Goal: Task Accomplishment & Management: Use online tool/utility

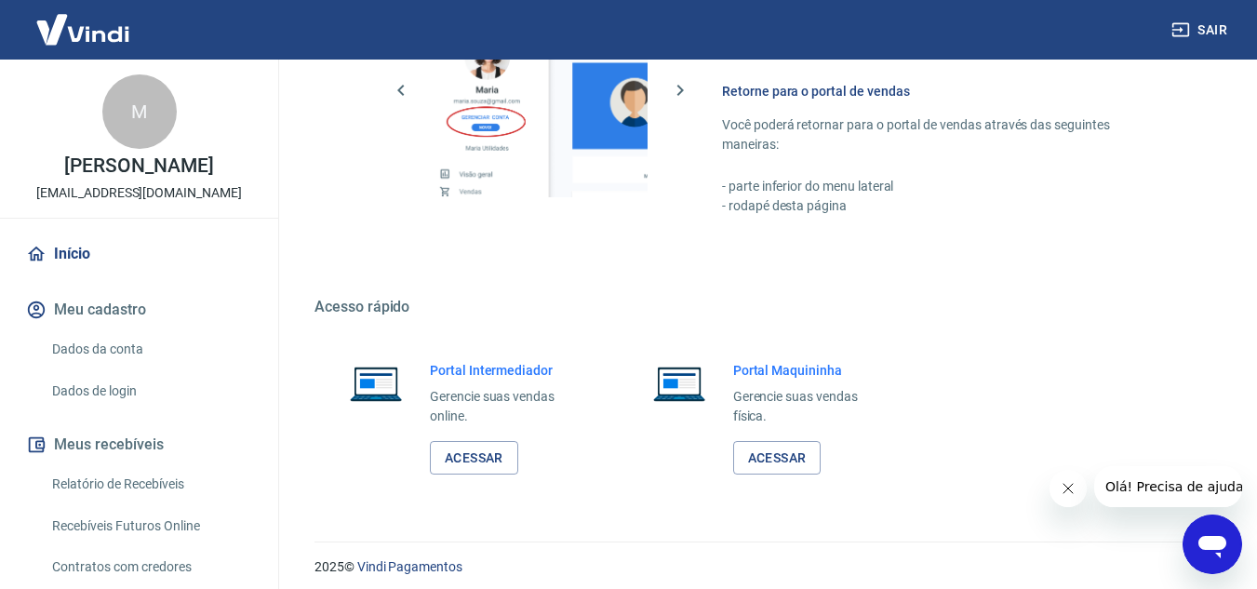
scroll to position [1131, 0]
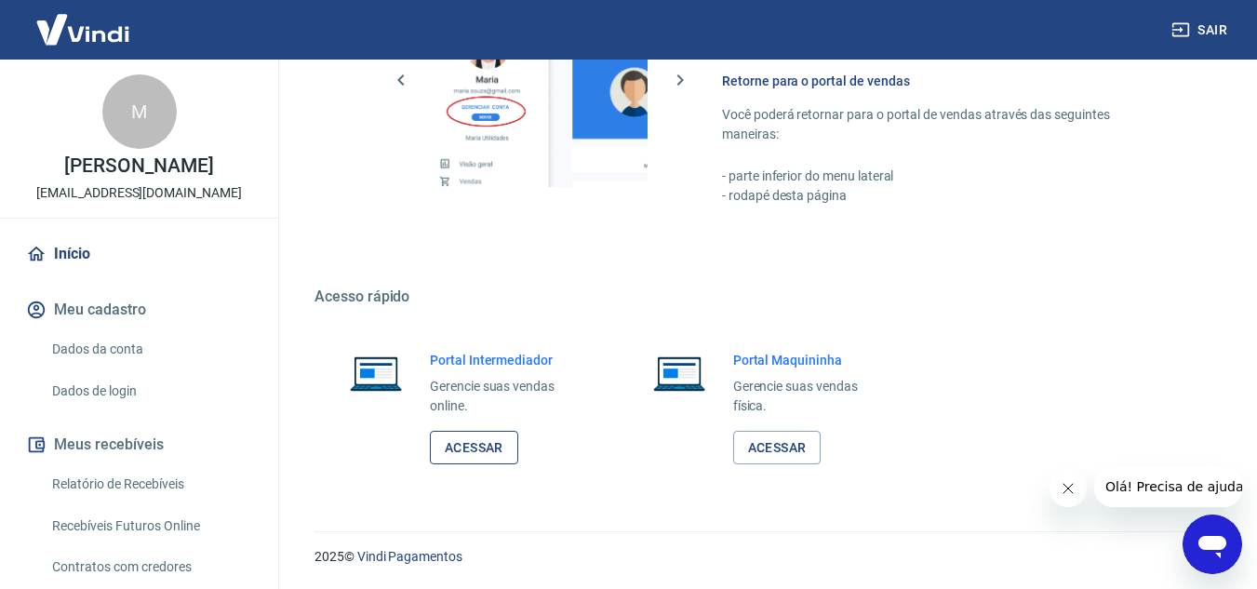
click at [500, 436] on link "Acessar" at bounding box center [474, 448] width 88 height 34
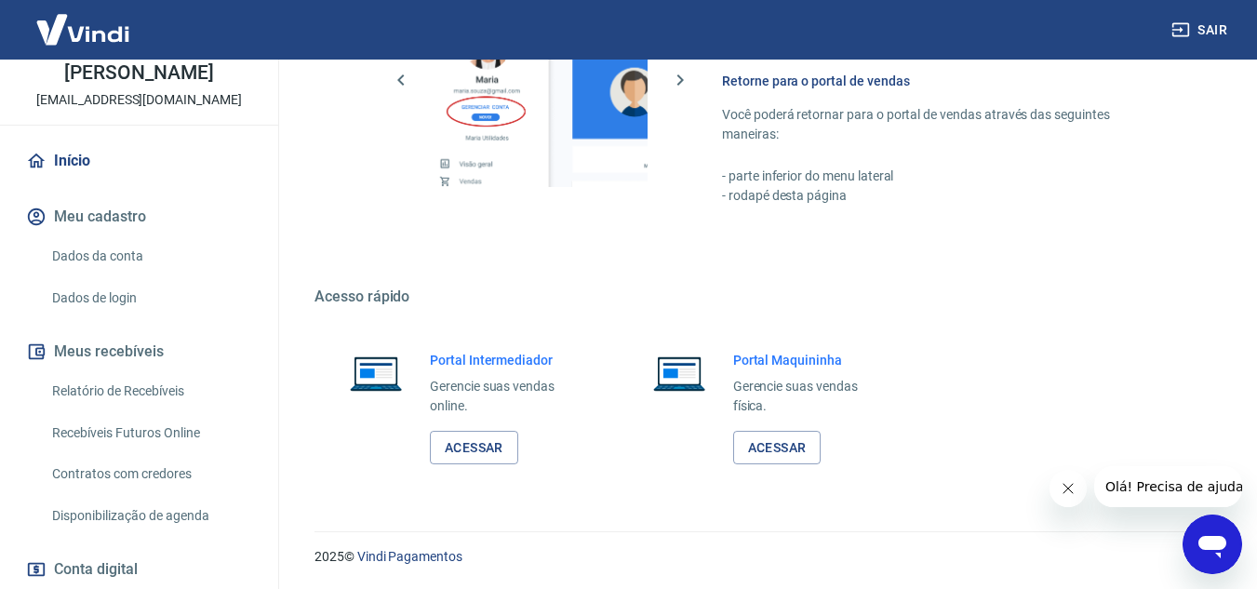
click at [114, 408] on link "Relatório de Recebíveis" at bounding box center [150, 391] width 211 height 38
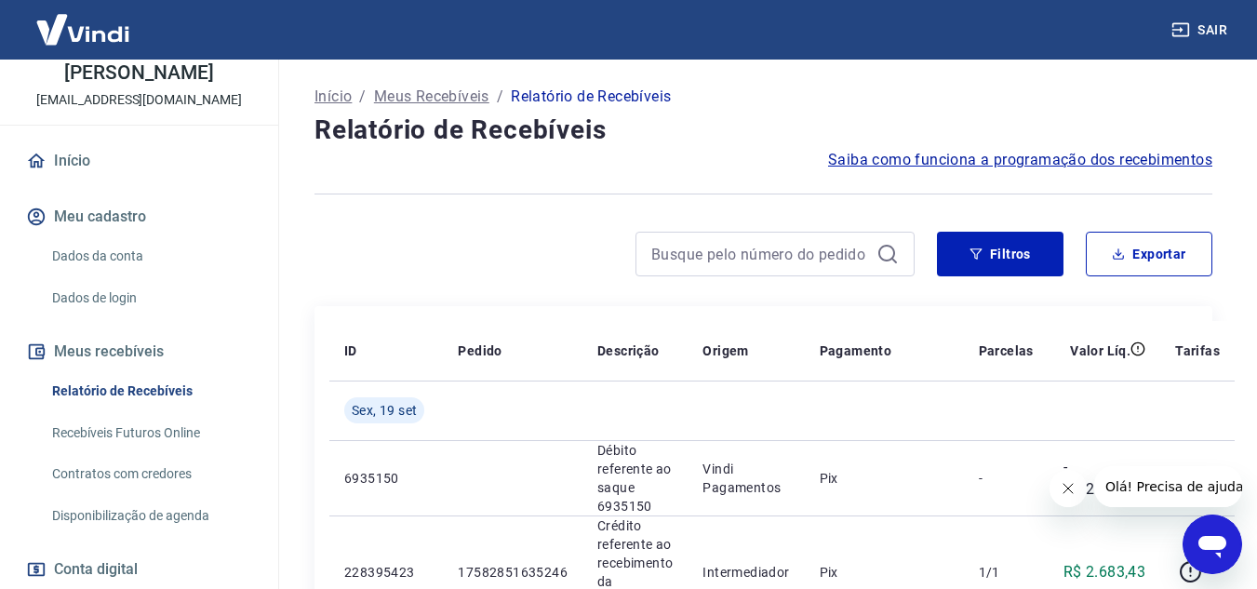
click at [1079, 490] on button "Fechar mensagem da empresa" at bounding box center [1067, 488] width 37 height 37
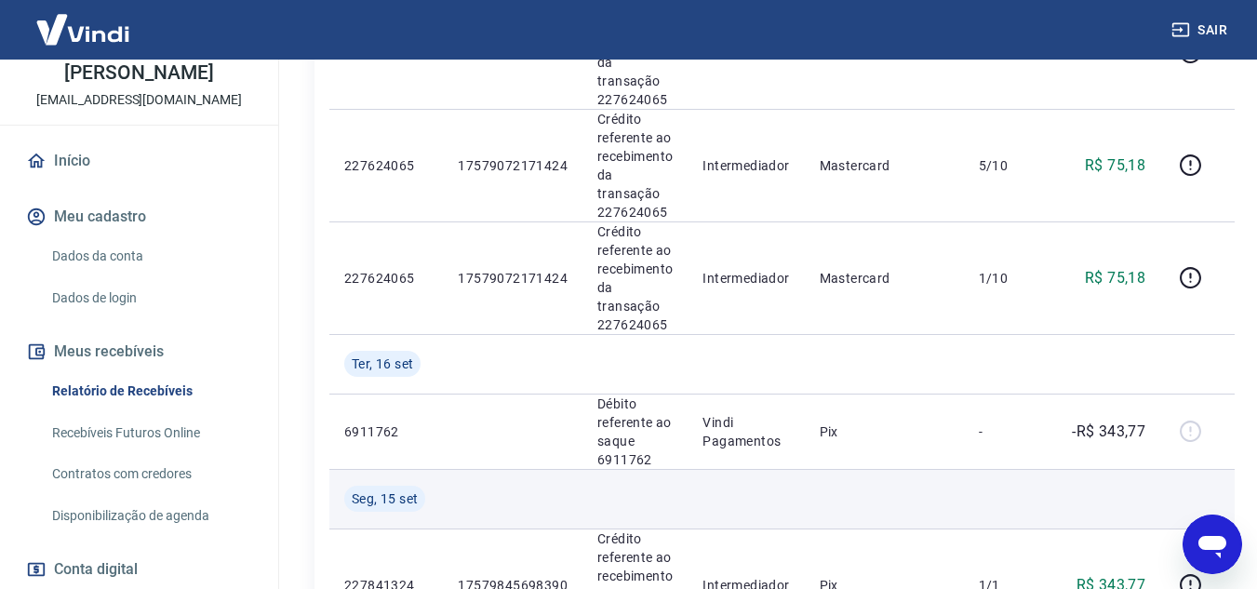
scroll to position [2498, 0]
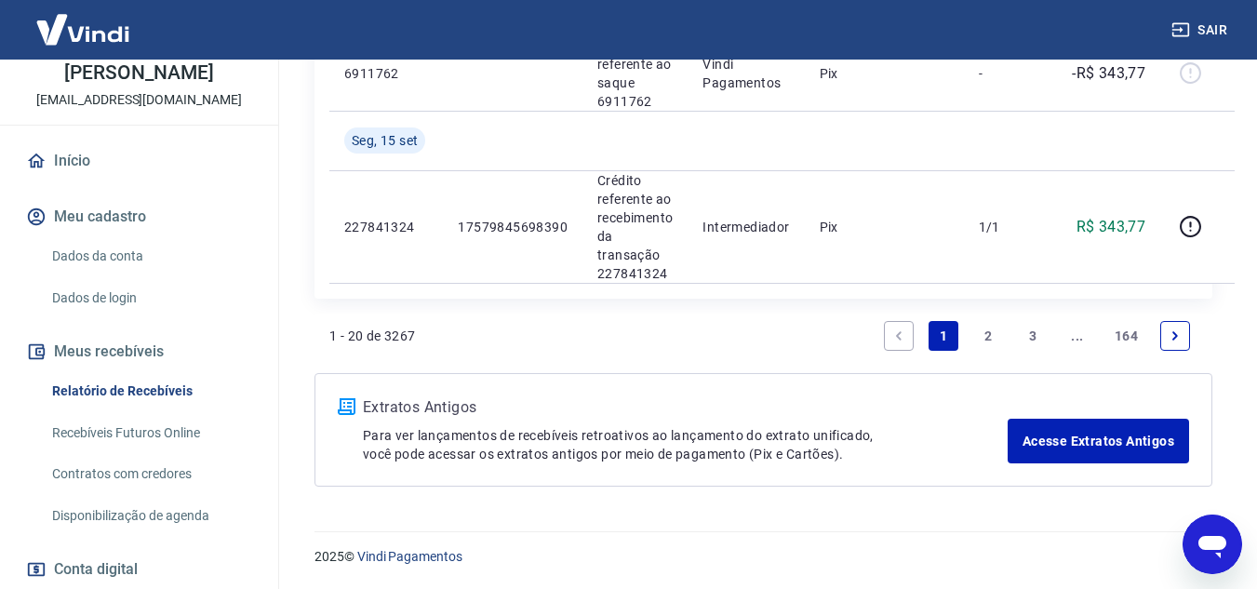
drag, startPoint x: 1036, startPoint y: 335, endPoint x: 978, endPoint y: 356, distance: 61.5
click at [1036, 335] on link "3" at bounding box center [1033, 336] width 30 height 30
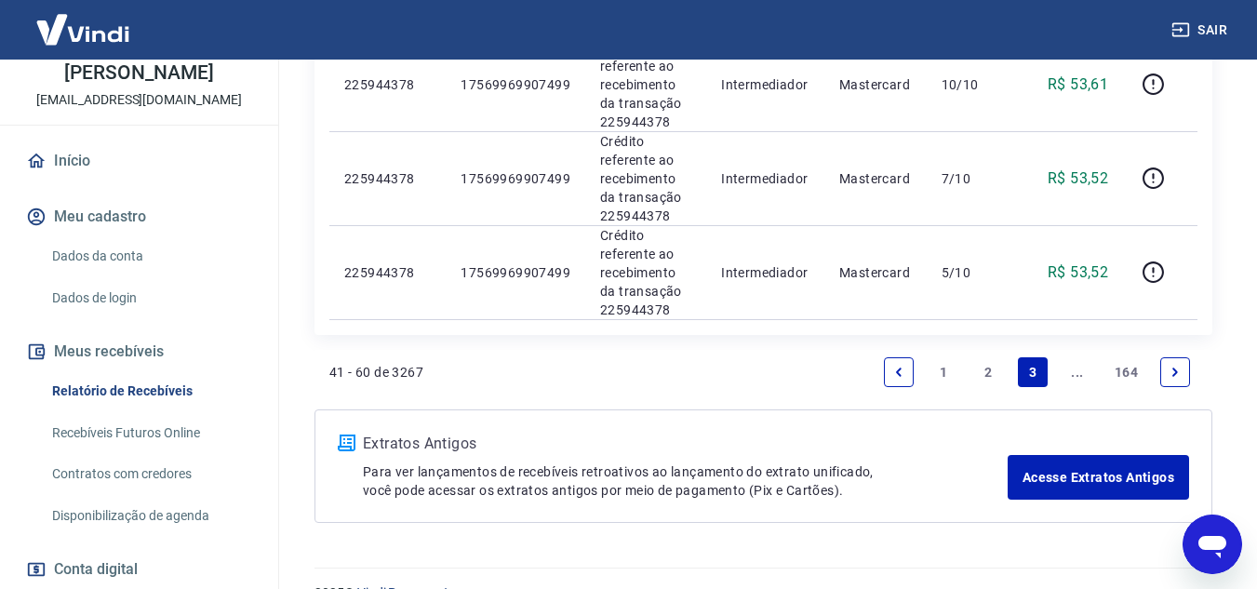
scroll to position [2156, 0]
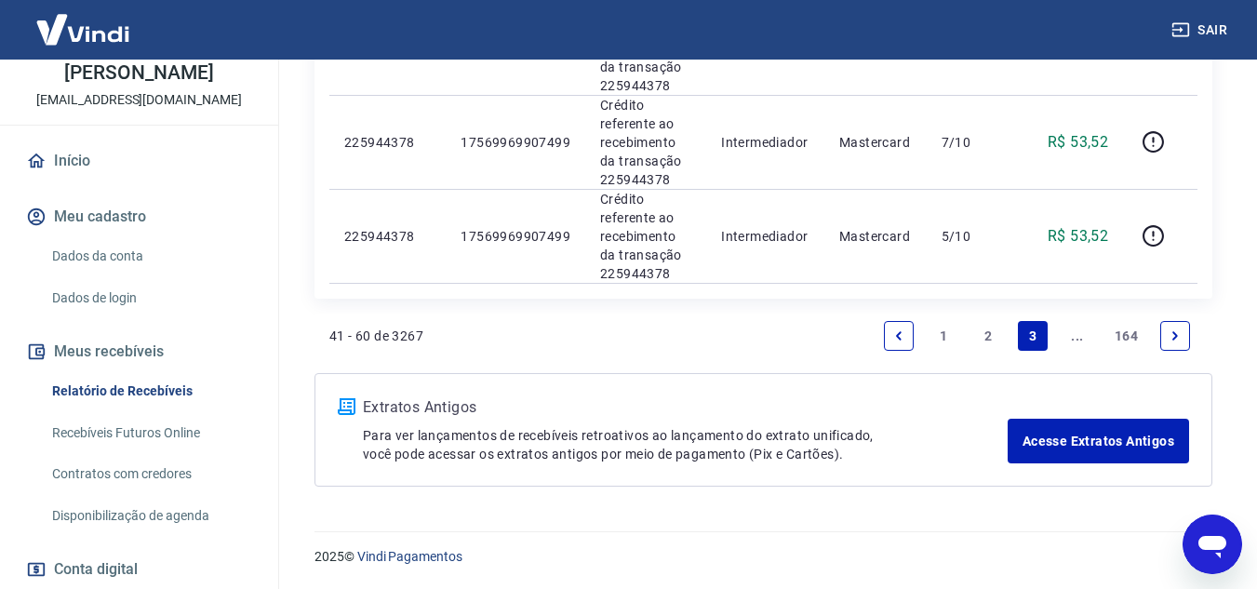
click at [1174, 341] on icon "Next page" at bounding box center [1175, 335] width 13 height 13
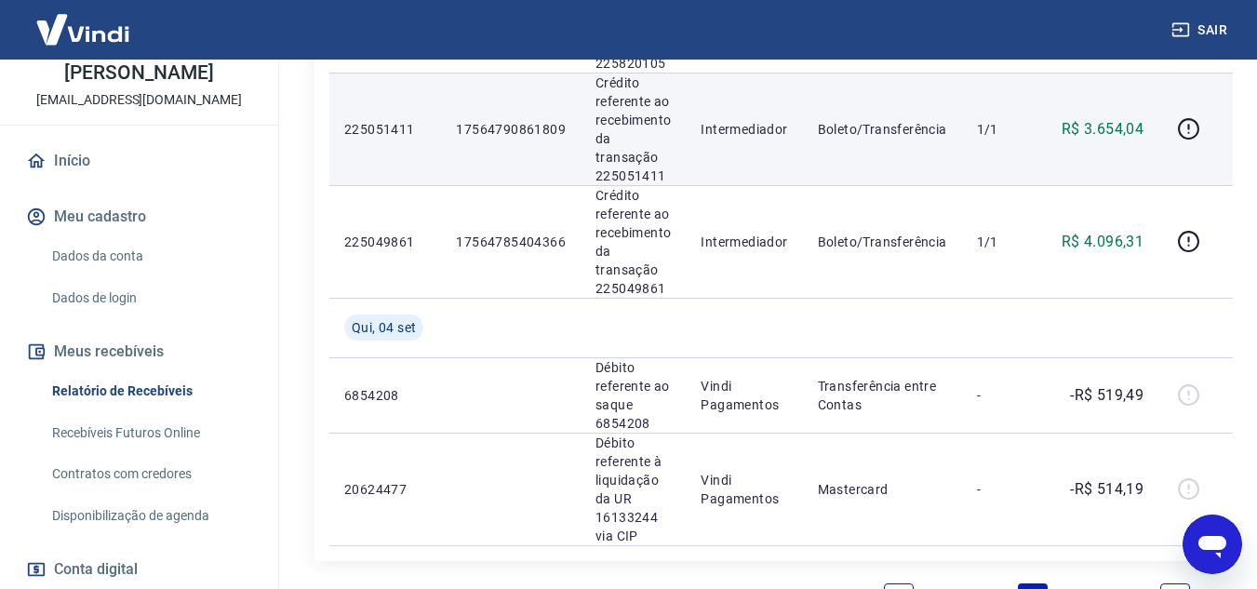
scroll to position [2326, 0]
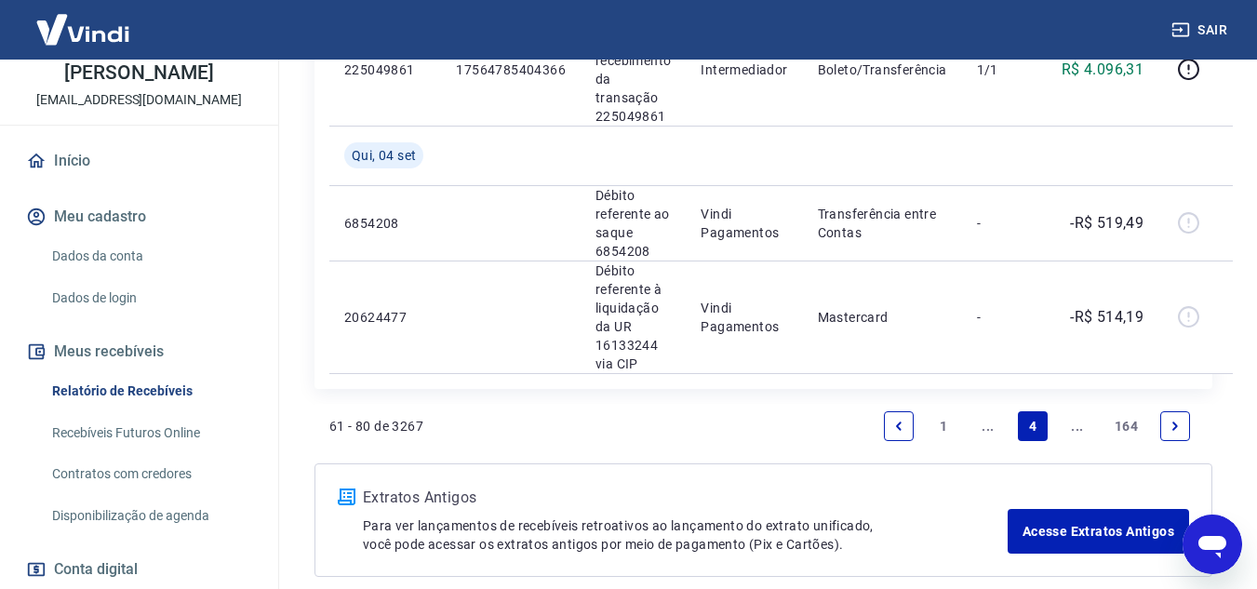
click at [1177, 425] on icon "Next page" at bounding box center [1175, 426] width 6 height 8
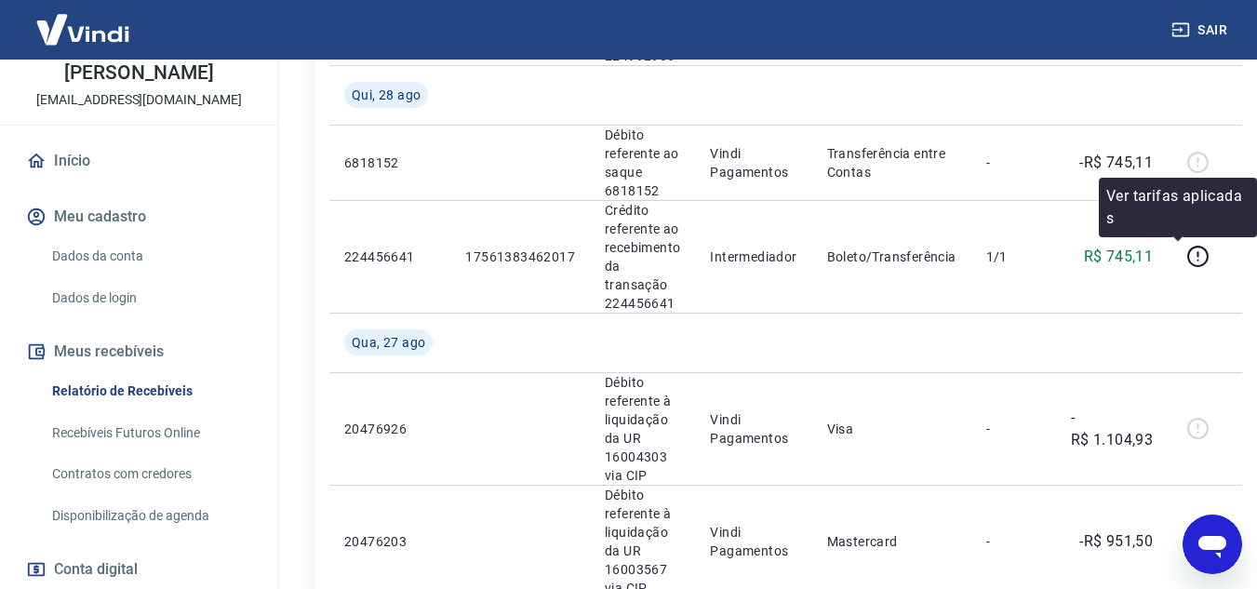
scroll to position [2605, 0]
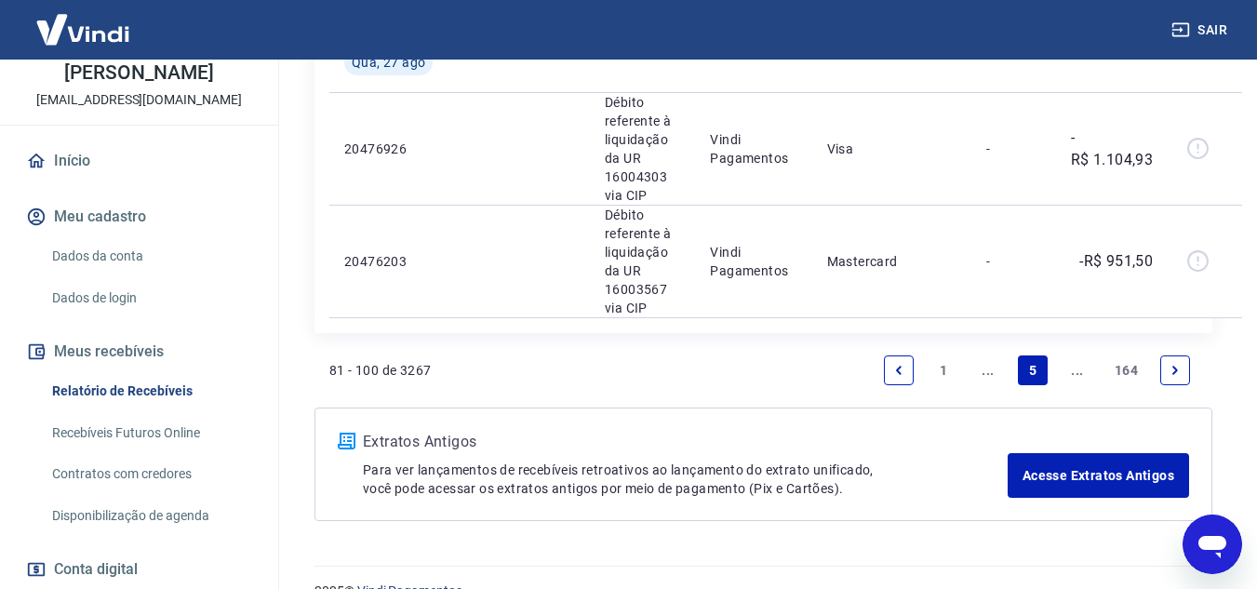
click at [1174, 379] on link "Next page" at bounding box center [1175, 370] width 30 height 30
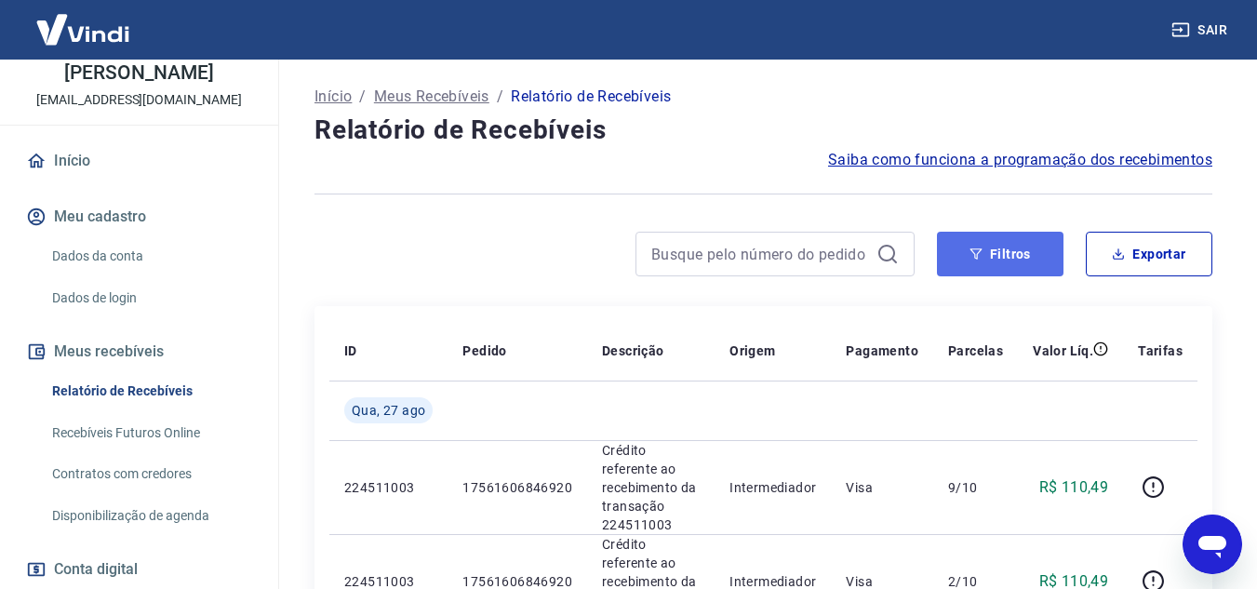
click at [991, 265] on button "Filtros" at bounding box center [1000, 254] width 127 height 45
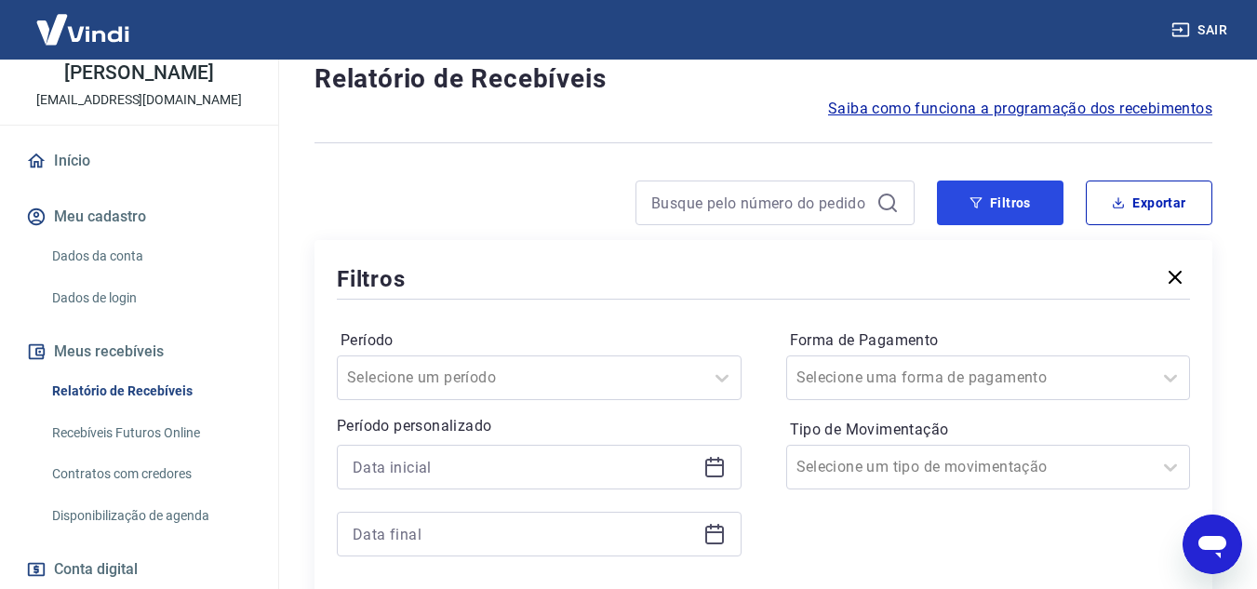
scroll to position [279, 0]
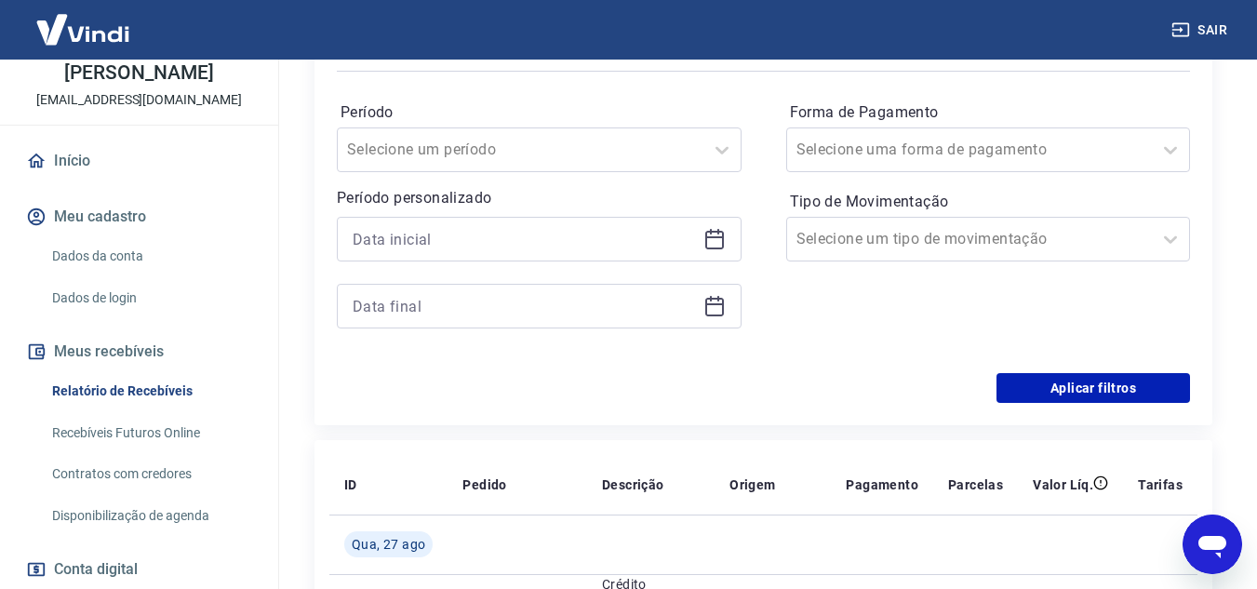
click at [716, 238] on icon at bounding box center [714, 237] width 19 height 2
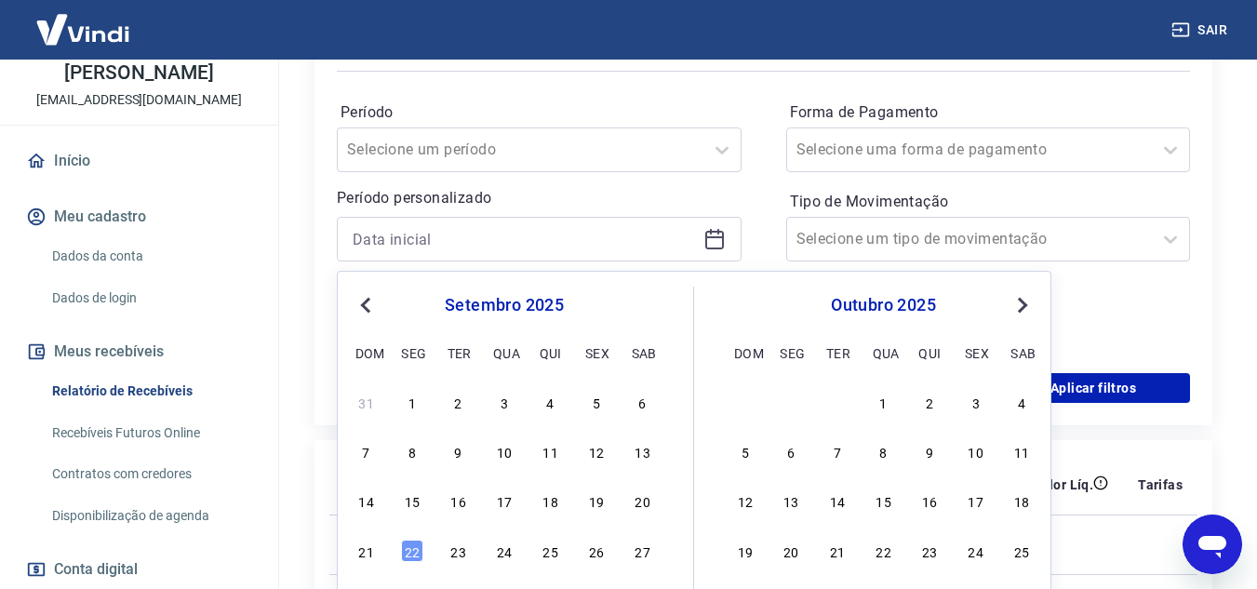
click at [366, 312] on button "Previous Month" at bounding box center [366, 305] width 22 height 22
click at [545, 453] on div "7" at bounding box center [551, 451] width 22 height 22
type input "[DATE]"
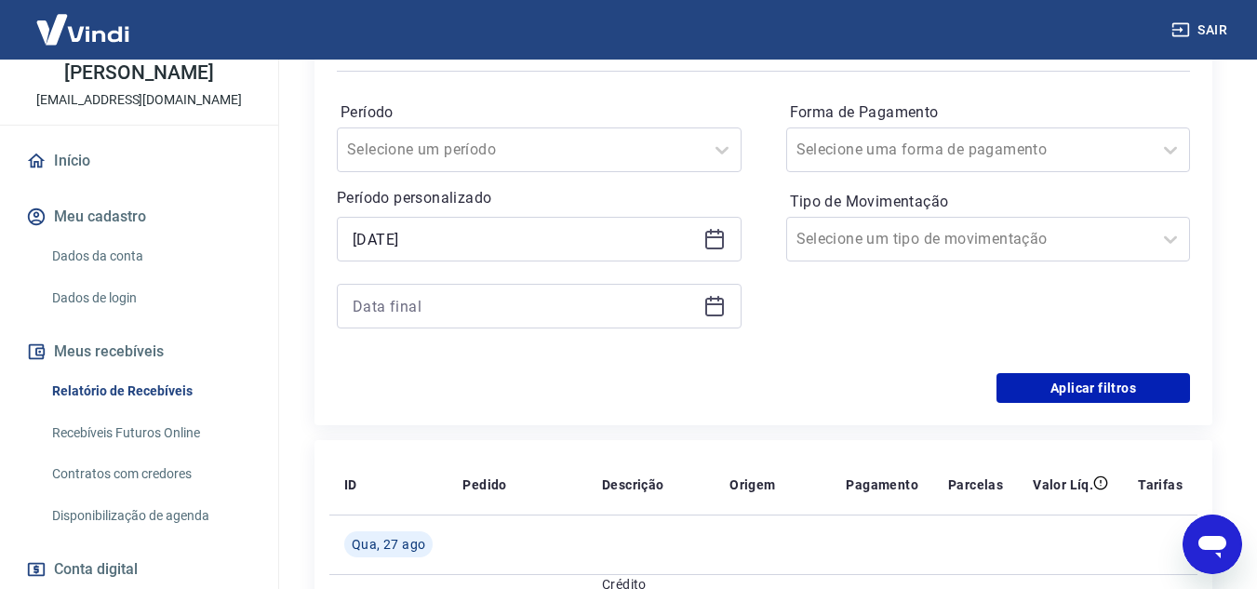
click at [714, 306] on icon at bounding box center [714, 306] width 22 height 22
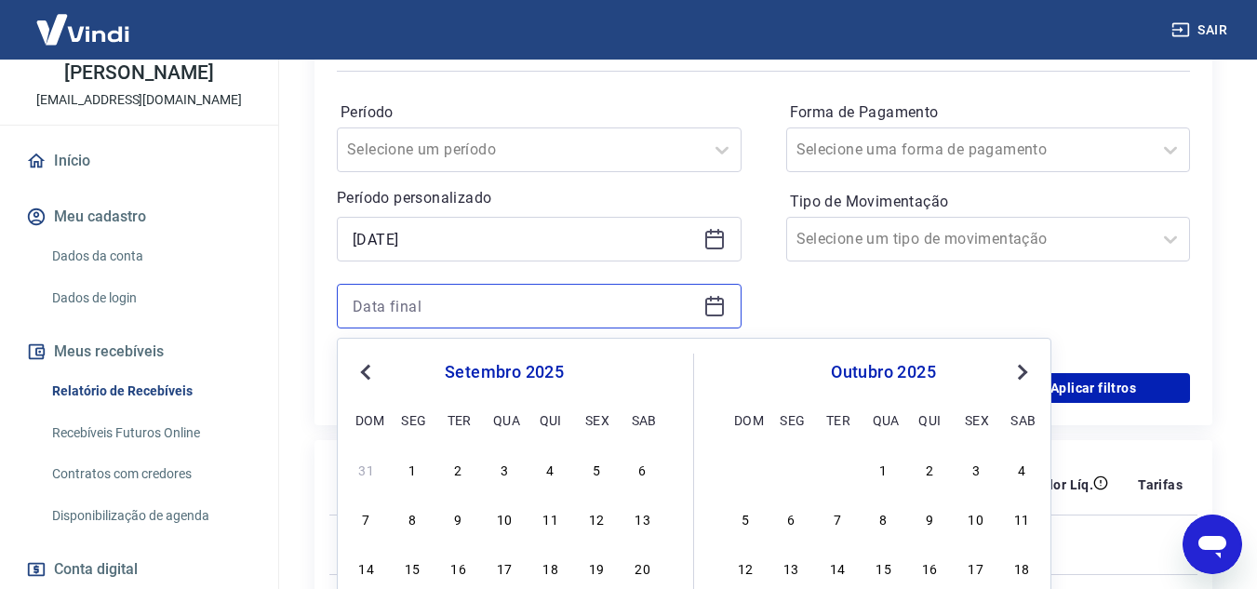
scroll to position [465, 0]
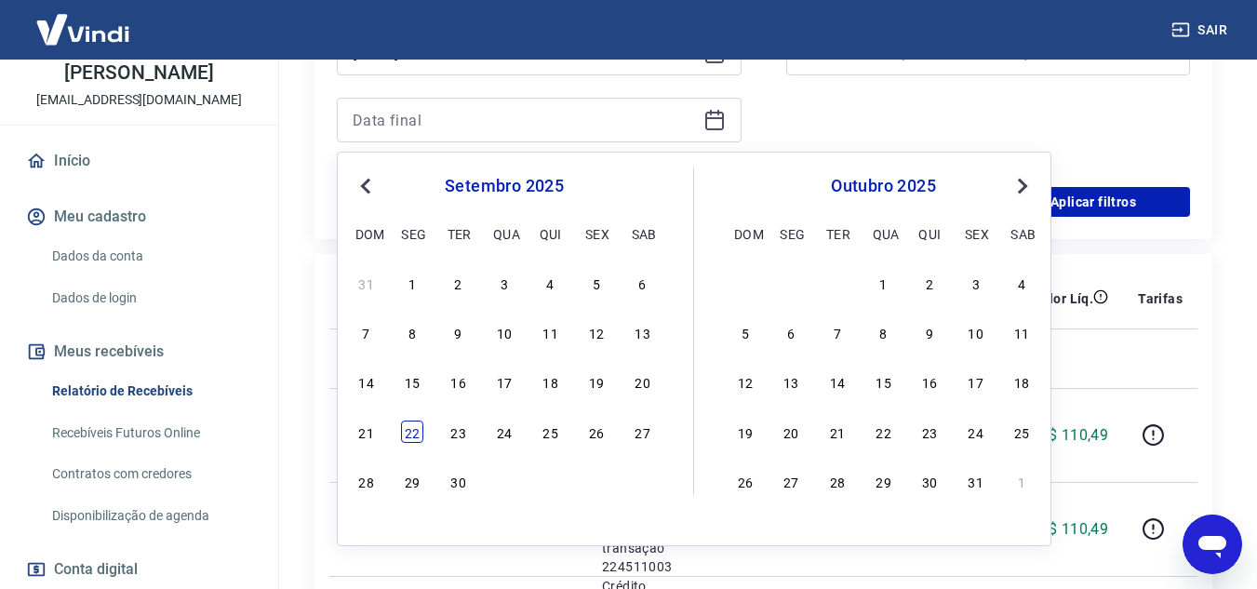
click at [415, 429] on div "22" at bounding box center [412, 432] width 22 height 22
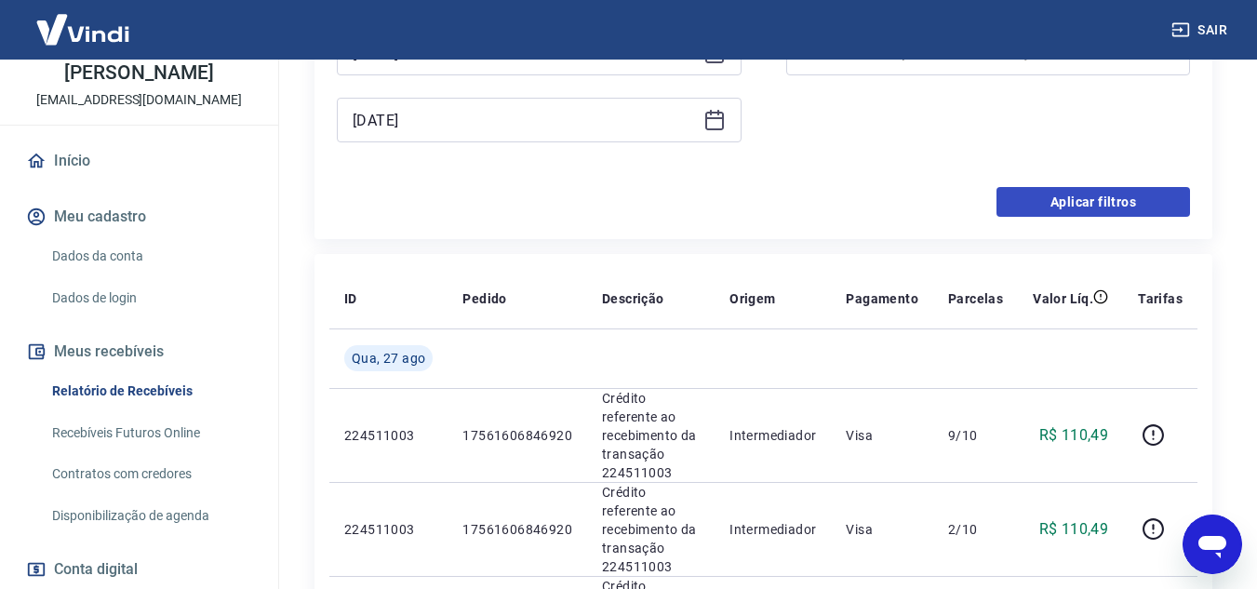
type input "[DATE]"
click at [1106, 207] on button "Aplicar filtros" at bounding box center [1094, 202] width 194 height 30
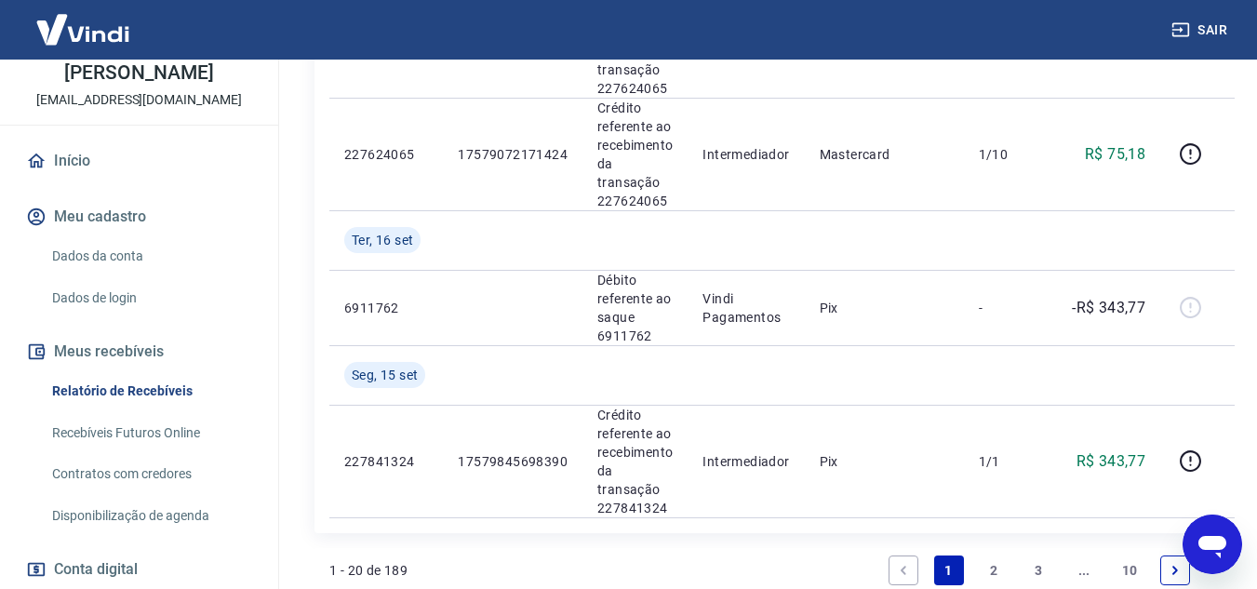
scroll to position [2498, 0]
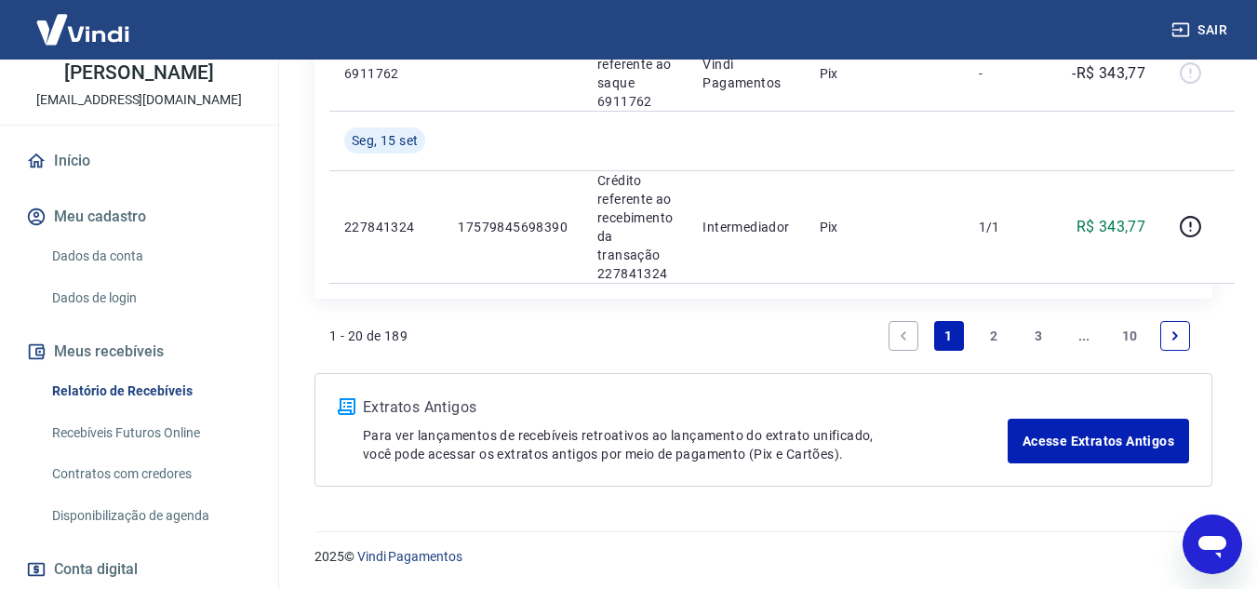
click at [1132, 328] on link "10" at bounding box center [1130, 336] width 31 height 30
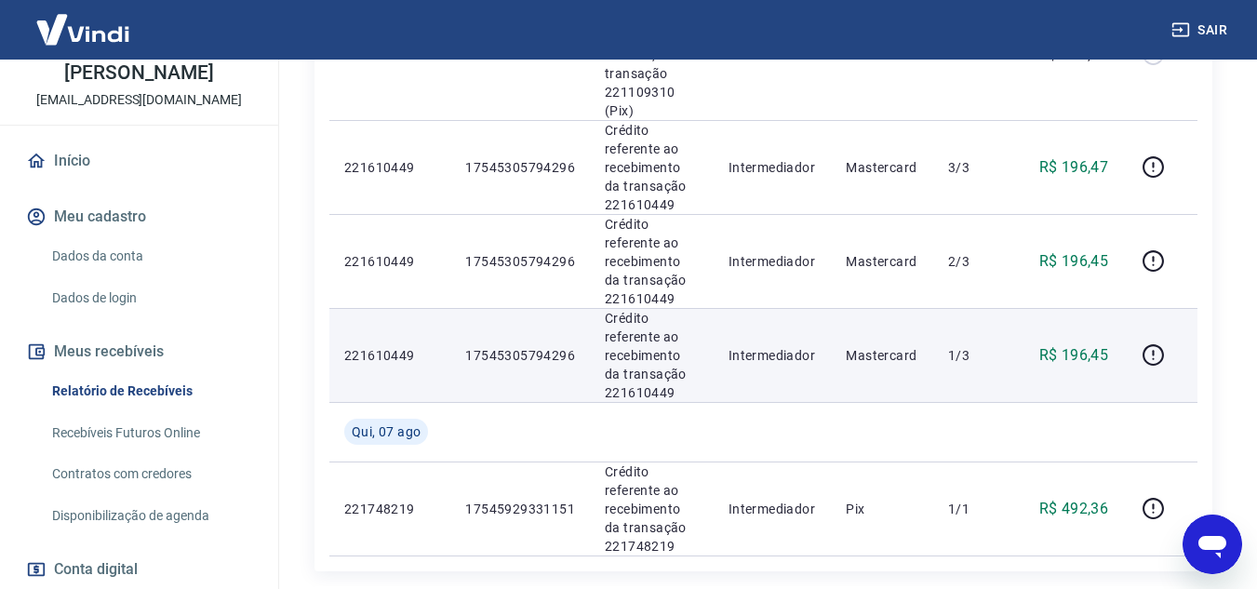
scroll to position [809, 0]
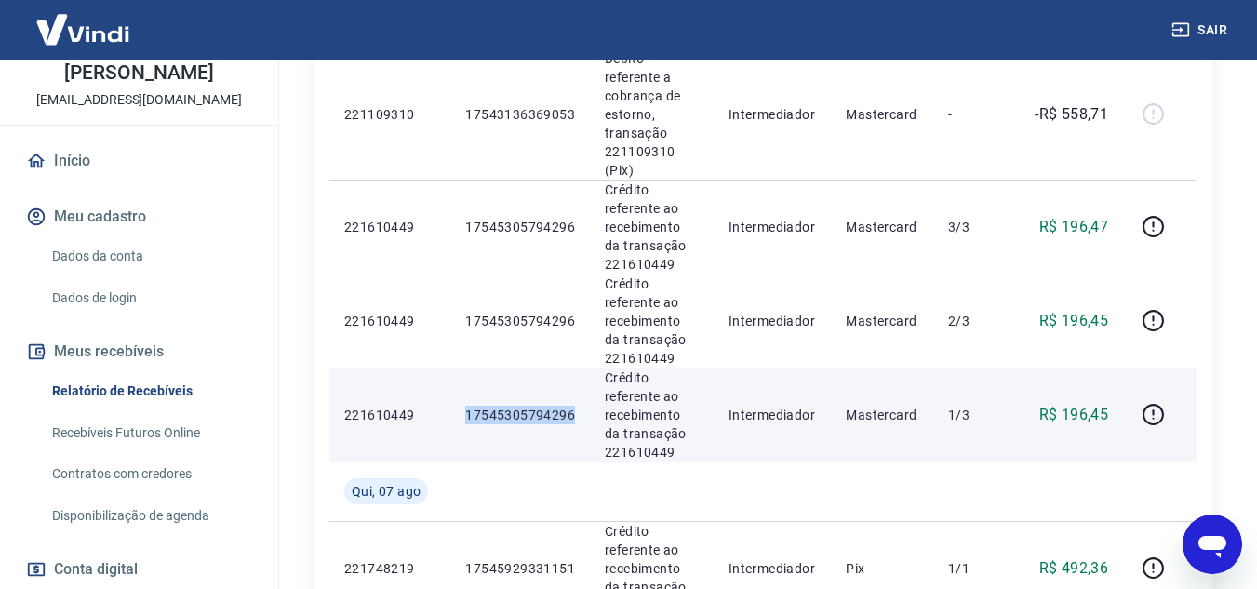
drag, startPoint x: 539, startPoint y: 365, endPoint x: 451, endPoint y: 369, distance: 87.6
click at [451, 369] on td "17545305794296" at bounding box center [520, 415] width 140 height 94
copy p "17545305794296"
drag, startPoint x: 1113, startPoint y: 359, endPoint x: 1064, endPoint y: 359, distance: 49.3
click at [1064, 368] on td "R$ 196,45" at bounding box center [1070, 415] width 105 height 94
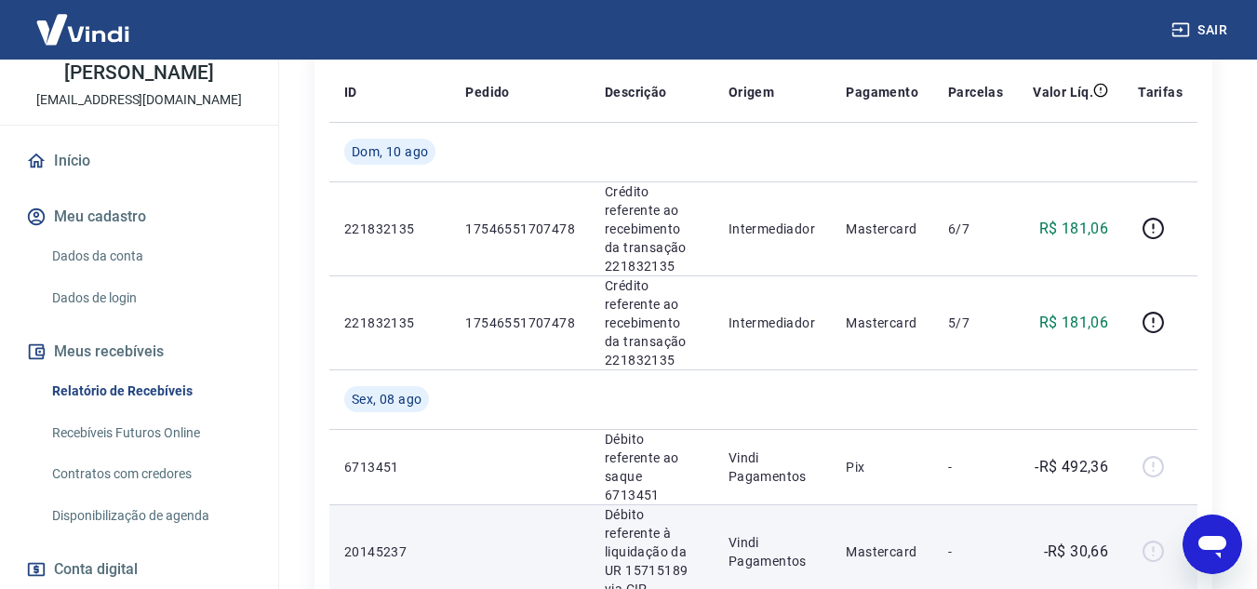
scroll to position [250, 0]
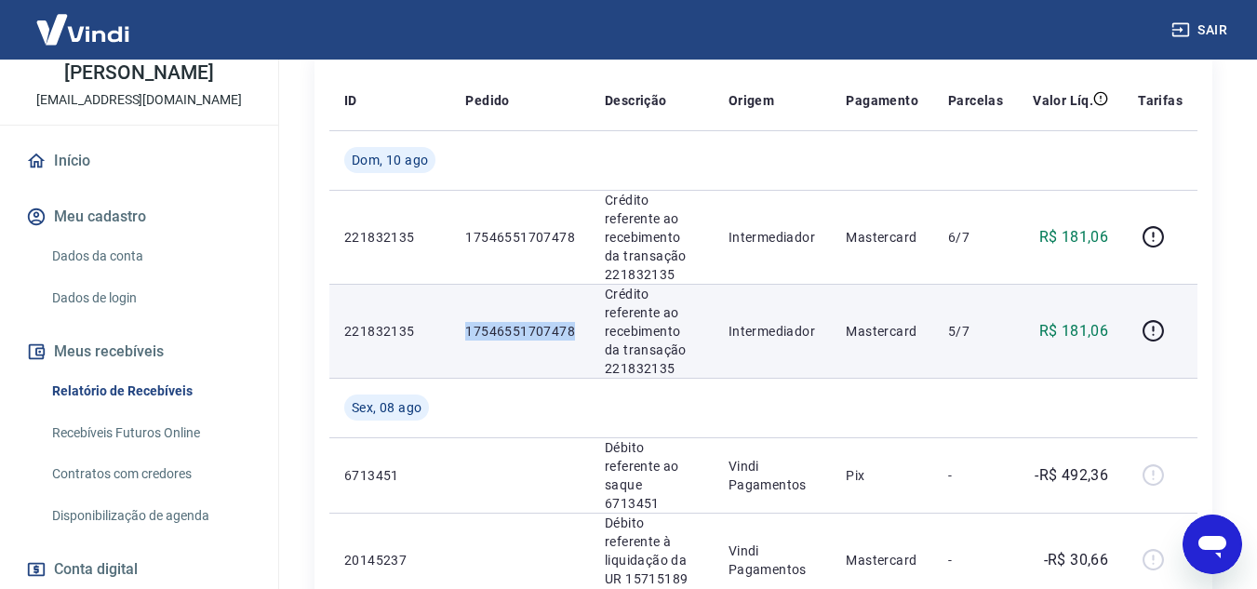
drag, startPoint x: 525, startPoint y: 330, endPoint x: 449, endPoint y: 328, distance: 75.4
click at [449, 328] on tr "221832135 17546551707478 [PERSON_NAME] referente ao recebimento da transação 22…" at bounding box center [763, 331] width 868 height 94
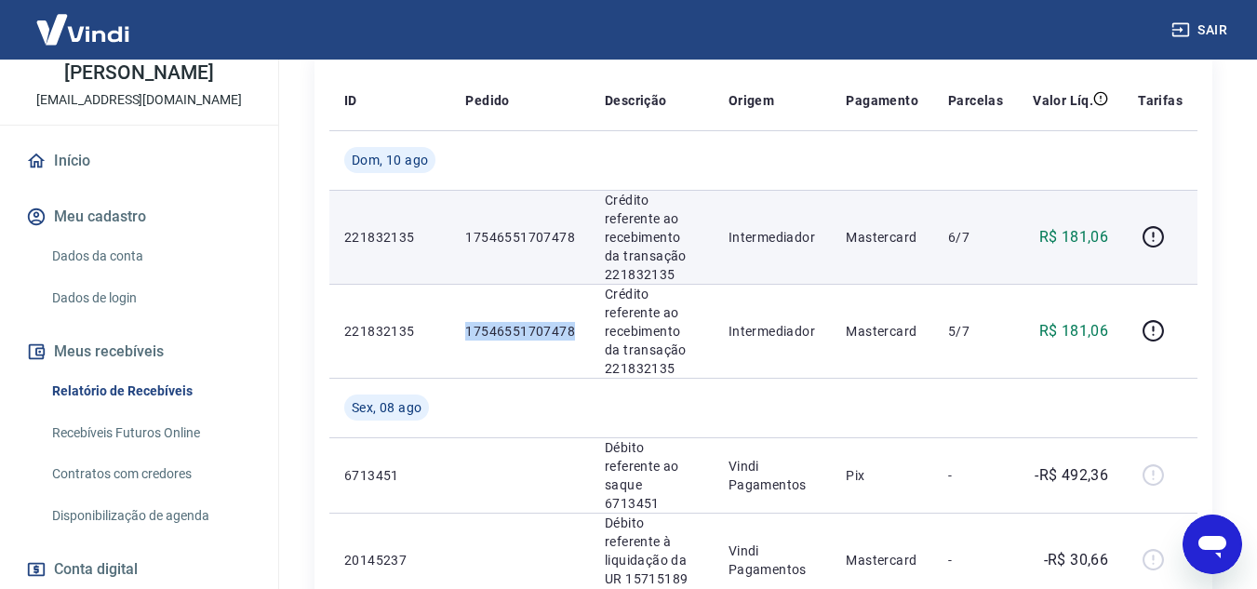
copy tr "17546551707478"
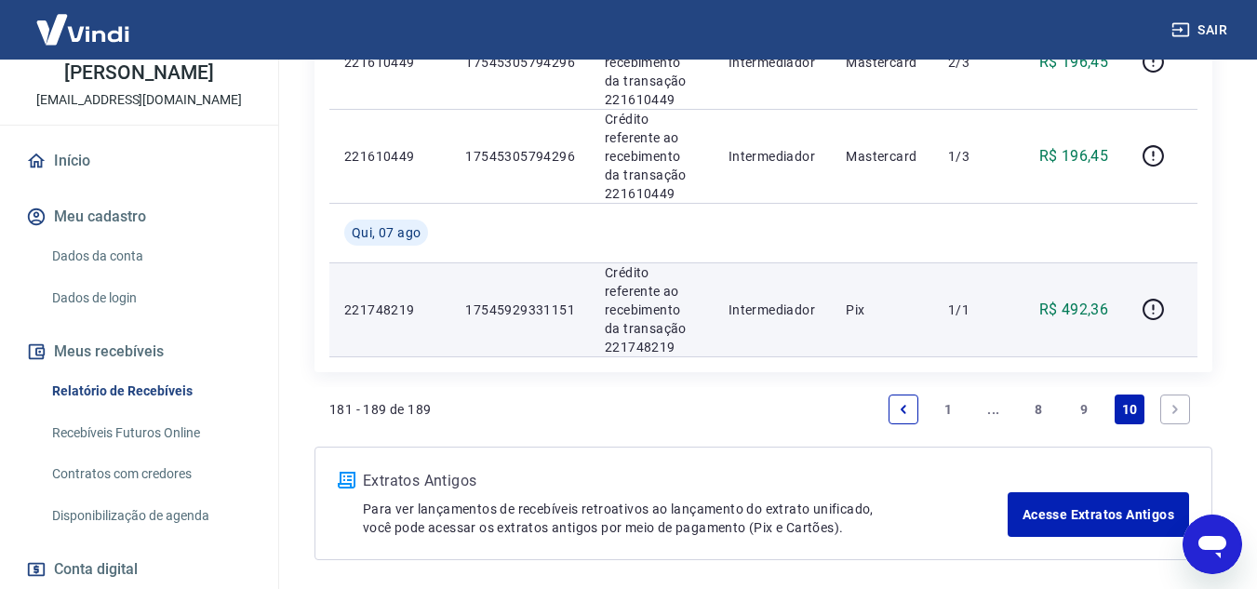
scroll to position [1088, 0]
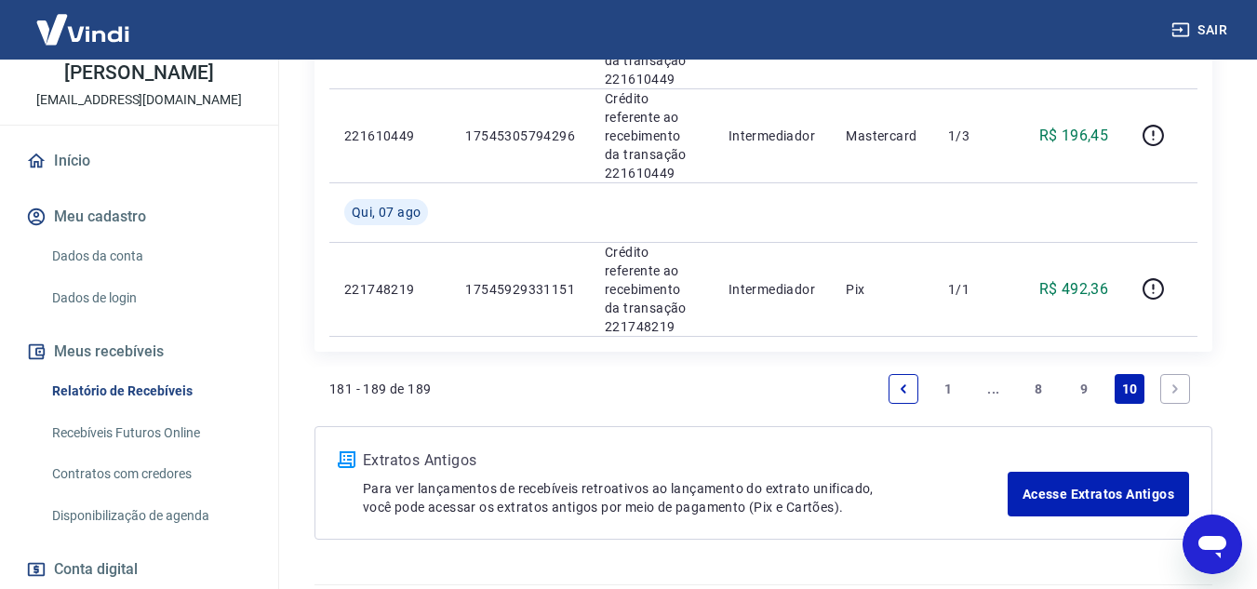
click at [1088, 374] on link "9" at bounding box center [1084, 389] width 30 height 30
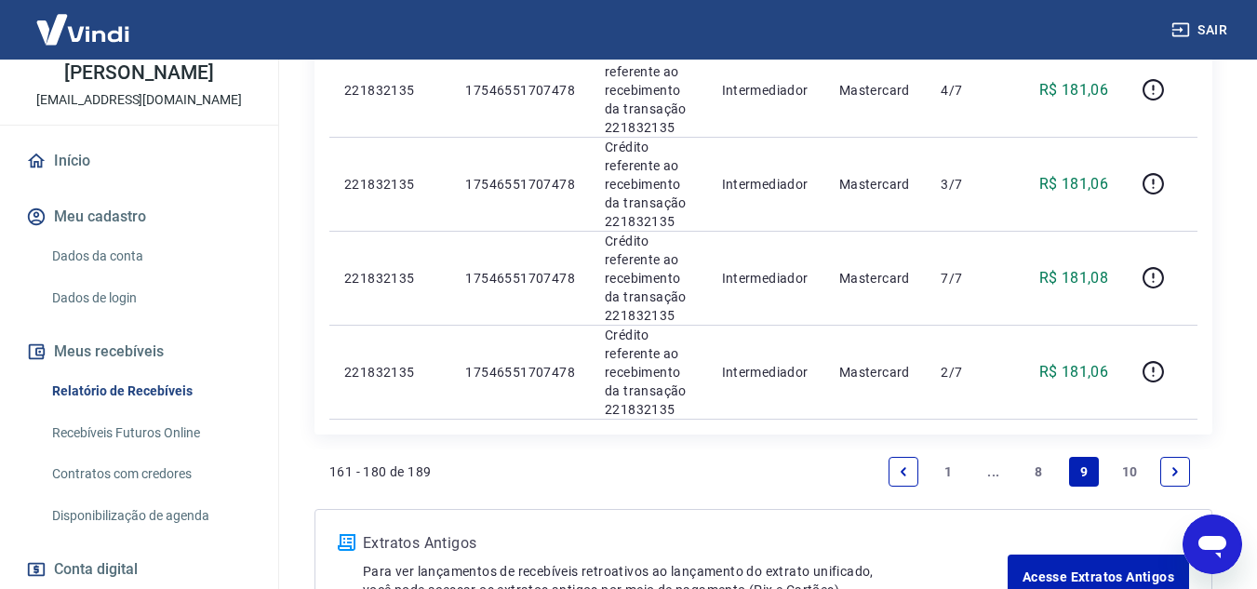
scroll to position [2122, 0]
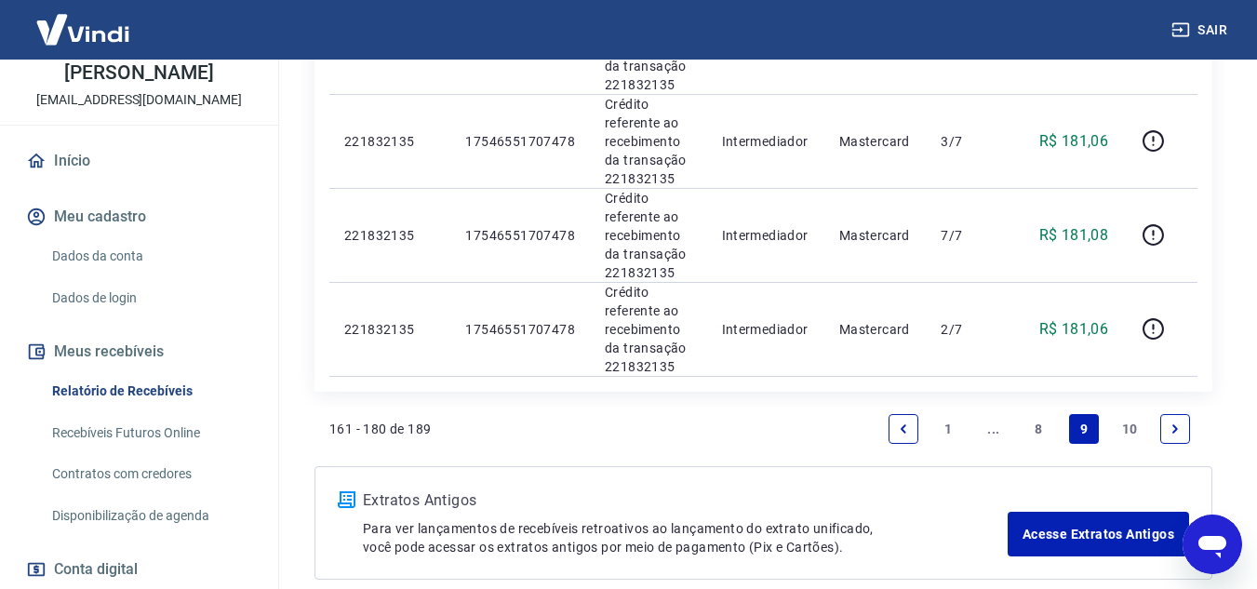
click at [1134, 422] on link "10" at bounding box center [1130, 429] width 31 height 30
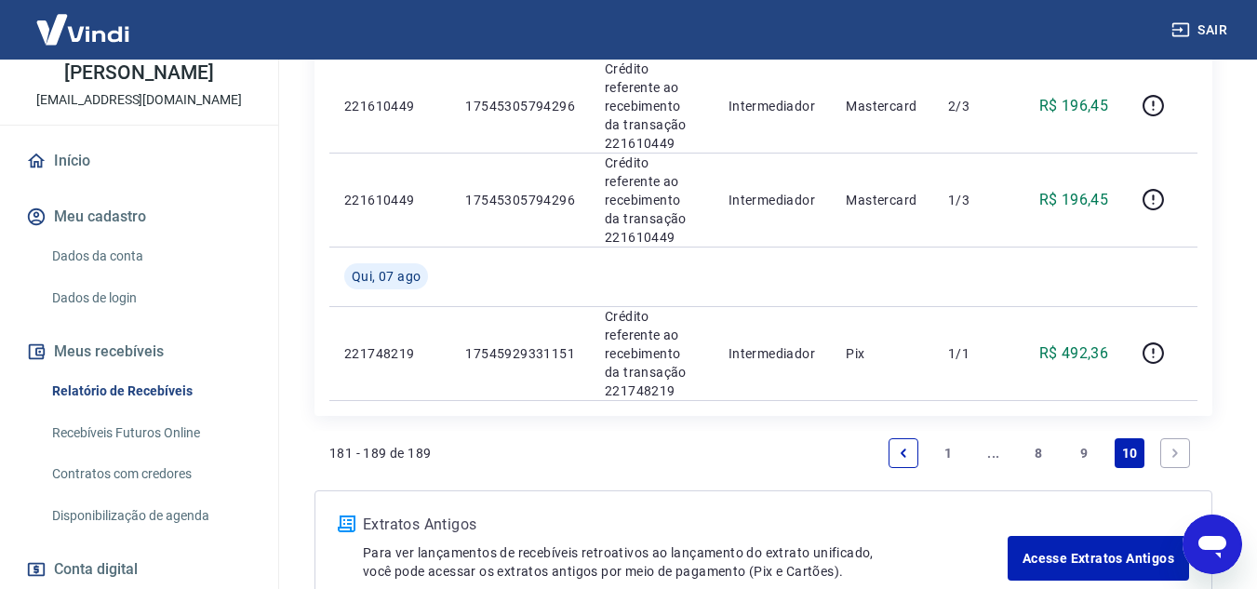
scroll to position [1088, 0]
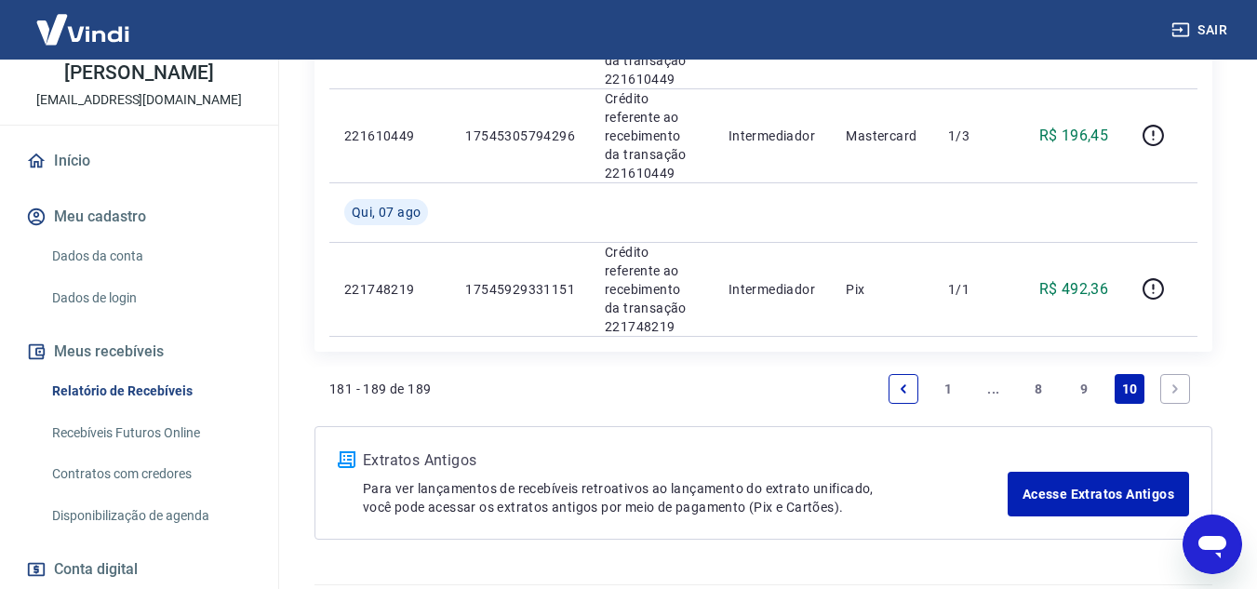
click at [1085, 374] on link "9" at bounding box center [1084, 389] width 30 height 30
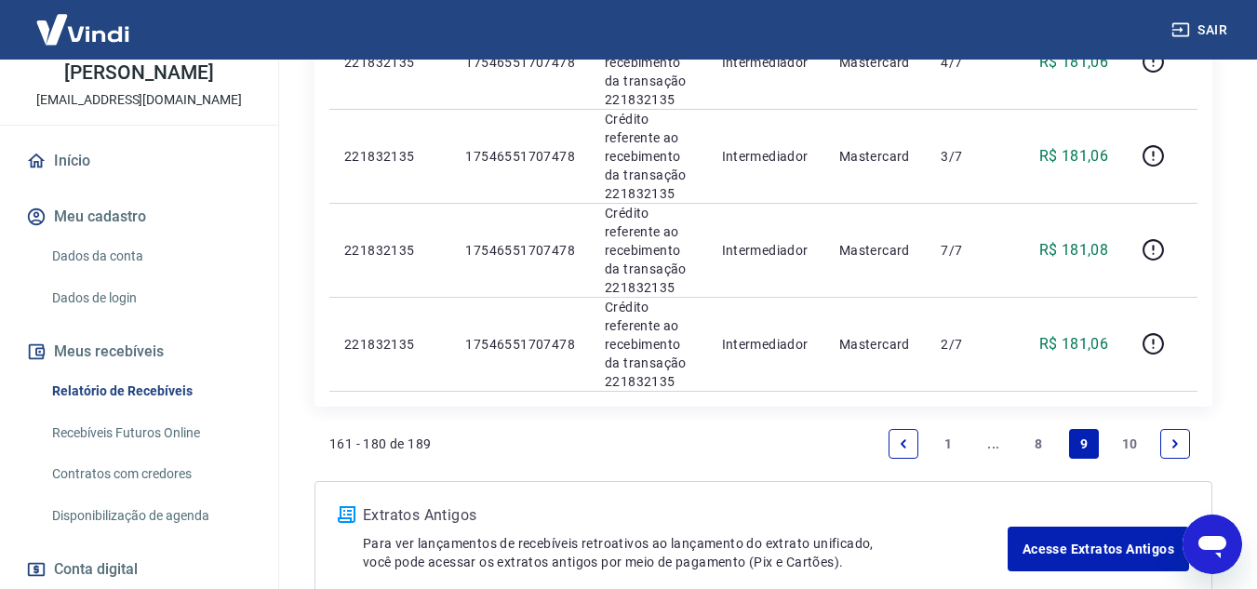
scroll to position [2215, 0]
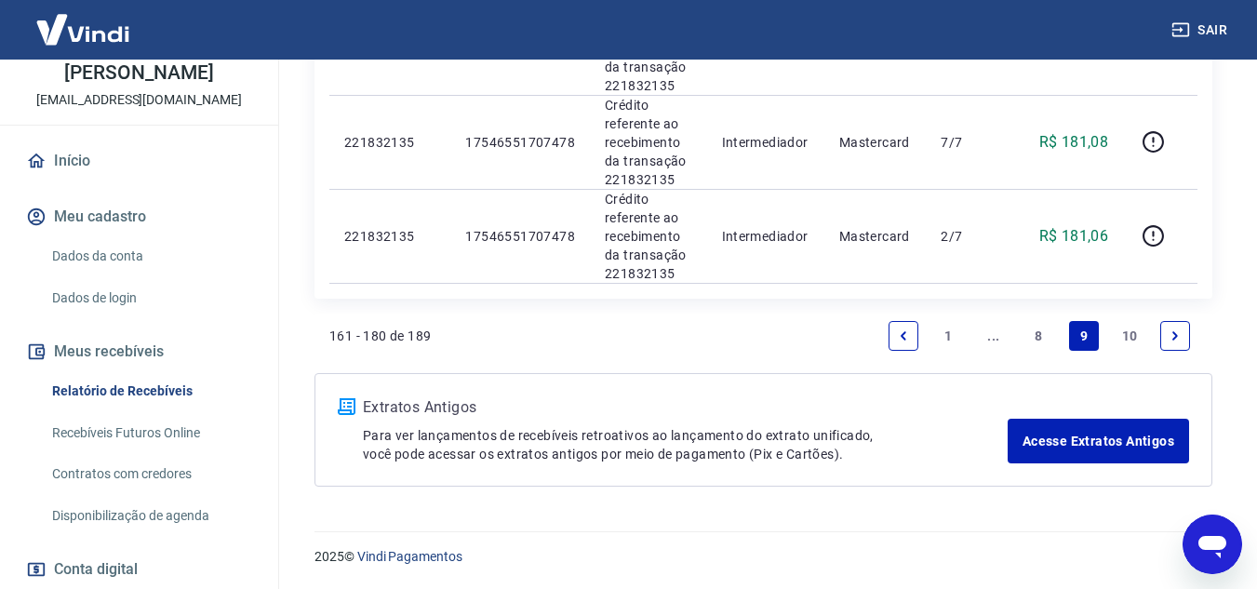
click at [1125, 328] on link "10" at bounding box center [1130, 336] width 31 height 30
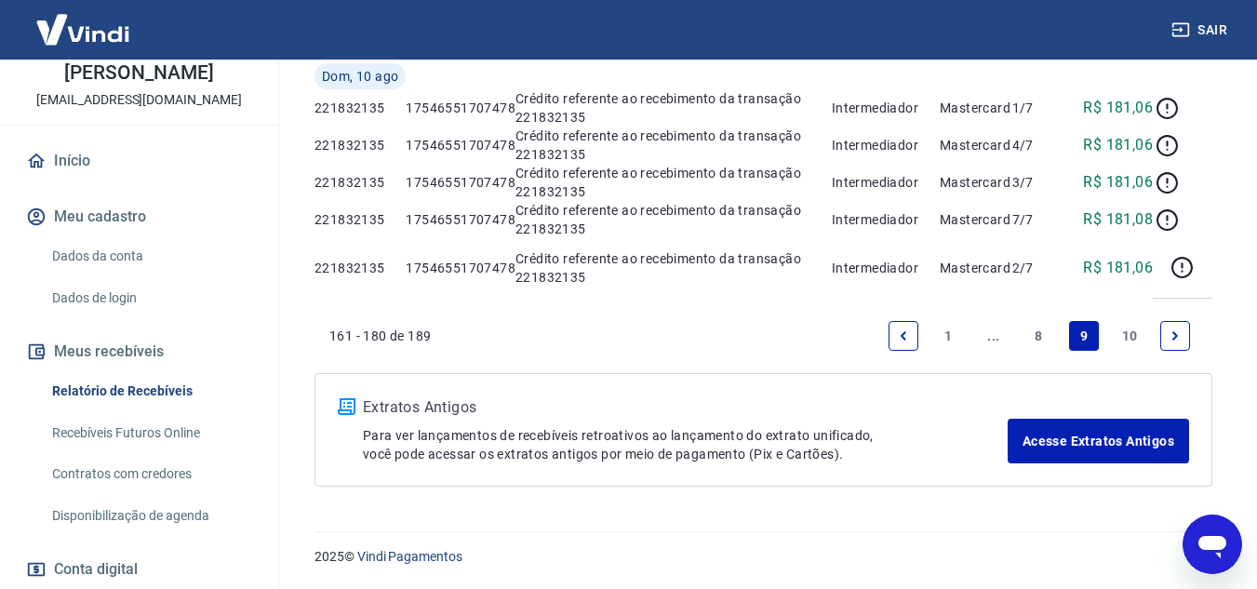
click at [1134, 373] on div "Extratos Antigos Para ver lançamentos de recebíveis retroativos ao lançamento d…" at bounding box center [764, 430] width 898 height 114
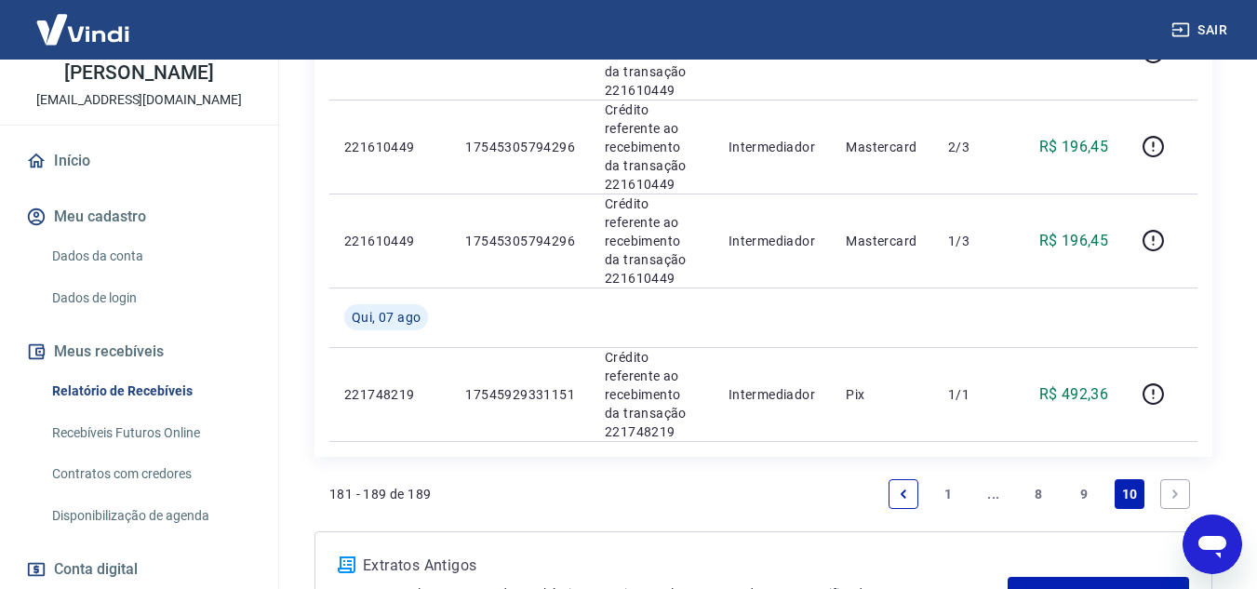
scroll to position [1088, 0]
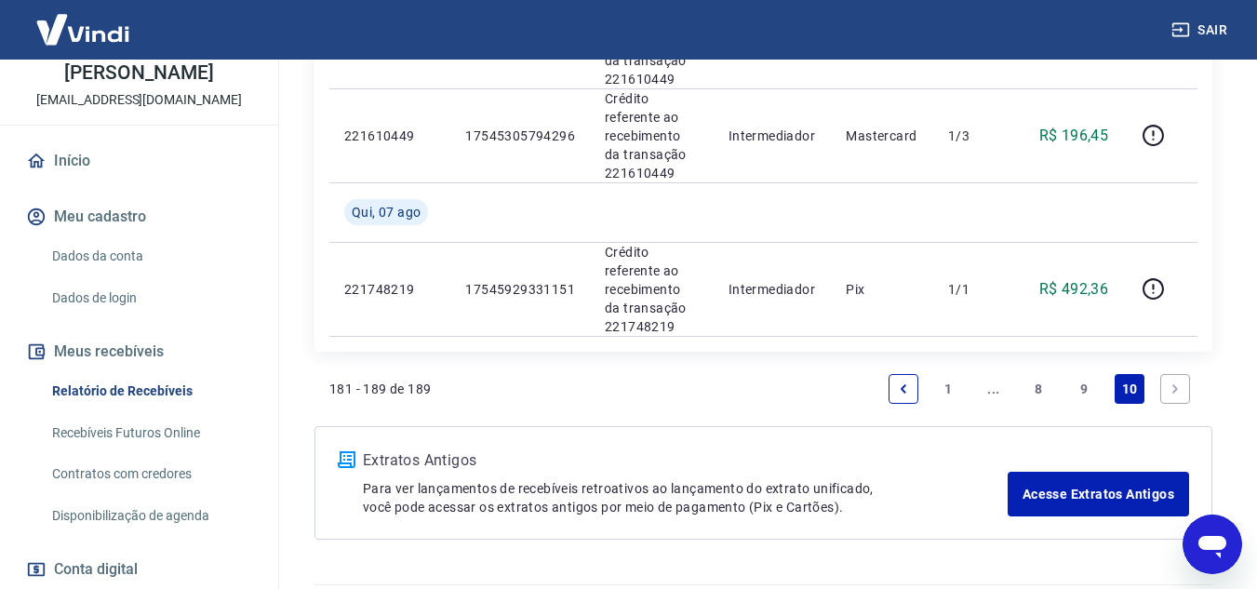
click at [1078, 374] on link "9" at bounding box center [1084, 389] width 30 height 30
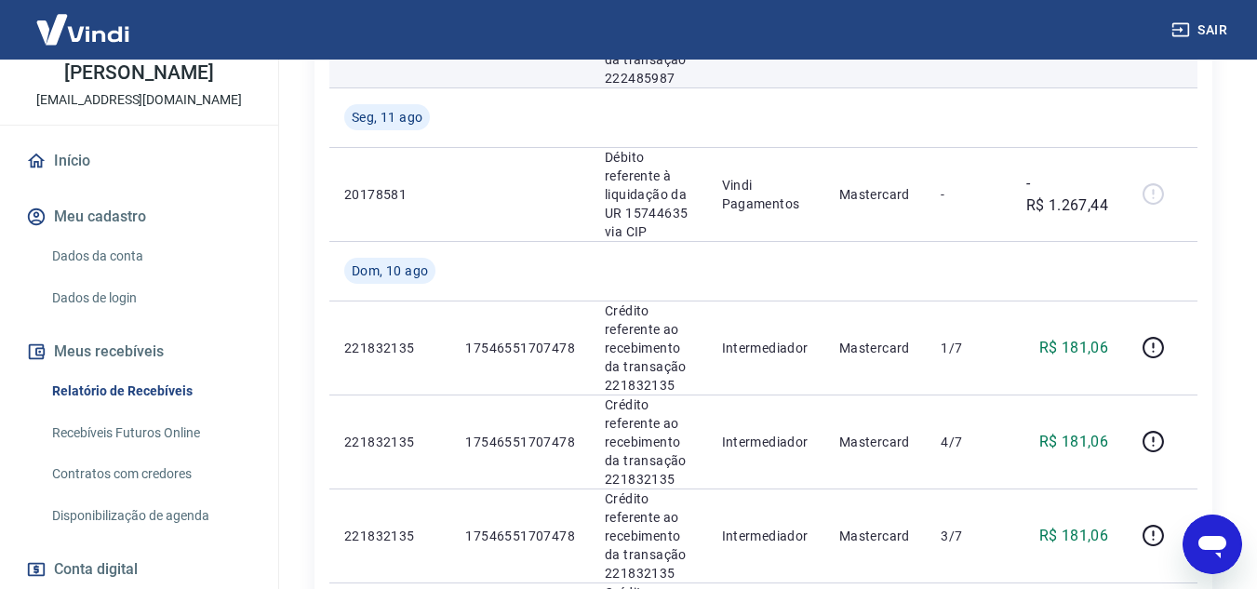
scroll to position [1378, 0]
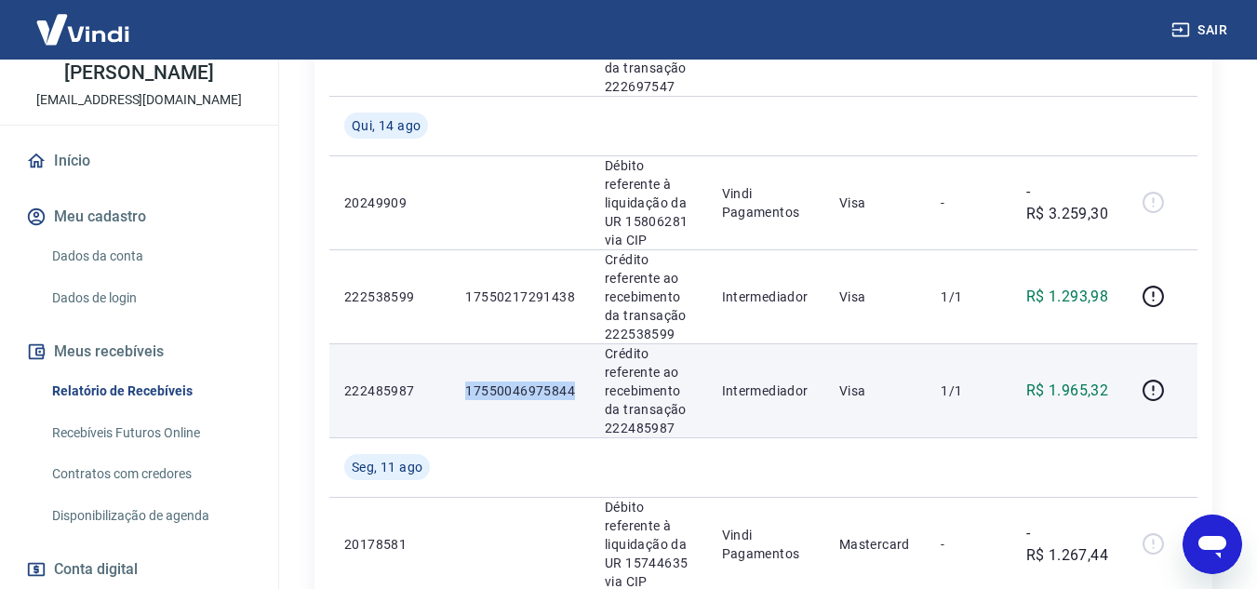
drag, startPoint x: 580, startPoint y: 387, endPoint x: 462, endPoint y: 389, distance: 117.3
click at [462, 389] on td "17550046975844" at bounding box center [520, 390] width 140 height 94
copy p "17550046975844"
drag, startPoint x: 1125, startPoint y: 393, endPoint x: 1048, endPoint y: 395, distance: 77.3
click at [1048, 395] on tr "222485987 17550046975844 Crédito referente ao recebimento da transação 22248598…" at bounding box center [763, 390] width 868 height 94
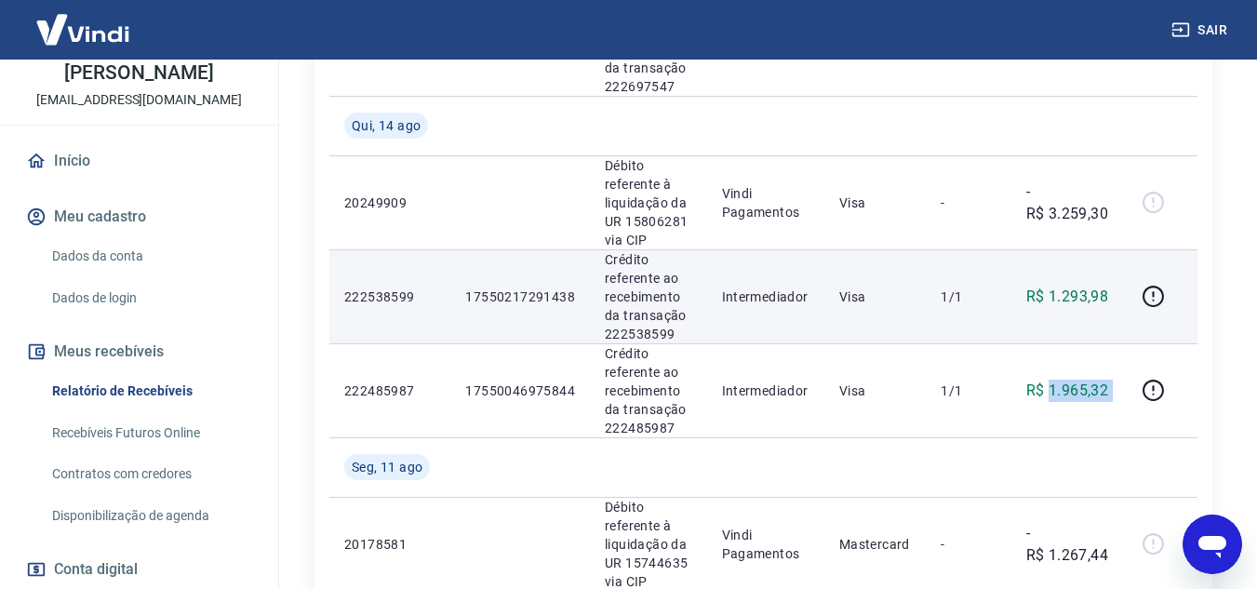
copy tr "1.965,32"
drag, startPoint x: 461, startPoint y: 289, endPoint x: 599, endPoint y: 288, distance: 138.7
click at [599, 288] on tr "222538599 17550217291438 Crédito referente ao recebimento da transação 22253859…" at bounding box center [763, 296] width 868 height 94
click at [573, 288] on p "17550217291438" at bounding box center [520, 297] width 110 height 19
drag, startPoint x: 573, startPoint y: 293, endPoint x: 451, endPoint y: 296, distance: 121.9
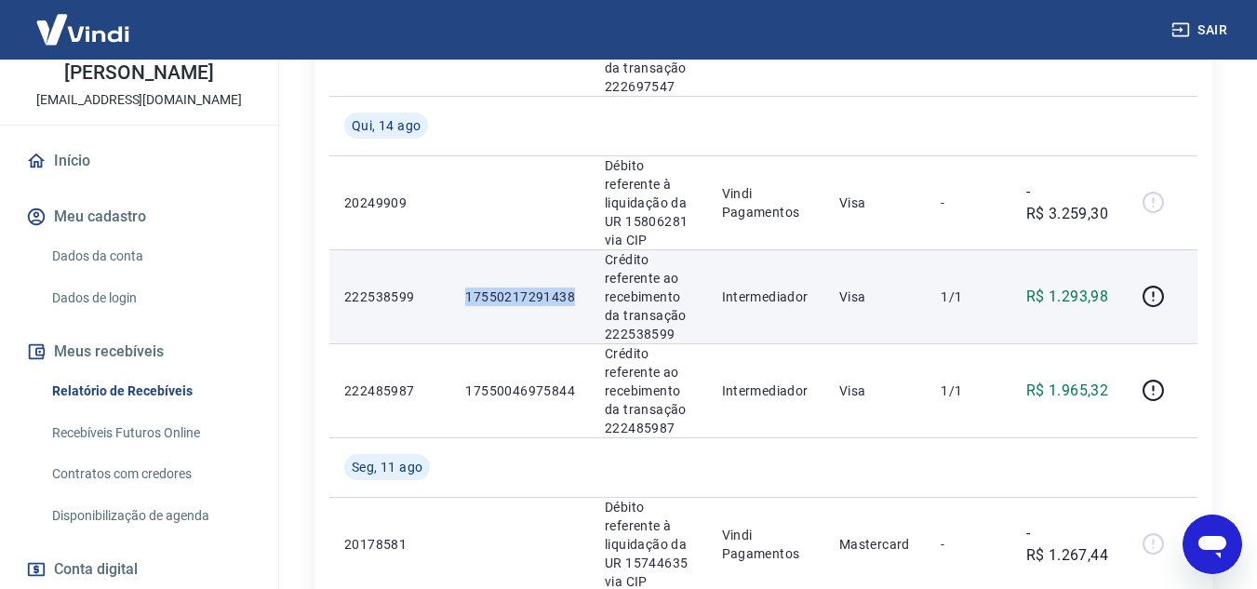
click at [451, 296] on td "17550217291438" at bounding box center [520, 296] width 140 height 94
copy p "17550217291438"
drag, startPoint x: 1117, startPoint y: 288, endPoint x: 1045, endPoint y: 288, distance: 71.6
click at [1045, 288] on td "R$ 1.293,98" at bounding box center [1067, 296] width 113 height 94
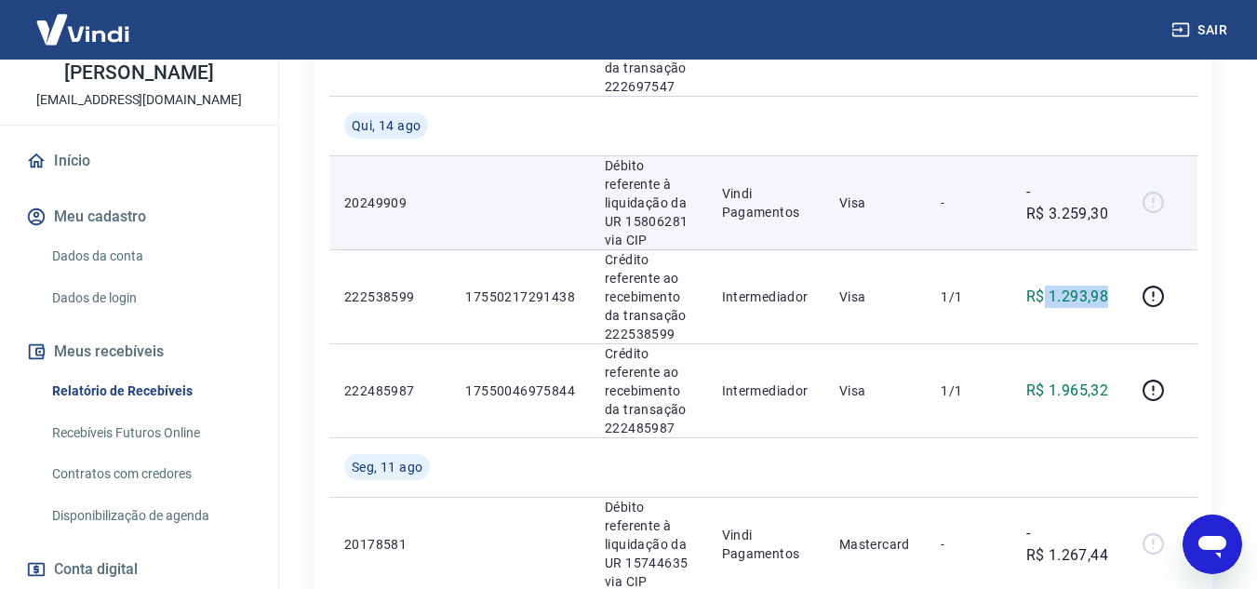
copy p "1.293,98"
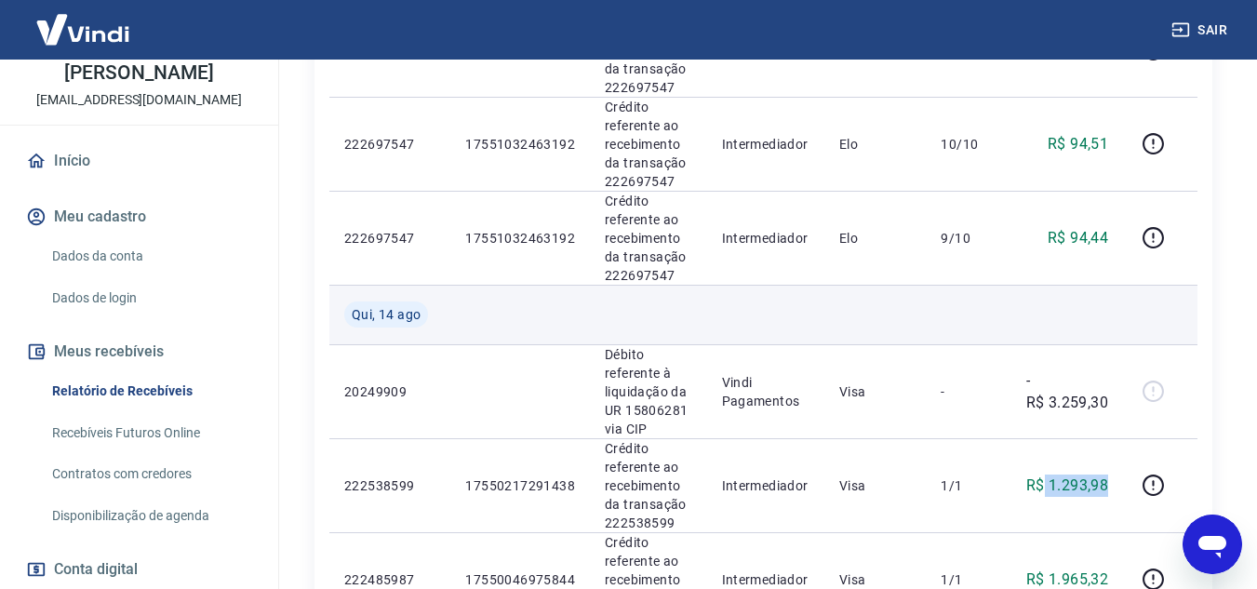
scroll to position [1006, 0]
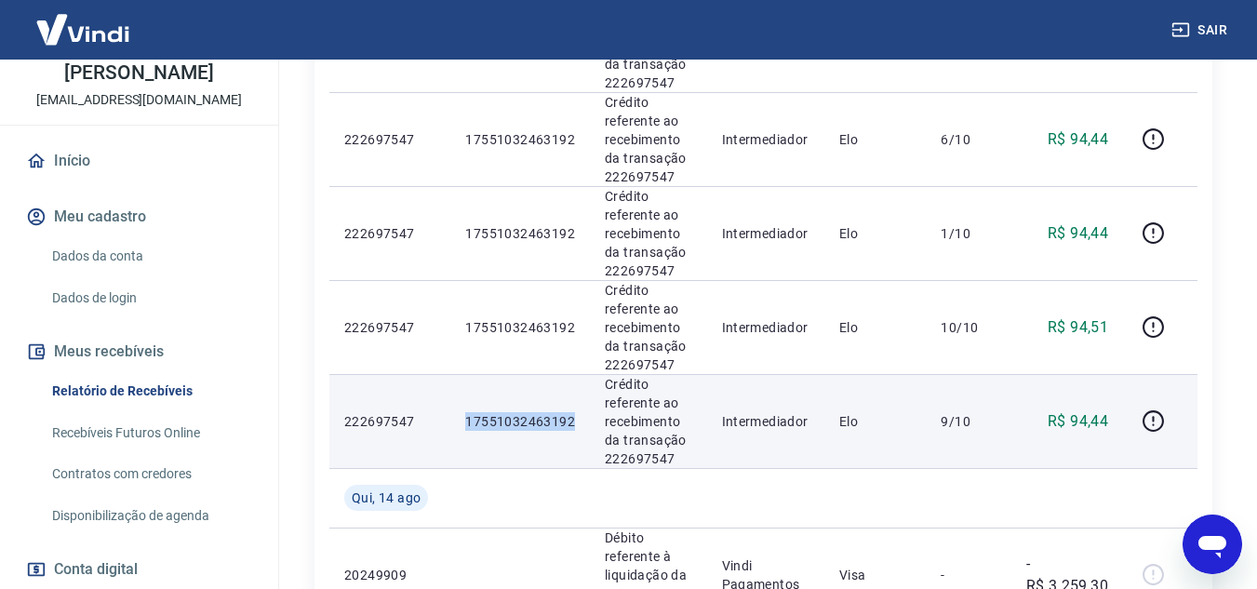
drag, startPoint x: 575, startPoint y: 420, endPoint x: 463, endPoint y: 422, distance: 111.7
click at [463, 422] on td "17551032463192" at bounding box center [520, 421] width 140 height 94
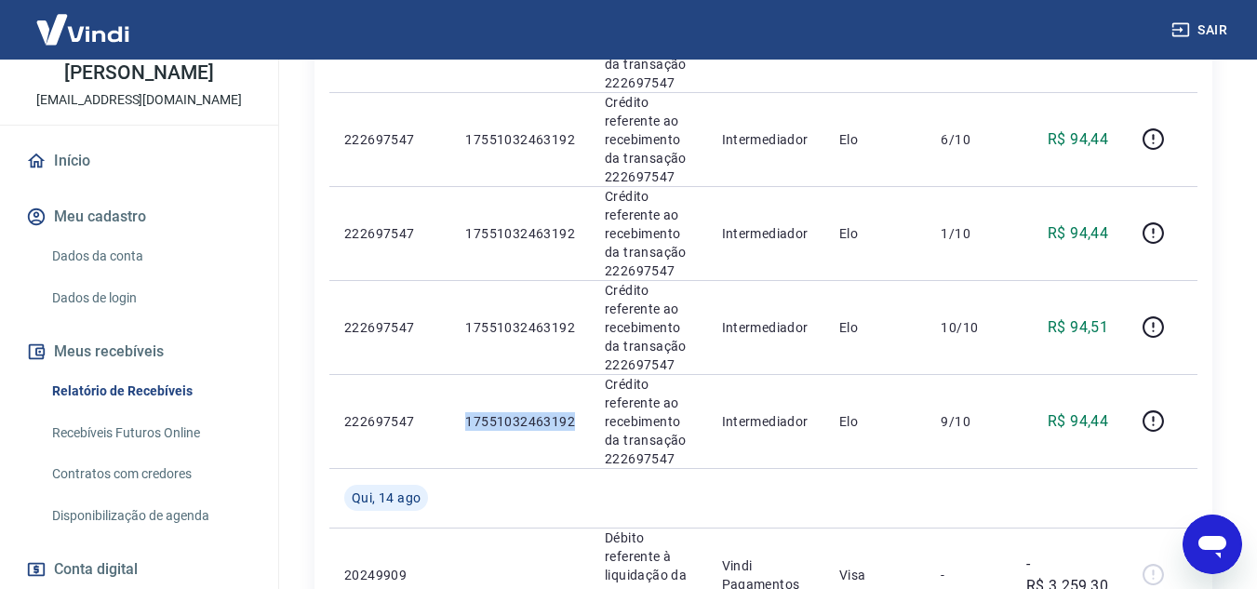
copy p "17551032463192"
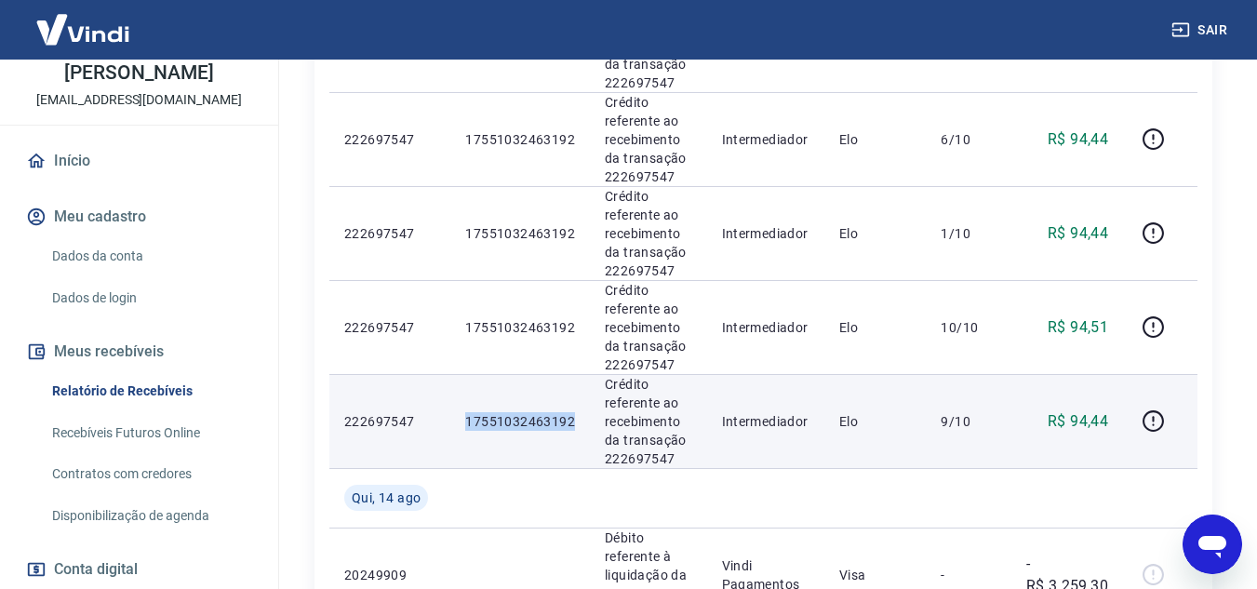
click at [928, 400] on td "9/10" at bounding box center [968, 421] width 85 height 94
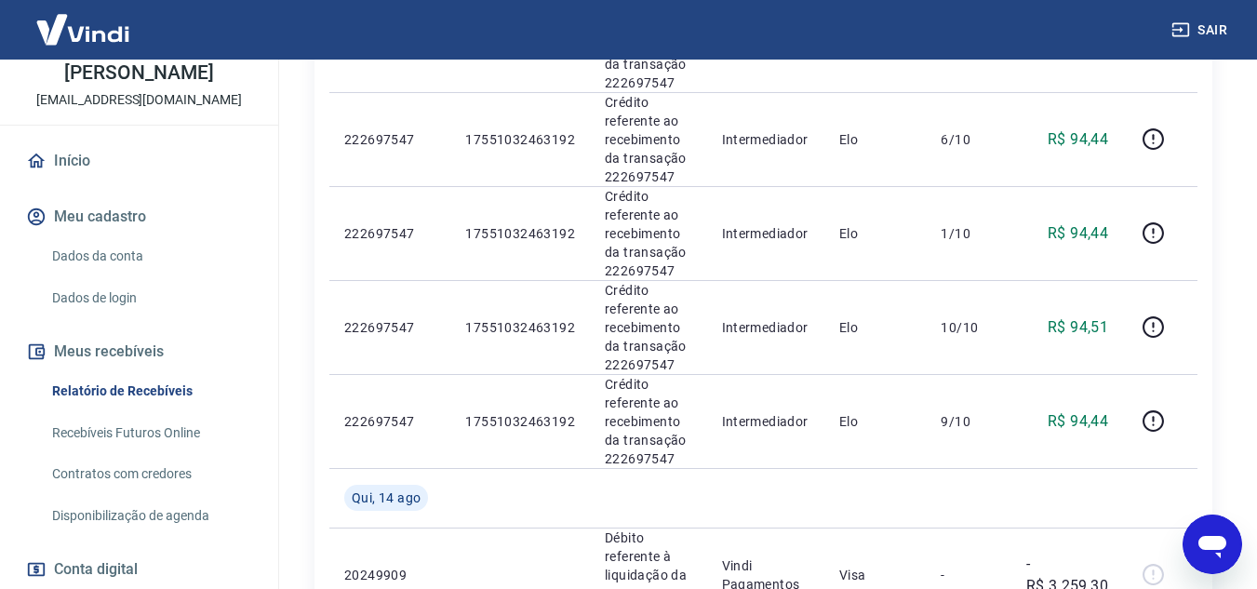
click at [1206, 322] on div "ID Pedido Descrição Origem Pagamento Parcelas Valor Líq. Tarifas [DATE] 2026952…" at bounding box center [764, 404] width 898 height 2208
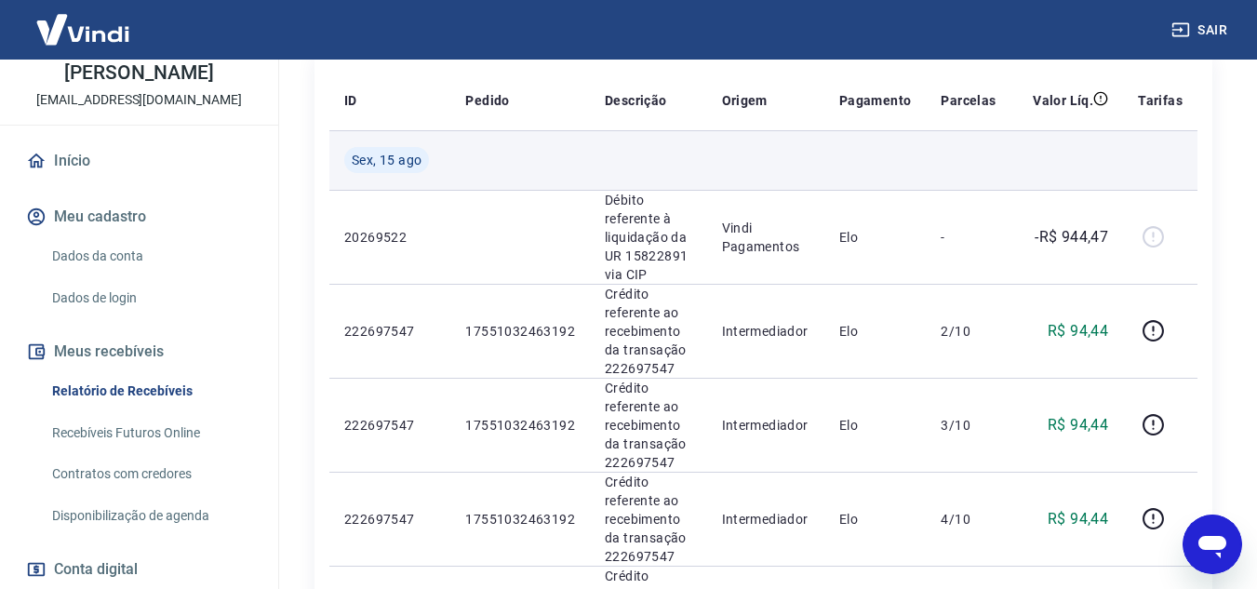
scroll to position [168, 0]
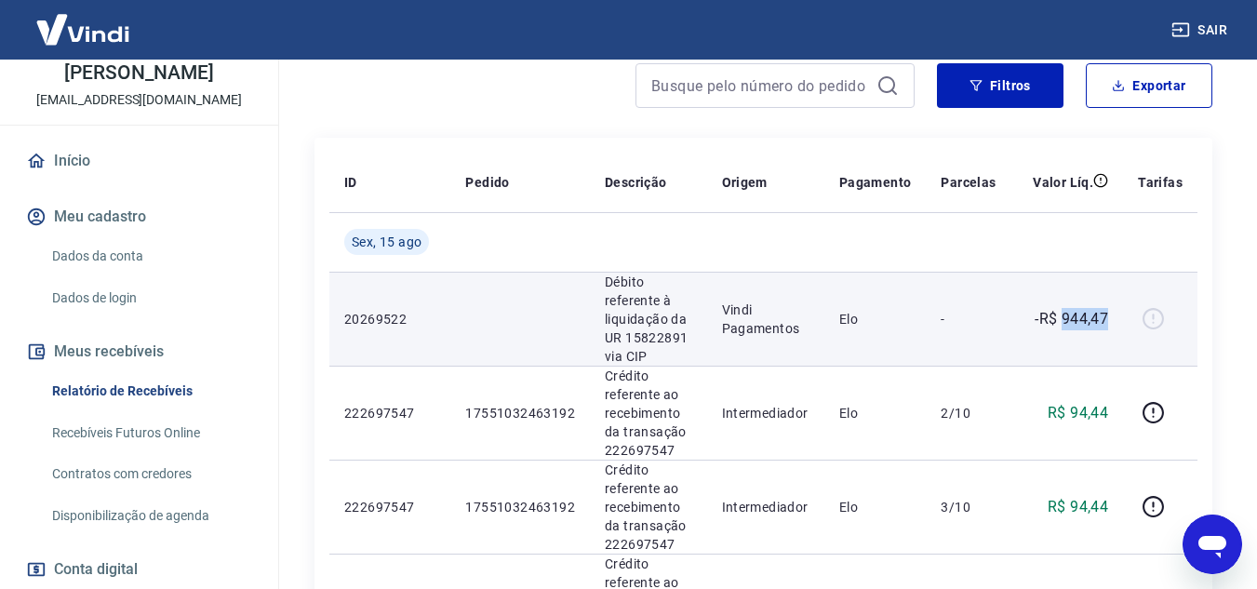
drag, startPoint x: 1113, startPoint y: 315, endPoint x: 1064, endPoint y: 318, distance: 49.5
click at [1064, 318] on td "-R$ 944,47" at bounding box center [1067, 319] width 113 height 94
copy p "944,47"
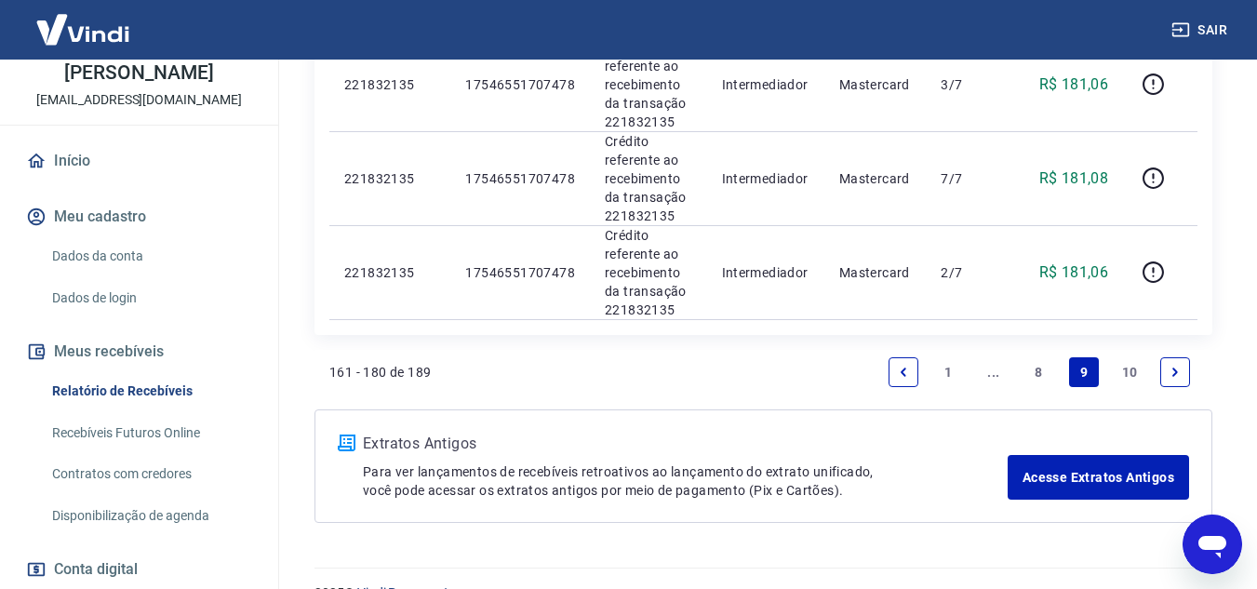
scroll to position [2215, 0]
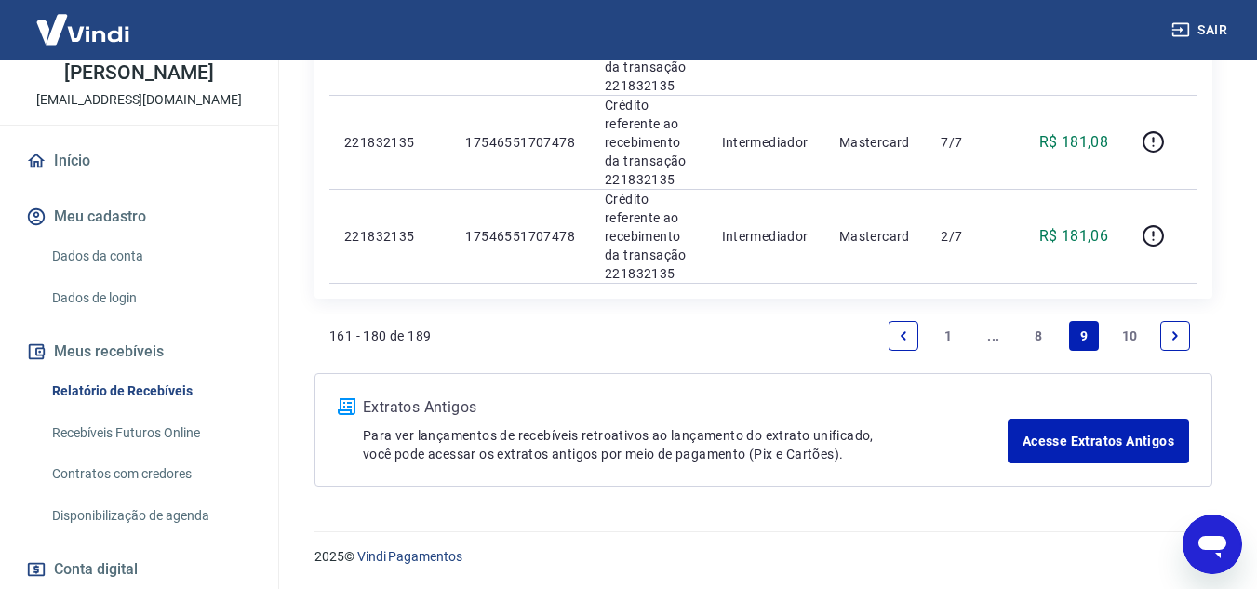
click at [1038, 331] on link "8" at bounding box center [1039, 336] width 30 height 30
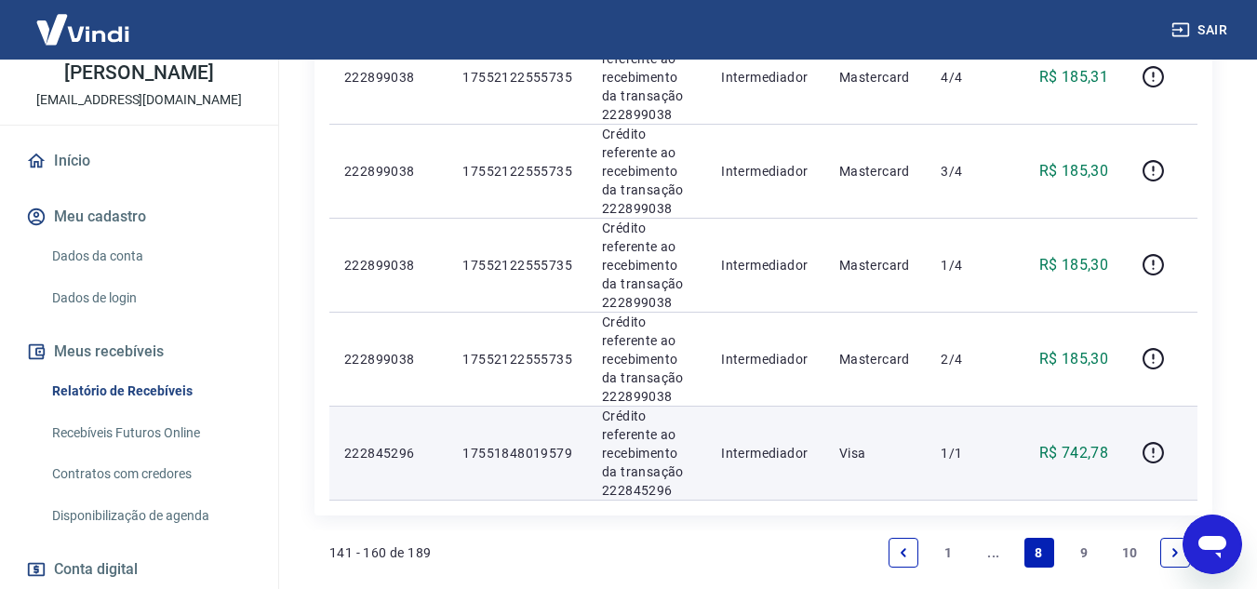
scroll to position [2020, 0]
drag, startPoint x: 579, startPoint y: 426, endPoint x: 442, endPoint y: 424, distance: 136.8
click at [442, 424] on tr "222845296 17551848019579 Crédito referente ao recebimento da transação 22284529…" at bounding box center [763, 454] width 868 height 94
copy tr "17551848019579"
drag, startPoint x: 1109, startPoint y: 415, endPoint x: 1064, endPoint y: 411, distance: 44.8
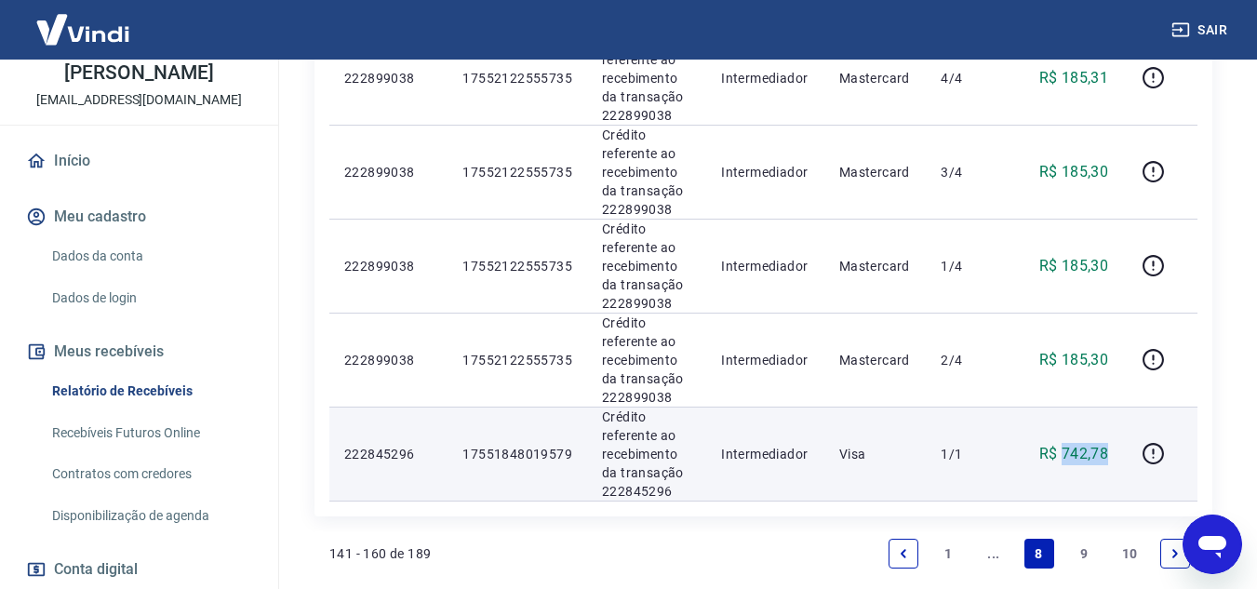
click at [1064, 411] on td "R$ 742,78" at bounding box center [1067, 454] width 113 height 94
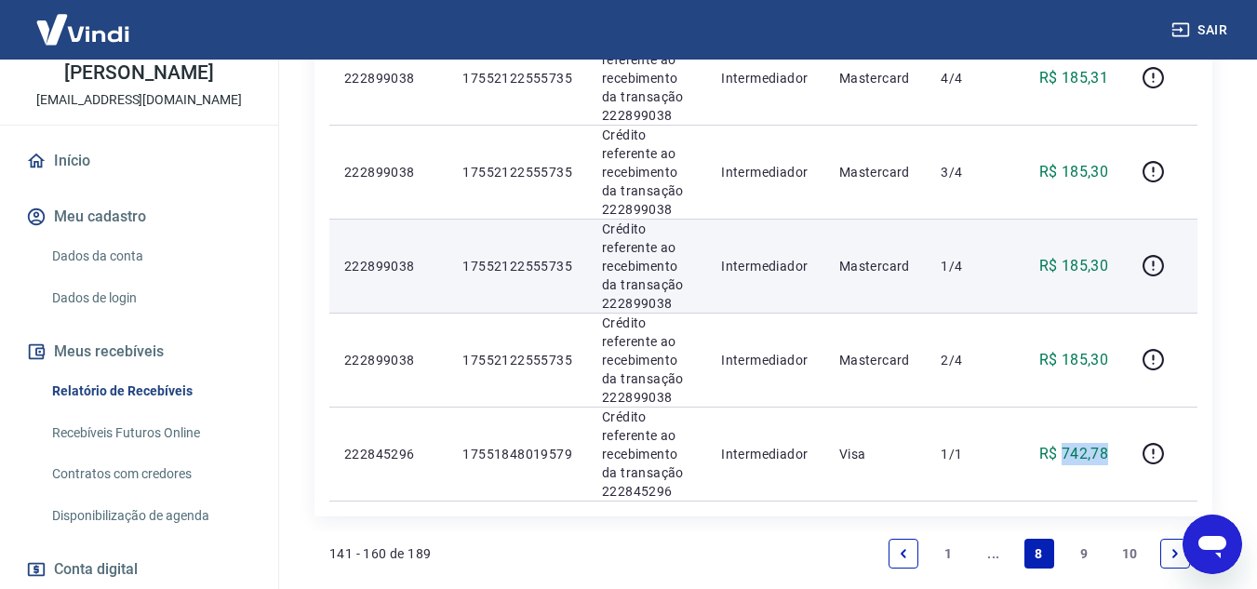
copy p "742,78"
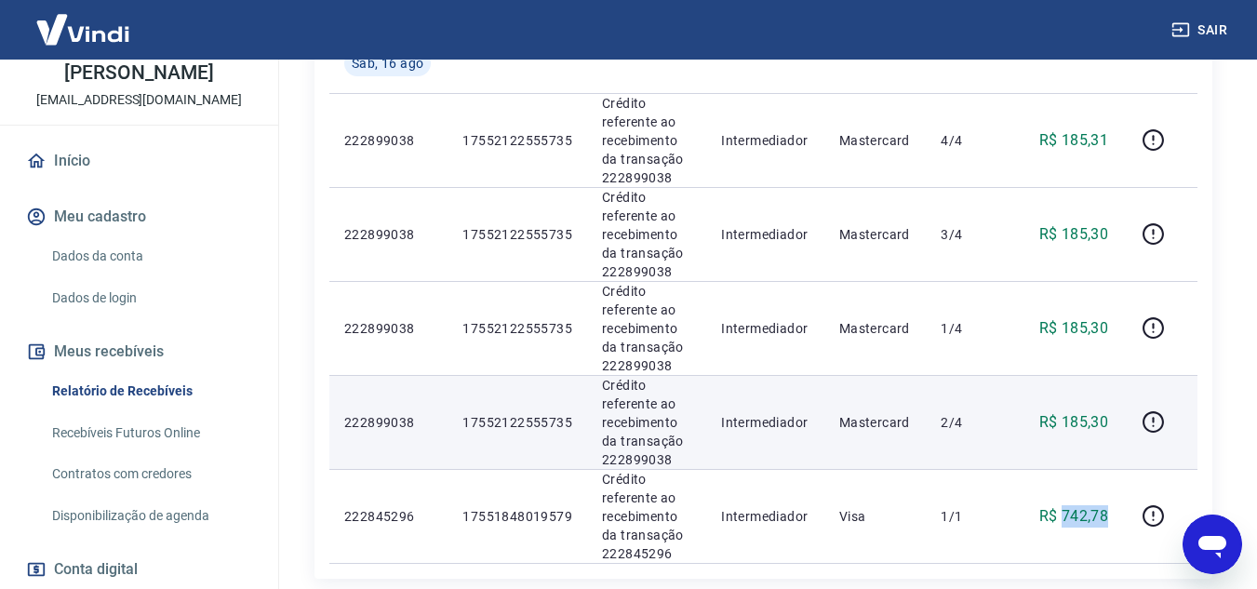
scroll to position [1927, 0]
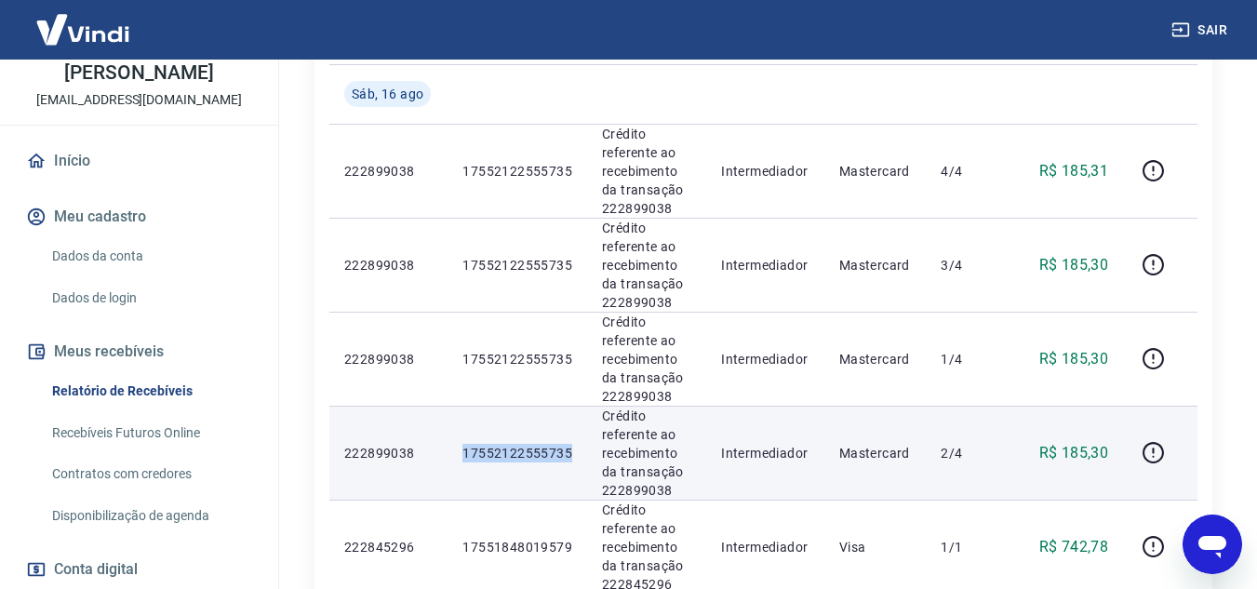
drag, startPoint x: 580, startPoint y: 421, endPoint x: 462, endPoint y: 422, distance: 118.2
click at [461, 422] on td "17552122555735" at bounding box center [518, 453] width 140 height 94
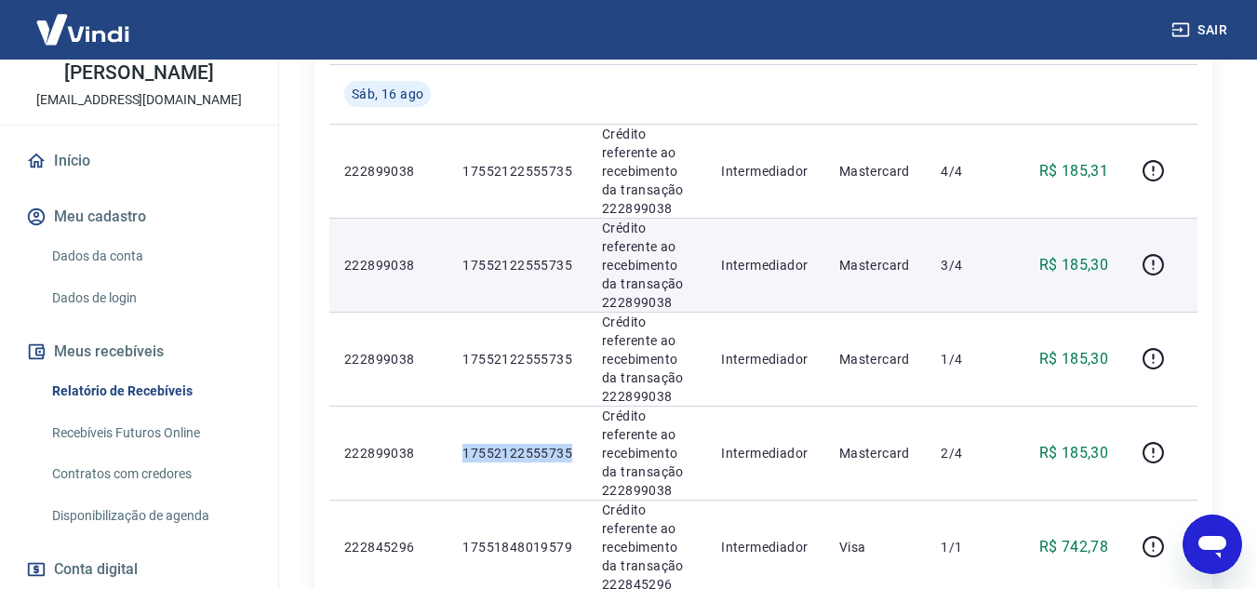
drag, startPoint x: 973, startPoint y: 209, endPoint x: 970, endPoint y: 252, distance: 43.0
click at [973, 218] on td "3/4" at bounding box center [968, 265] width 85 height 94
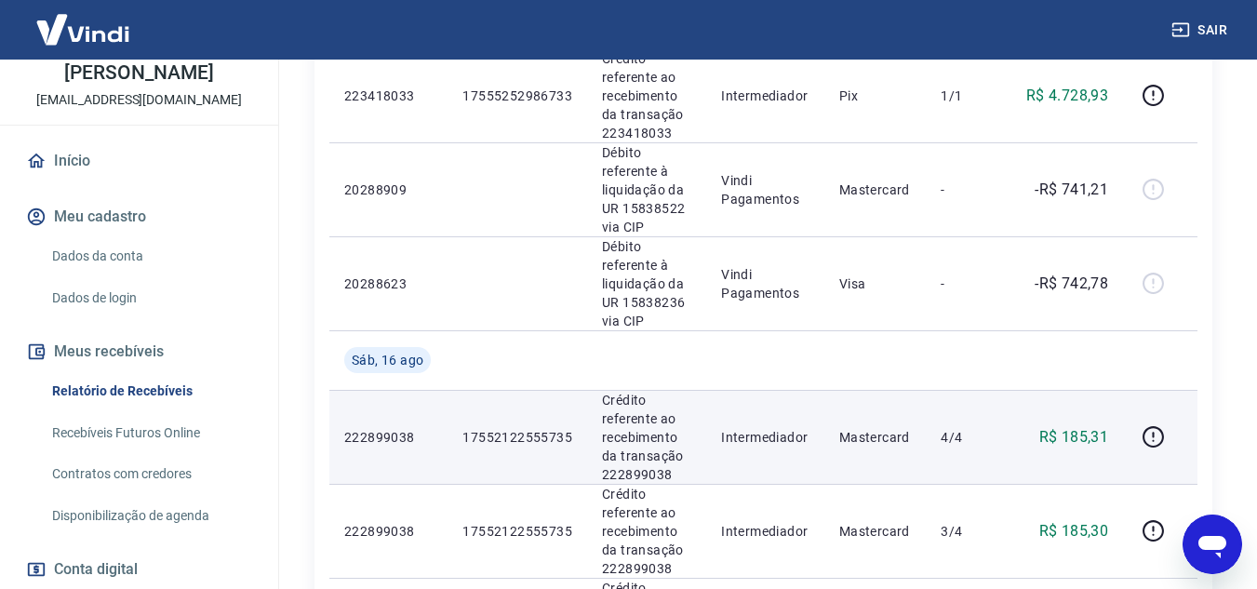
scroll to position [1555, 0]
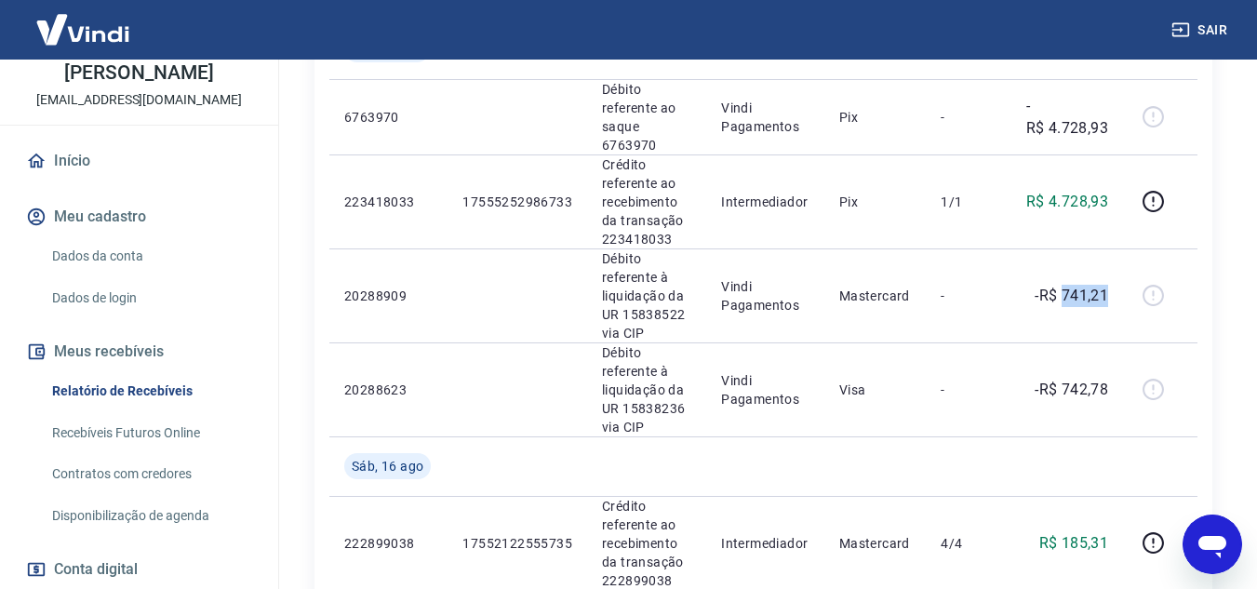
drag, startPoint x: 1063, startPoint y: 263, endPoint x: 779, endPoint y: 575, distance: 421.6
click at [1063, 262] on td "-R$ 741,21" at bounding box center [1067, 295] width 113 height 94
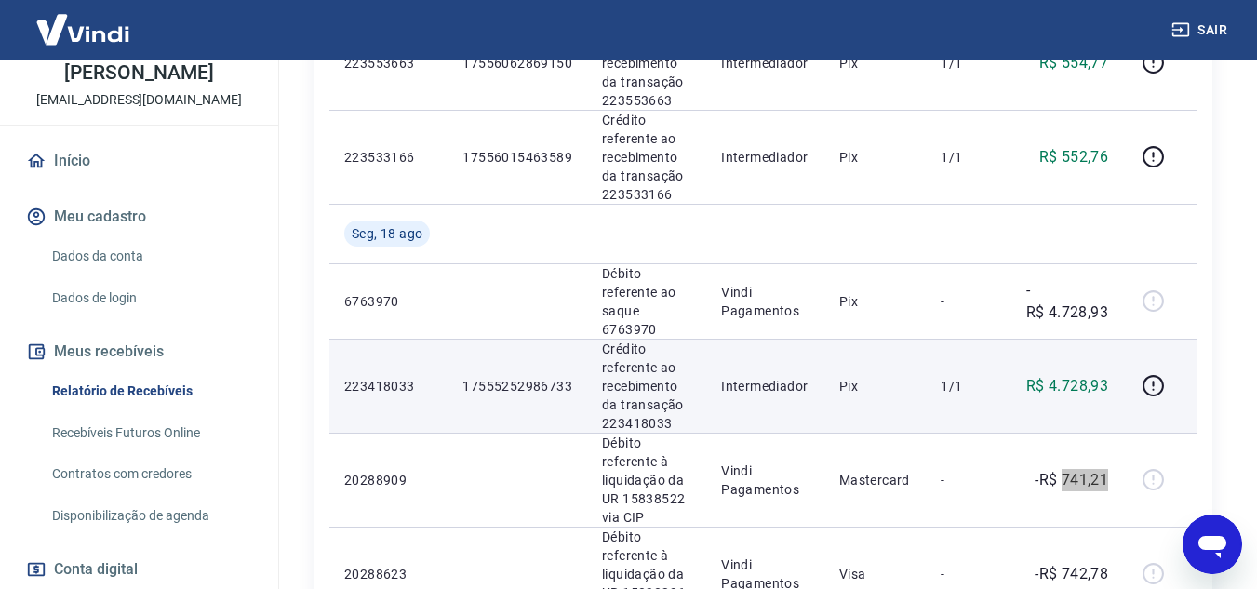
scroll to position [1369, 0]
drag, startPoint x: 449, startPoint y: 347, endPoint x: 577, endPoint y: 354, distance: 127.6
click at [577, 354] on td "17555252986733" at bounding box center [518, 388] width 140 height 94
drag, startPoint x: 1115, startPoint y: 356, endPoint x: 1049, endPoint y: 354, distance: 66.1
click at [1049, 354] on td "R$ 4.728,93" at bounding box center [1067, 388] width 113 height 94
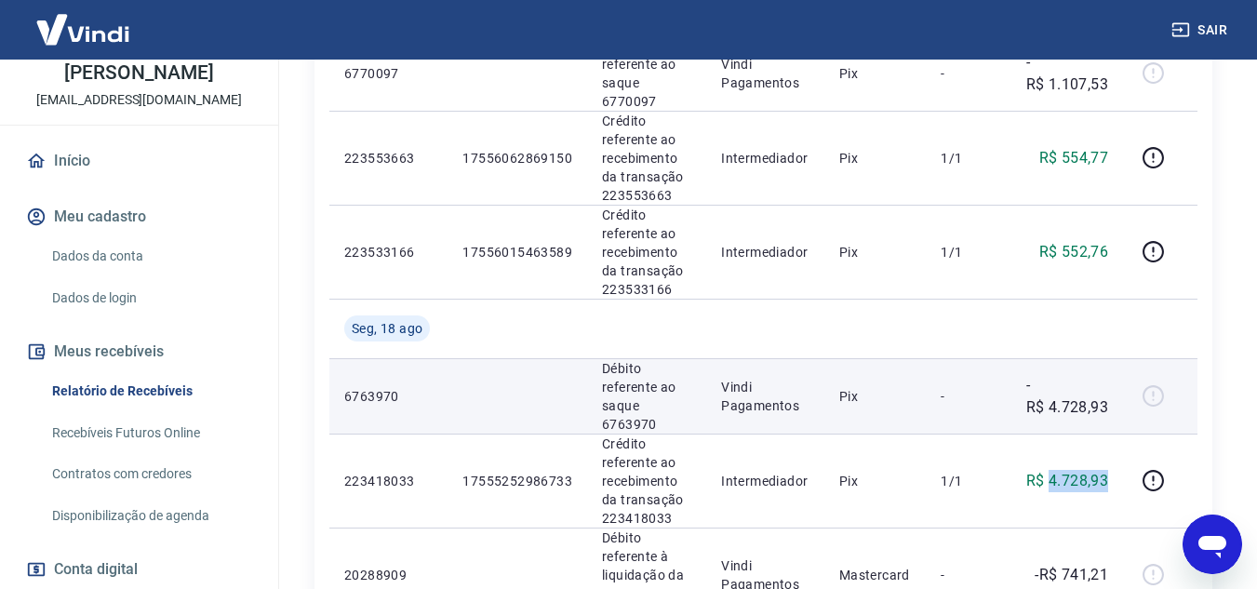
scroll to position [1183, 0]
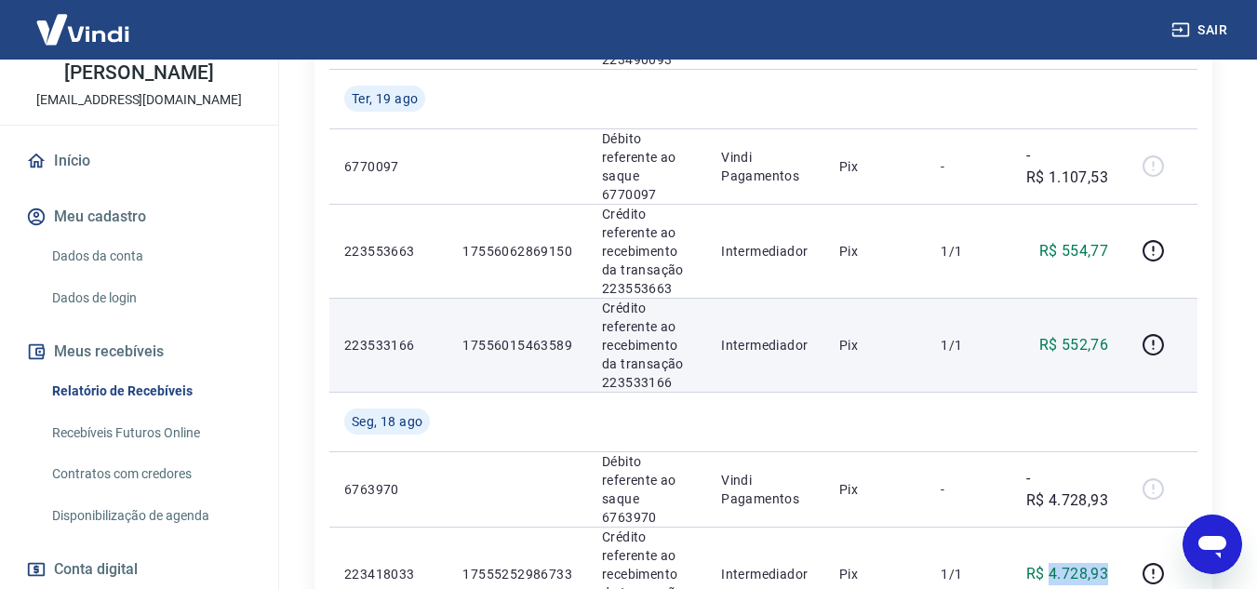
click at [445, 324] on tr "223533166 17556015463589 Crédito referente ao recebimento da transação 22353316…" at bounding box center [763, 345] width 868 height 94
drag, startPoint x: 1109, startPoint y: 332, endPoint x: 1058, endPoint y: 334, distance: 51.2
click at [1058, 334] on td "R$ 552,76" at bounding box center [1067, 345] width 113 height 94
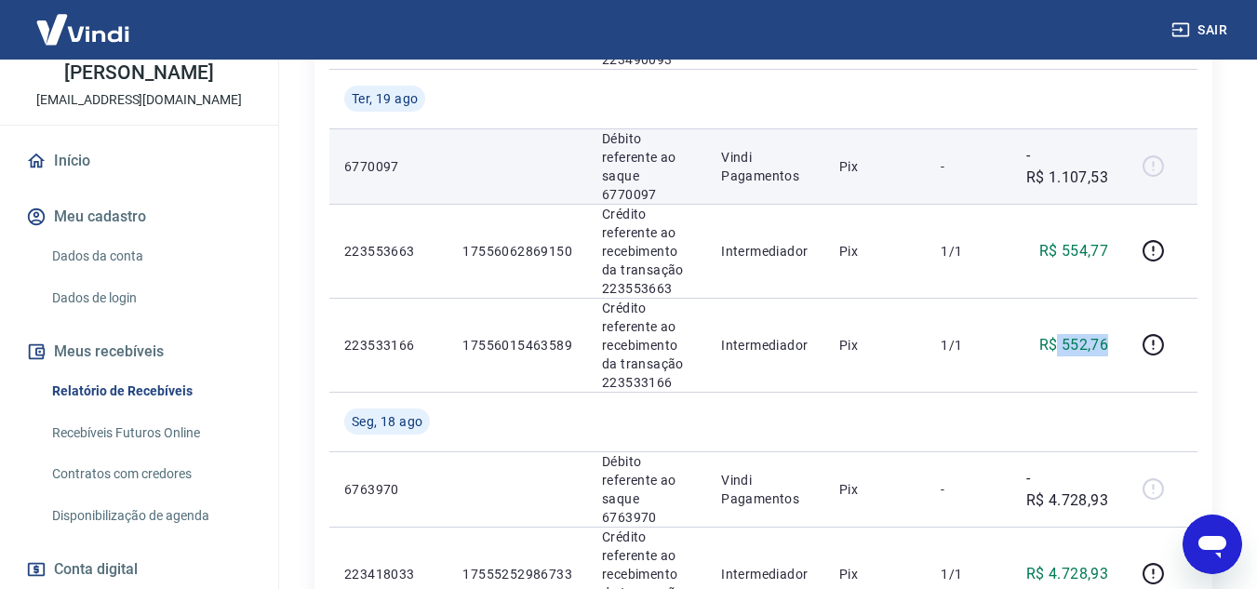
scroll to position [1090, 0]
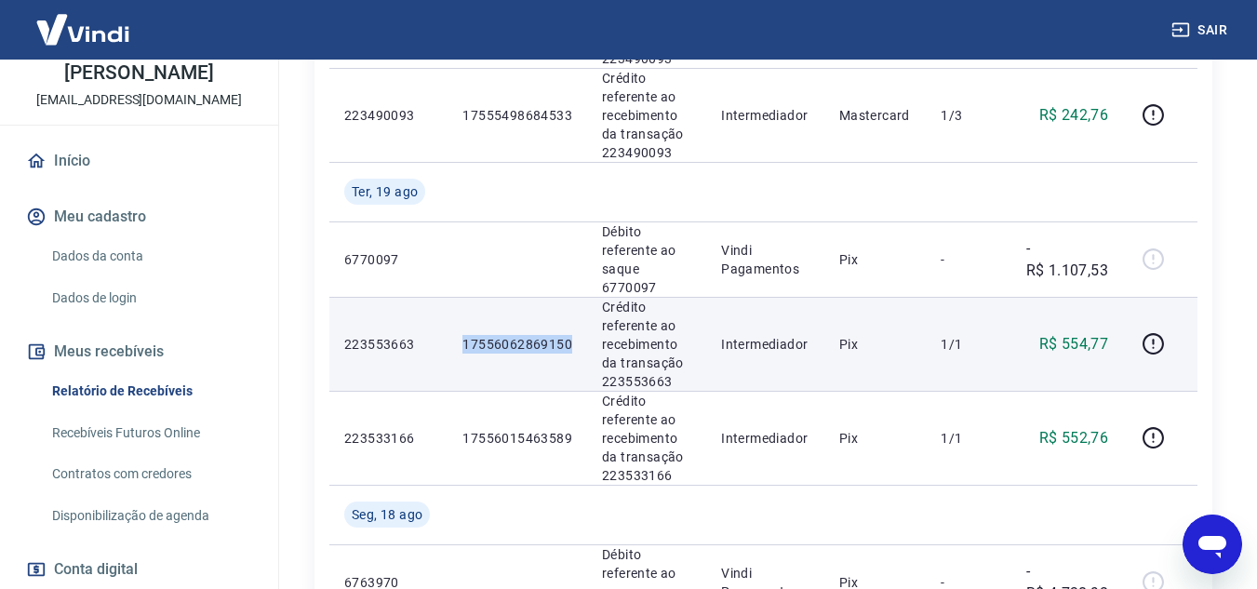
drag, startPoint x: 579, startPoint y: 325, endPoint x: 448, endPoint y: 323, distance: 131.2
click at [448, 323] on td "17556062869150" at bounding box center [518, 344] width 140 height 94
drag, startPoint x: 1108, startPoint y: 324, endPoint x: 1064, endPoint y: 322, distance: 43.8
click at [1064, 333] on p "R$ 554,77" at bounding box center [1074, 344] width 70 height 22
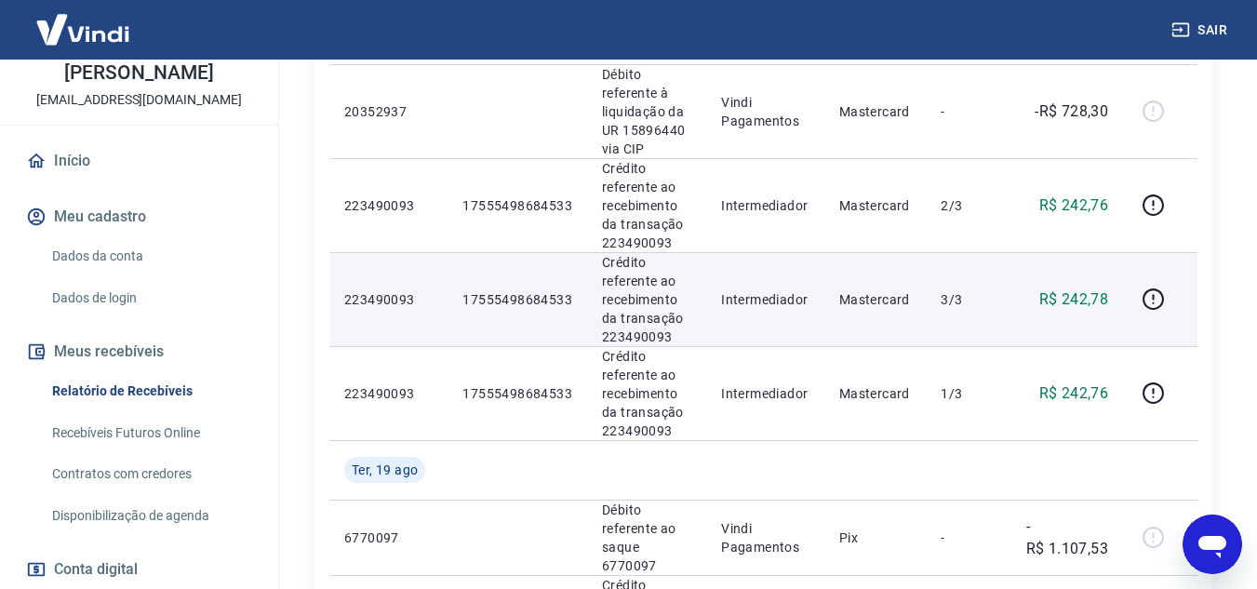
scroll to position [810, 0]
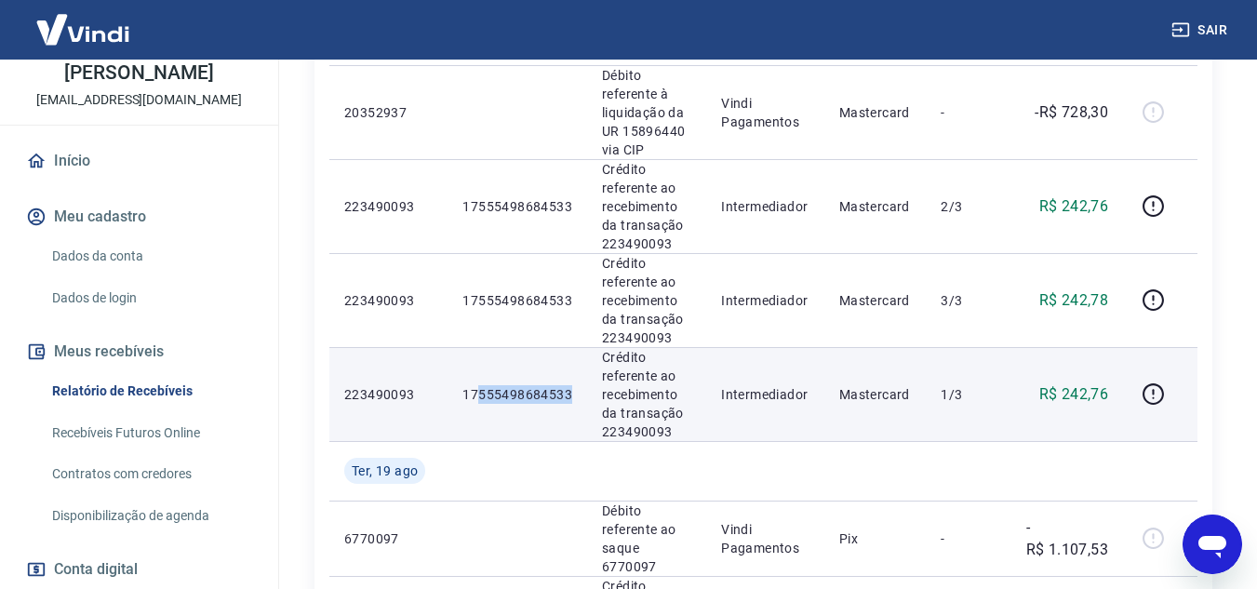
drag, startPoint x: 577, startPoint y: 396, endPoint x: 471, endPoint y: 388, distance: 106.4
click at [471, 388] on td "17555498684533" at bounding box center [518, 394] width 140 height 94
drag, startPoint x: 463, startPoint y: 390, endPoint x: 575, endPoint y: 392, distance: 111.7
click at [575, 392] on td "17555498684533" at bounding box center [518, 394] width 140 height 94
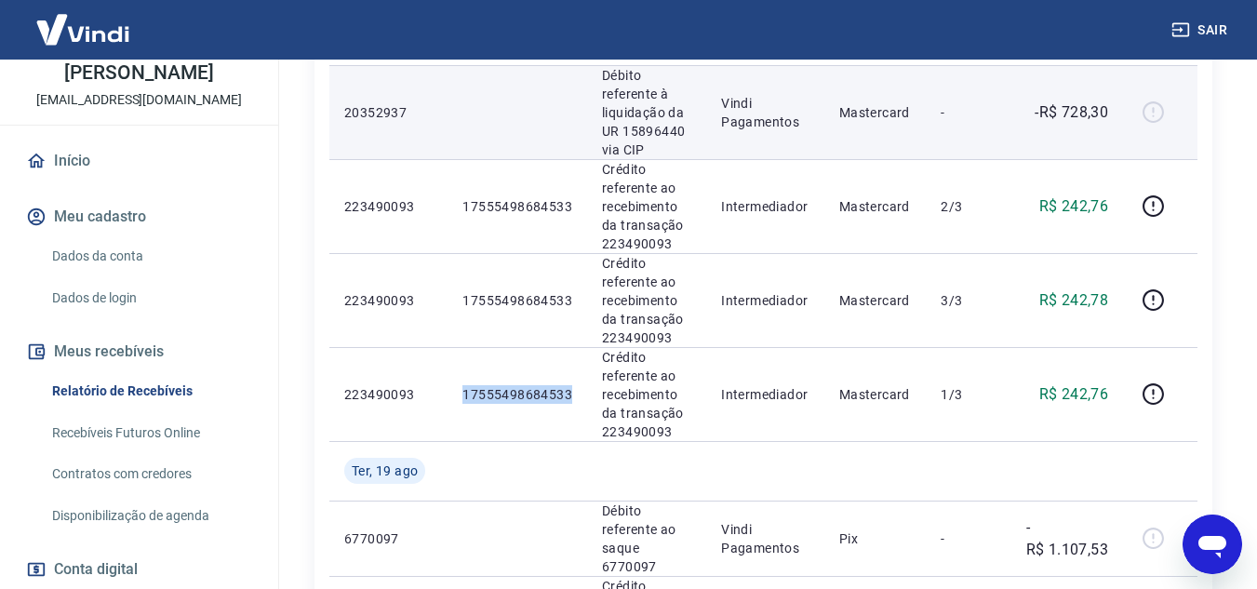
click at [1067, 108] on tr "20352937 Débito referente à liquidação da UR 15896440 via CIP Vindi Pagamentos …" at bounding box center [763, 112] width 868 height 94
click at [1132, 116] on tr "20352937 Débito referente à liquidação da UR 15896440 via CIP Vindi Pagamentos …" at bounding box center [763, 112] width 868 height 94
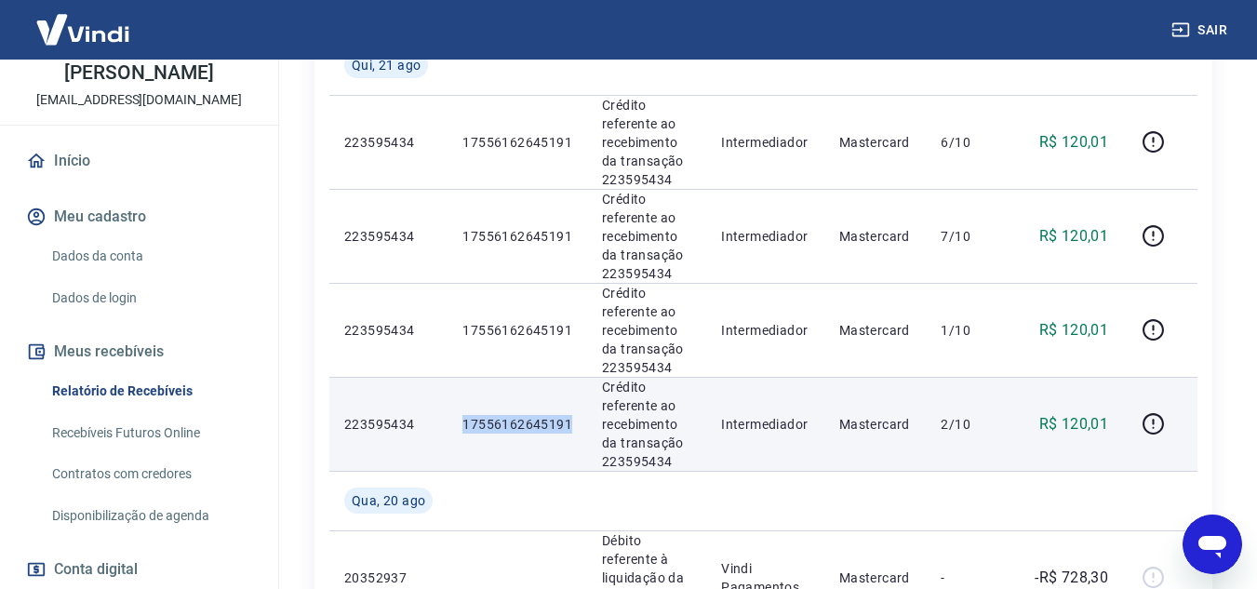
drag, startPoint x: 489, startPoint y: 422, endPoint x: 579, endPoint y: 426, distance: 90.4
click at [578, 426] on td "17556162645191" at bounding box center [518, 424] width 140 height 94
click at [579, 426] on td "17556162645191" at bounding box center [518, 424] width 140 height 94
drag, startPoint x: 572, startPoint y: 420, endPoint x: 459, endPoint y: 420, distance: 113.5
click at [487, 420] on td "17556162645191" at bounding box center [518, 424] width 140 height 94
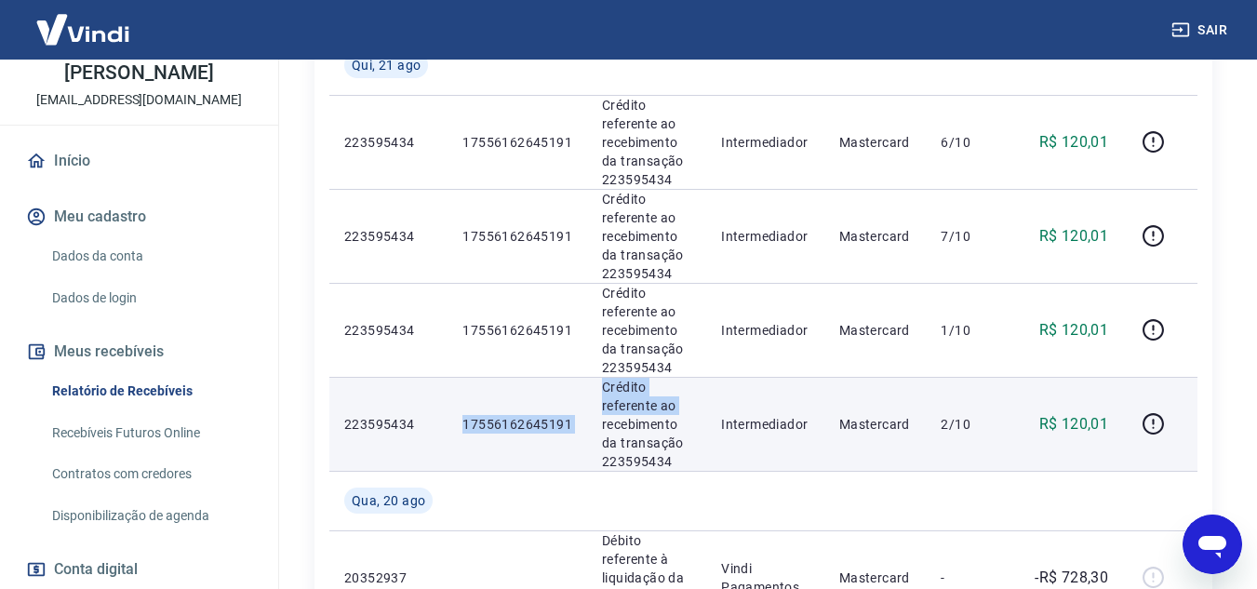
drag, startPoint x: 459, startPoint y: 418, endPoint x: 584, endPoint y: 422, distance: 125.7
click at [584, 422] on tr "223595434 17556162645191 Crédito referente ao recebimento da transação 22359543…" at bounding box center [763, 424] width 868 height 94
click at [570, 422] on td "17556162645191" at bounding box center [518, 424] width 140 height 94
drag, startPoint x: 573, startPoint y: 422, endPoint x: 462, endPoint y: 417, distance: 110.8
click at [462, 417] on td "17556162645191" at bounding box center [518, 424] width 140 height 94
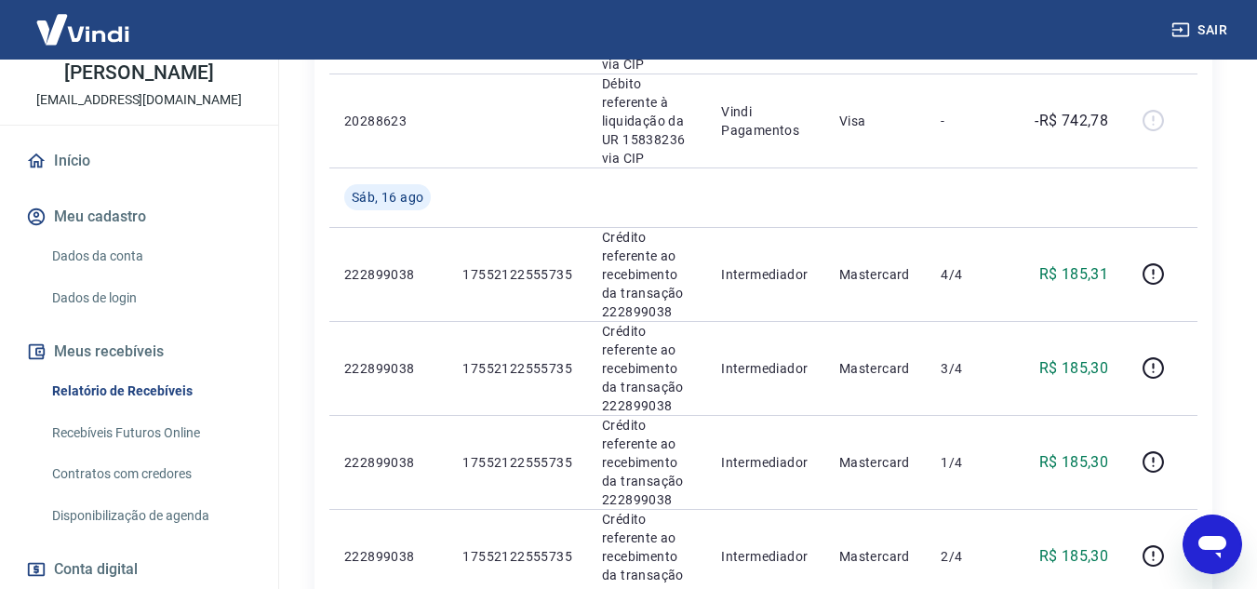
scroll to position [2206, 0]
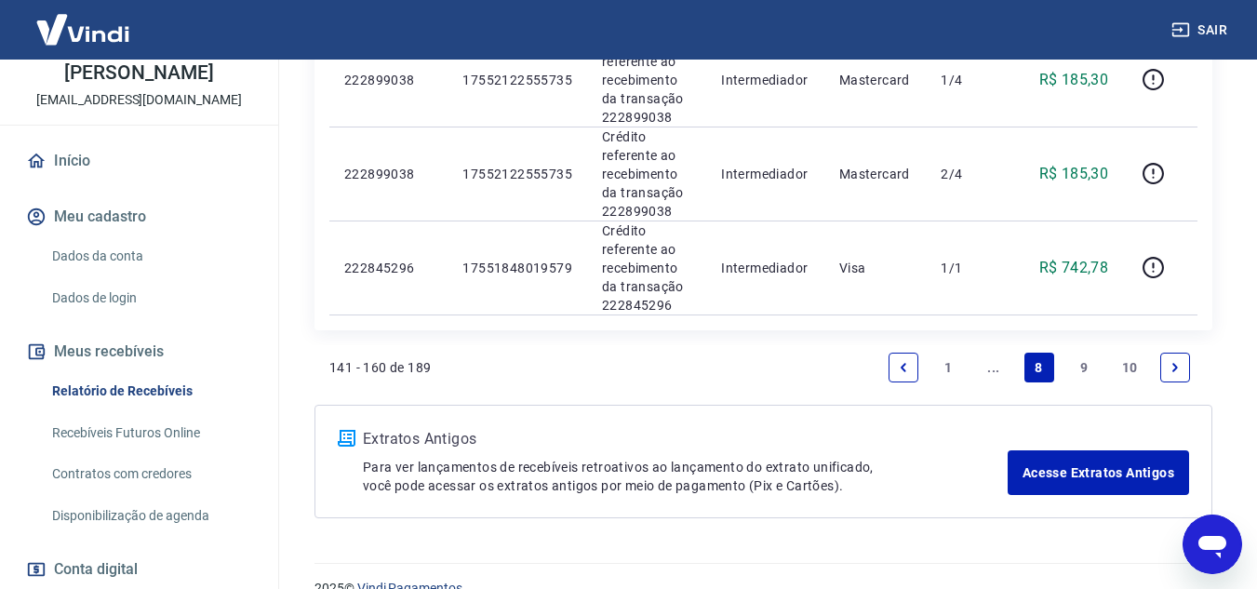
click at [909, 361] on icon "Previous page" at bounding box center [903, 367] width 13 height 13
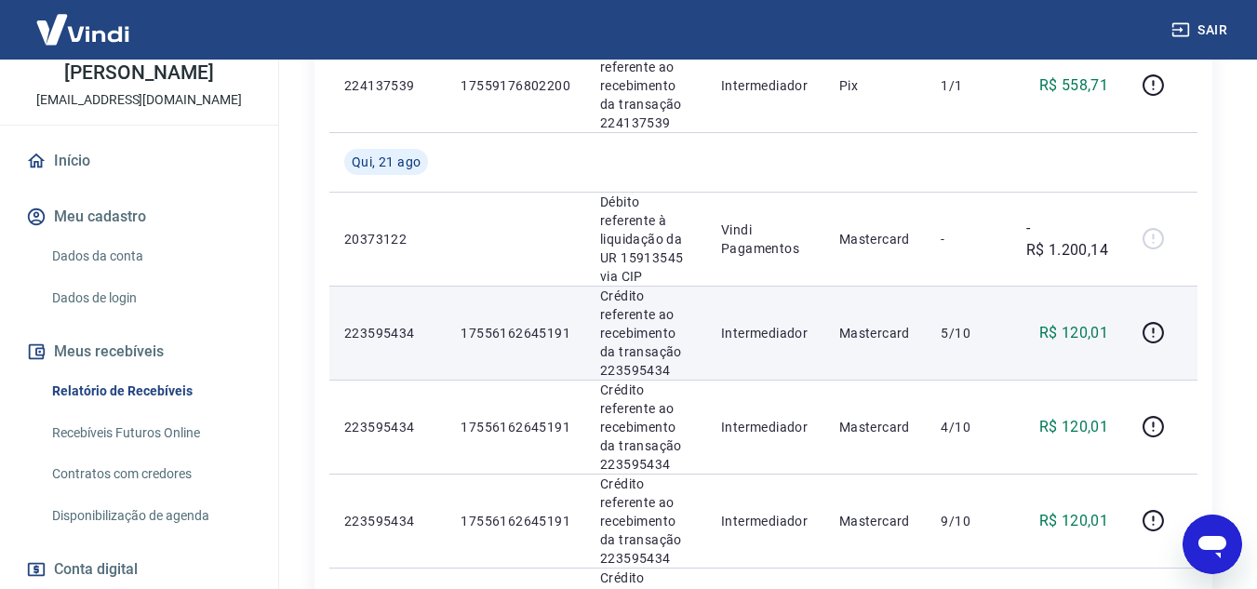
scroll to position [1623, 0]
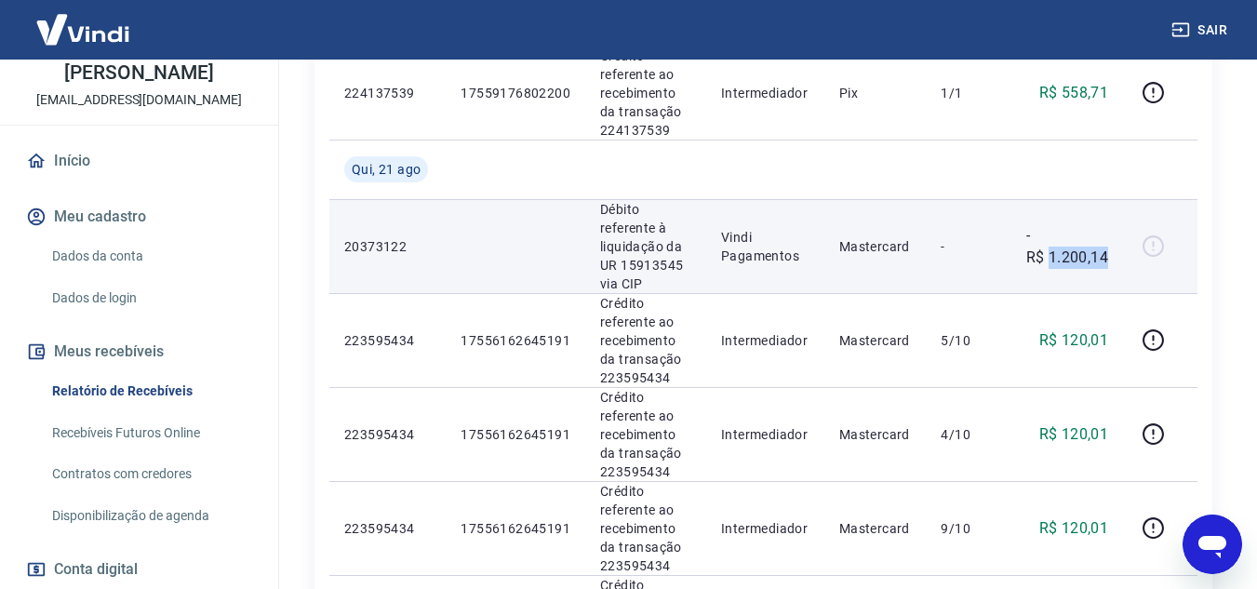
drag, startPoint x: 1109, startPoint y: 238, endPoint x: 1050, endPoint y: 245, distance: 59.9
click at [1050, 245] on p "-R$ 1.200,14" at bounding box center [1067, 246] width 83 height 45
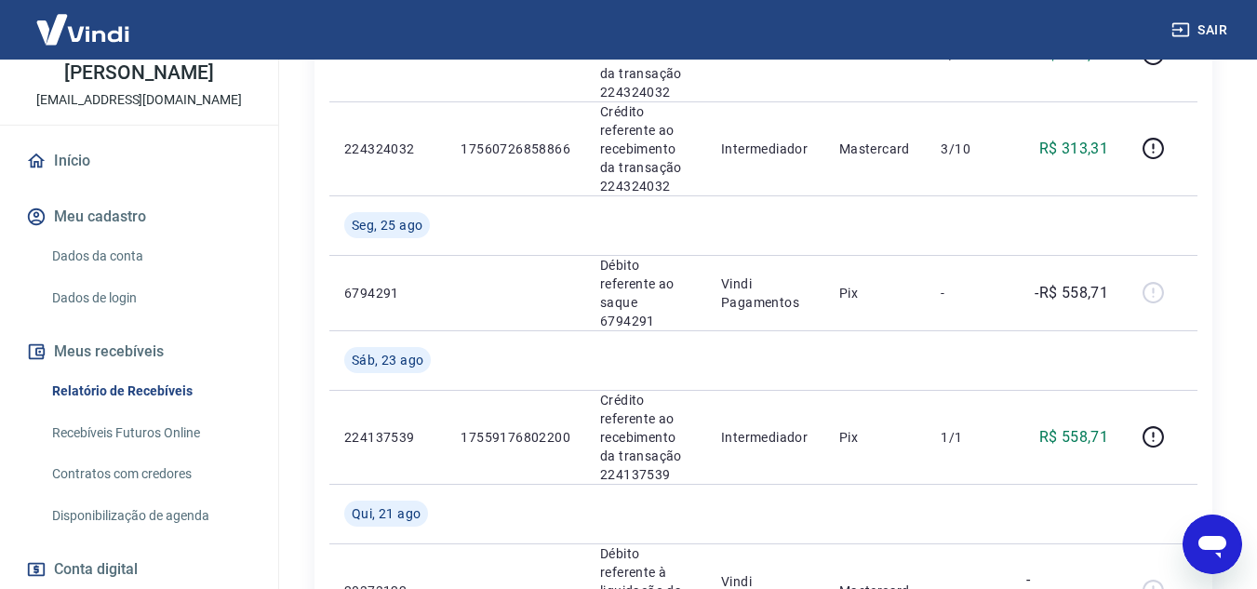
scroll to position [1251, 0]
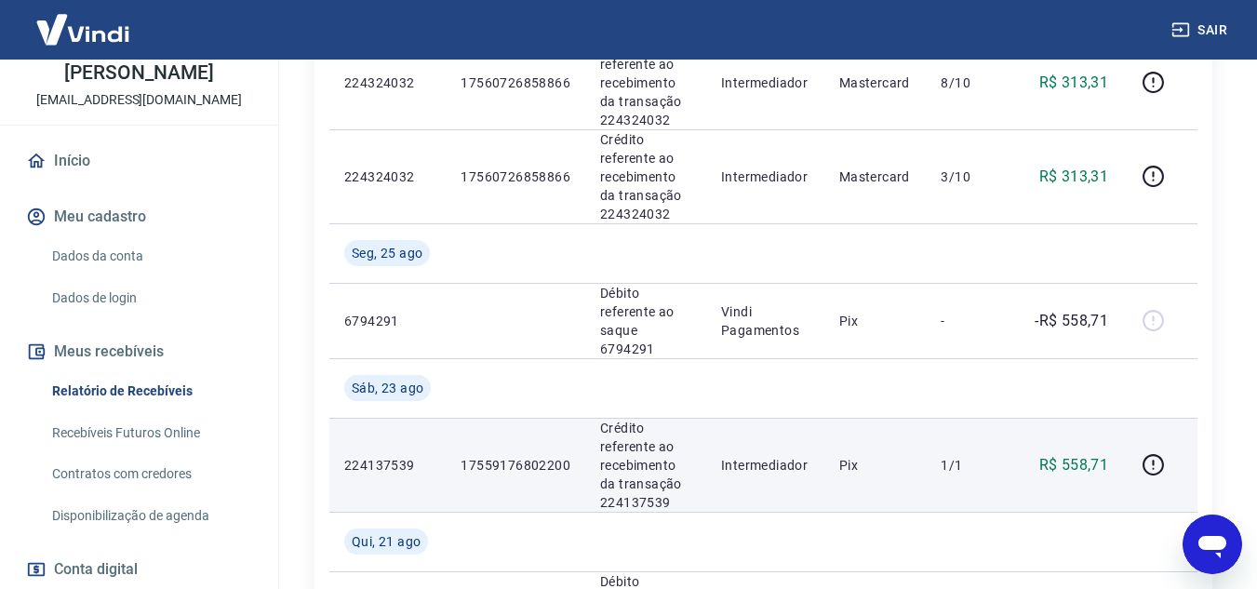
click at [462, 442] on td "17559176802200" at bounding box center [516, 465] width 140 height 94
drag, startPoint x: 1102, startPoint y: 447, endPoint x: 1066, endPoint y: 442, distance: 35.7
click at [1066, 442] on td "R$ 558,71" at bounding box center [1067, 465] width 113 height 94
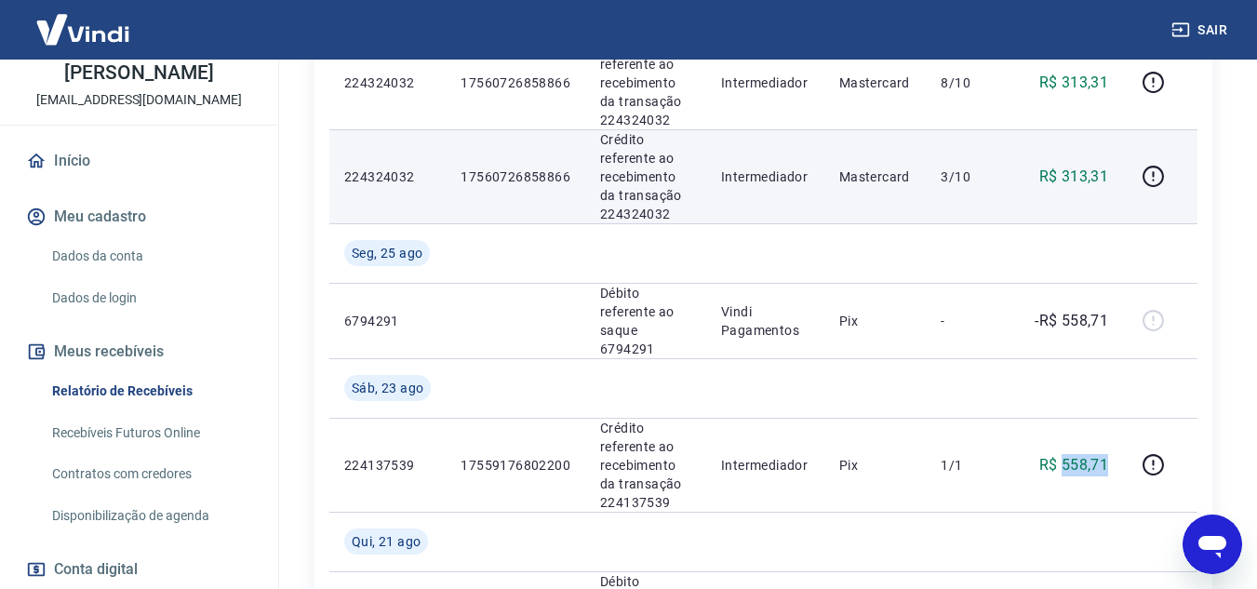
scroll to position [1064, 0]
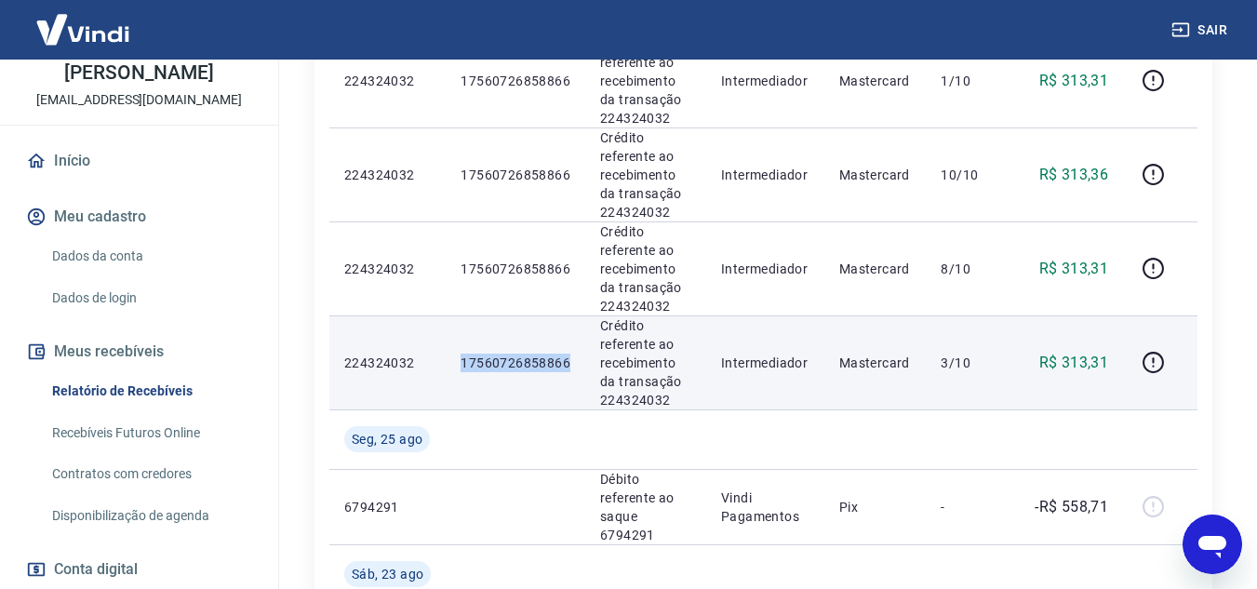
drag, startPoint x: 582, startPoint y: 368, endPoint x: 463, endPoint y: 366, distance: 118.2
click at [463, 366] on td "17560726858866" at bounding box center [516, 362] width 140 height 94
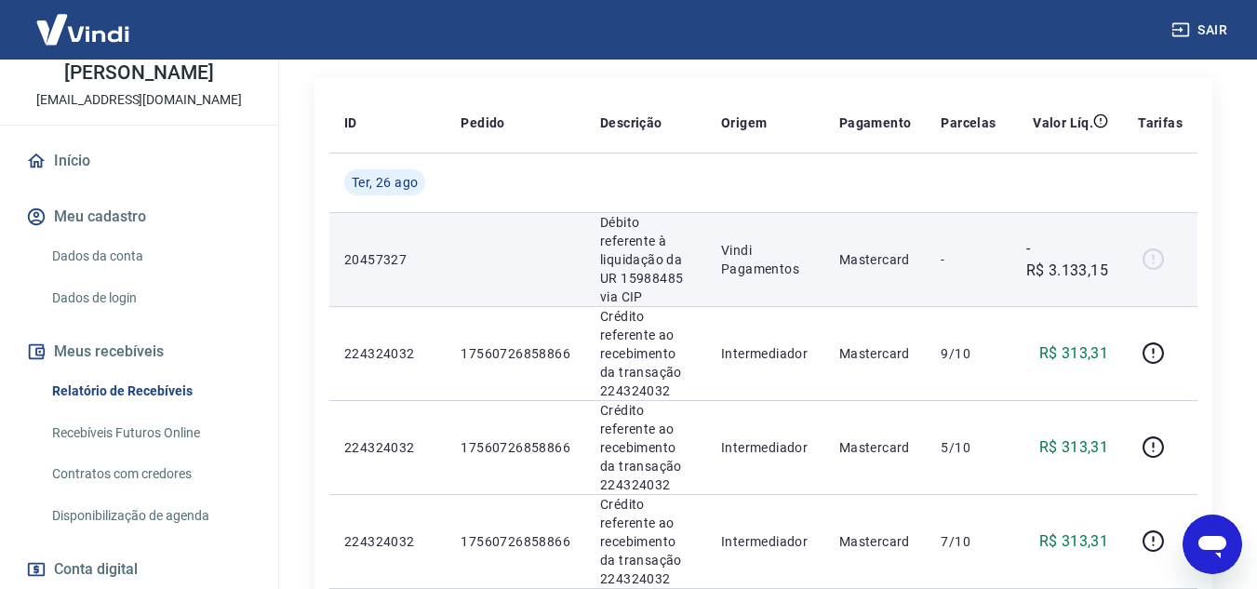
scroll to position [227, 0]
drag, startPoint x: 1126, startPoint y: 270, endPoint x: 1053, endPoint y: 272, distance: 72.6
click at [1053, 272] on tr "20457327 Débito referente à liquidação da UR 15988485 via CIP Vindi Pagamentos …" at bounding box center [763, 260] width 868 height 94
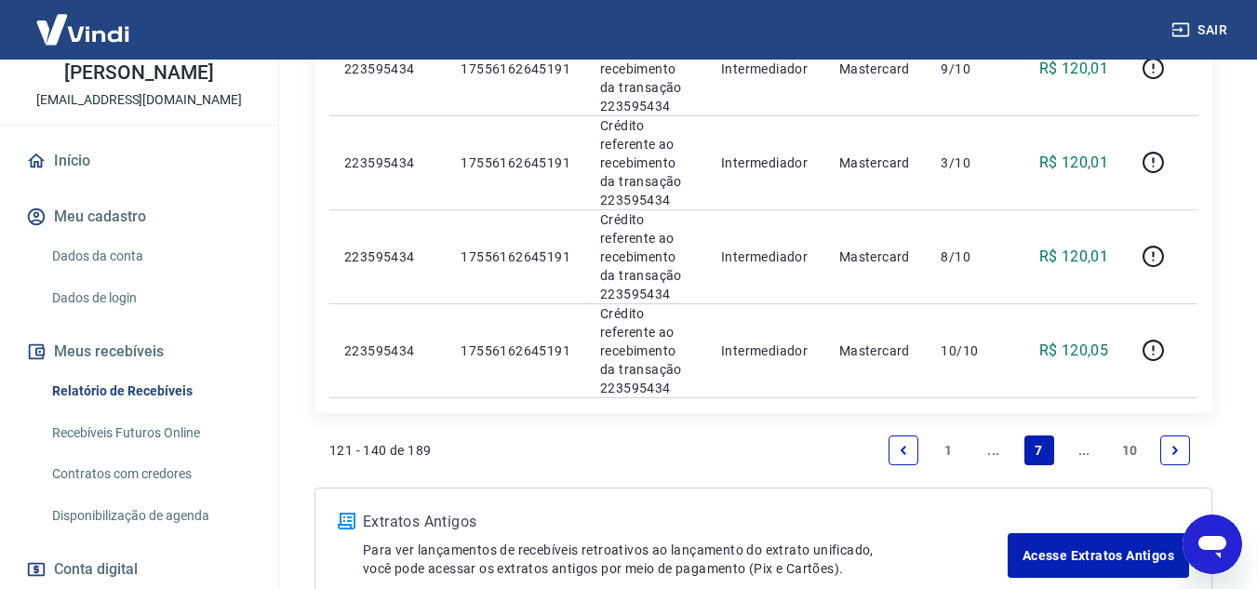
scroll to position [2181, 0]
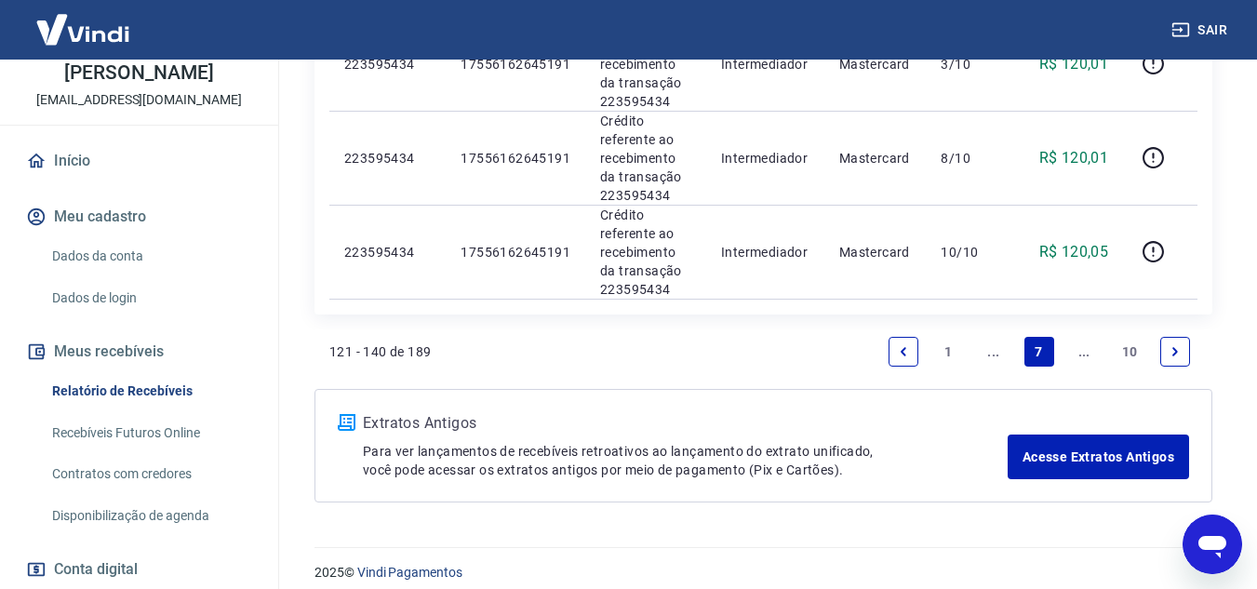
click at [906, 345] on icon "Previous page" at bounding box center [903, 351] width 13 height 13
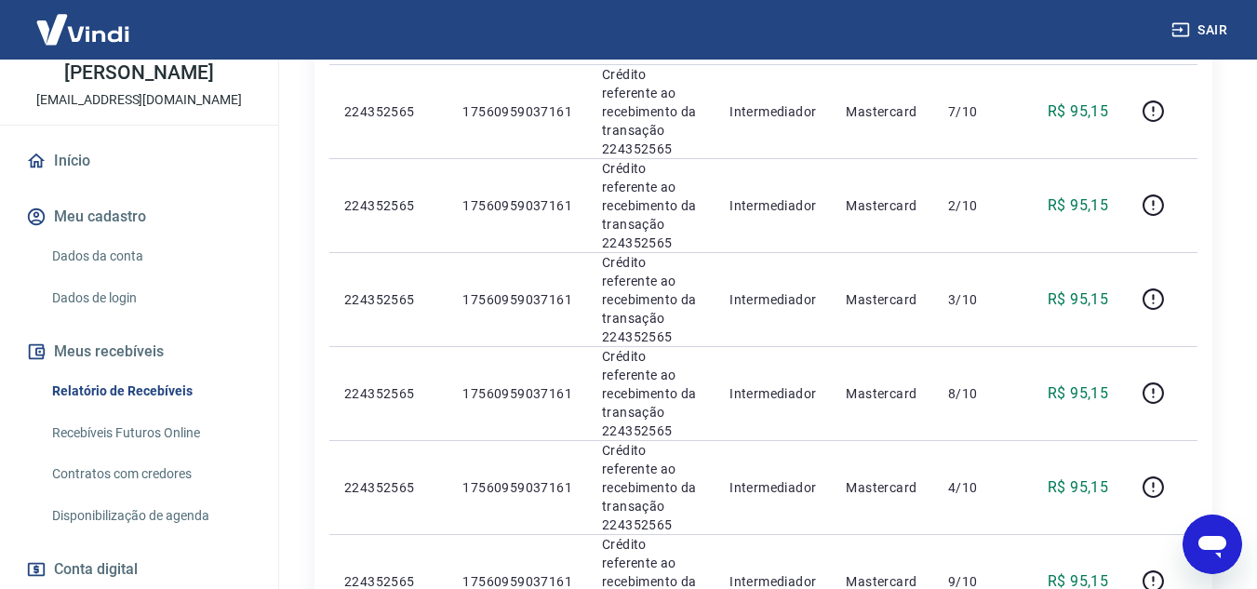
scroll to position [1665, 0]
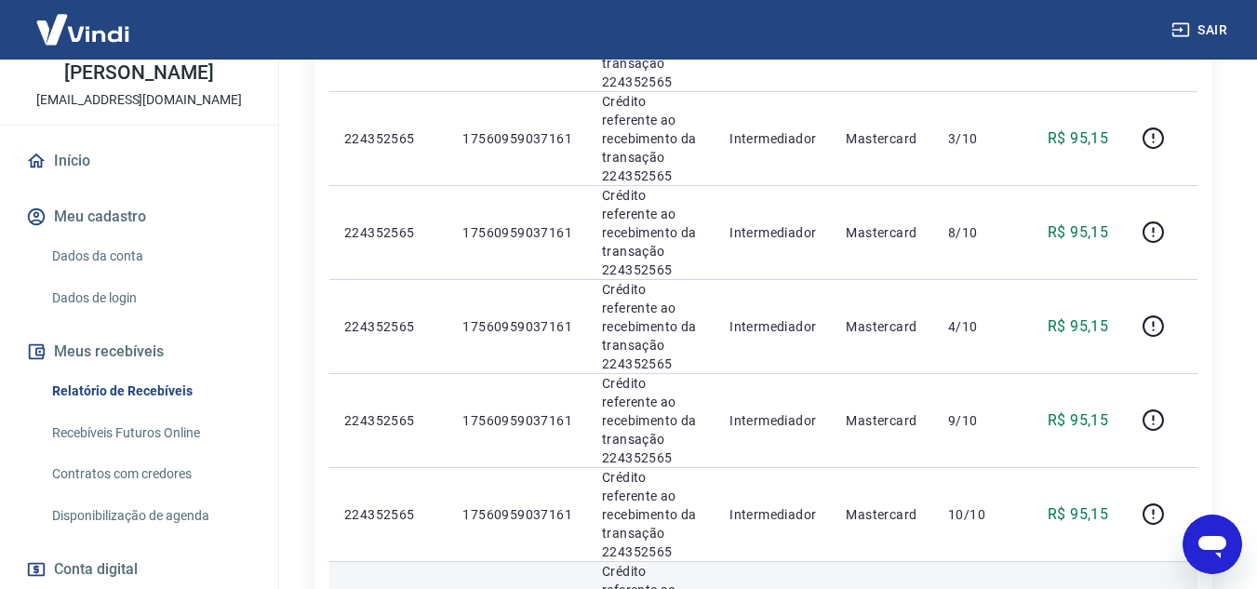
drag, startPoint x: 571, startPoint y: 242, endPoint x: 454, endPoint y: 246, distance: 117.3
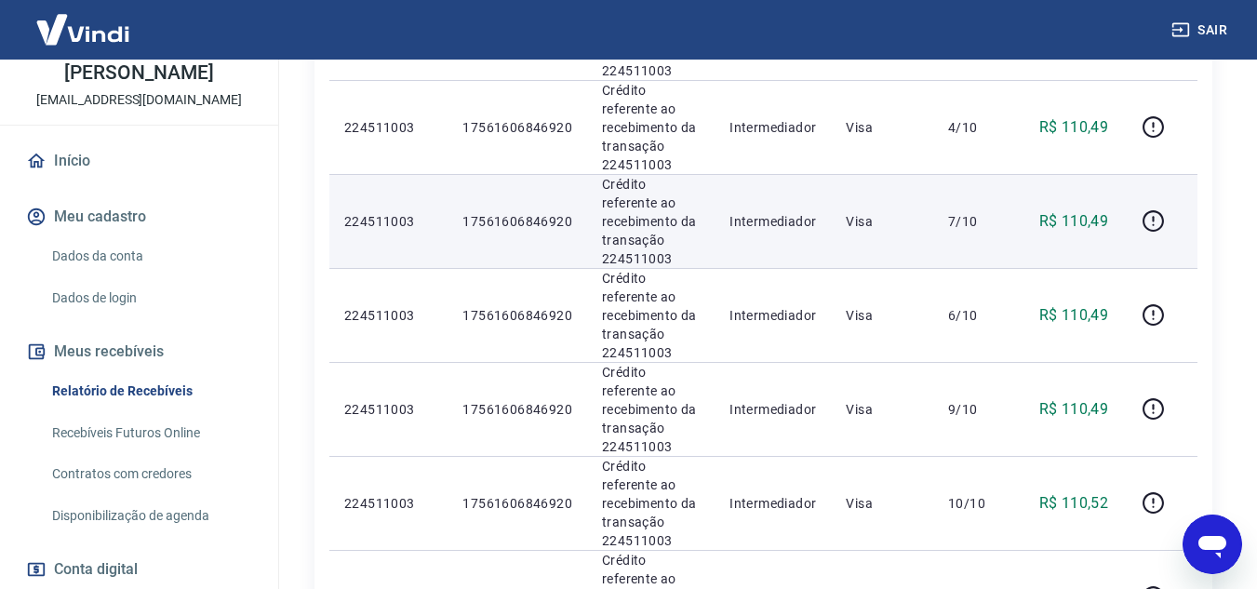
scroll to position [920, 0]
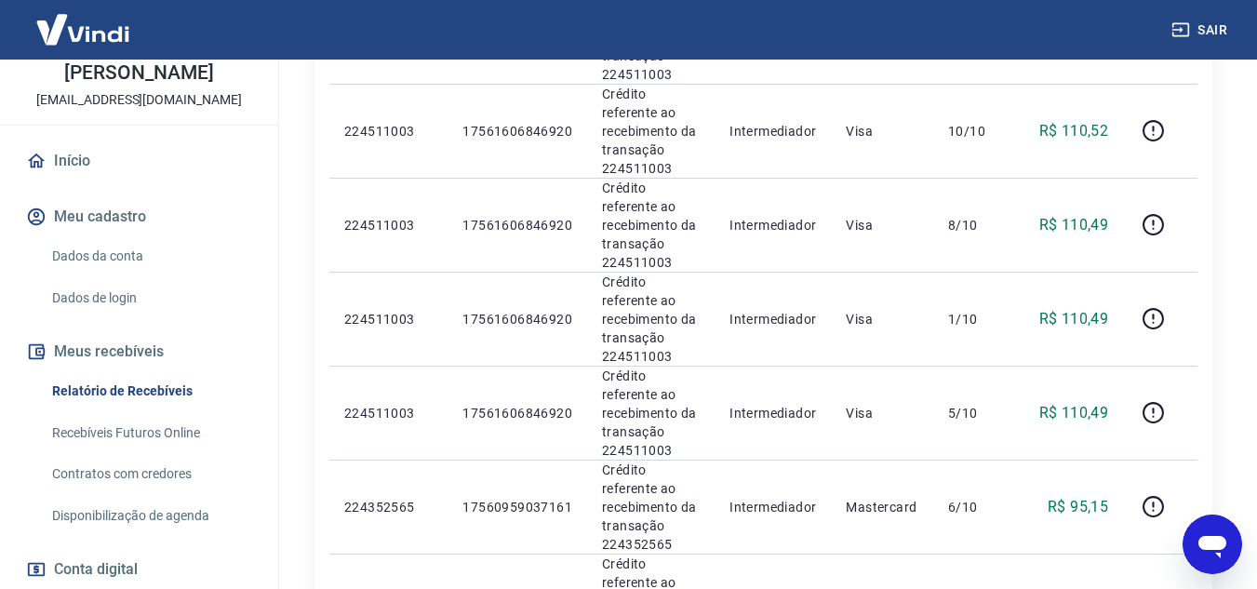
click at [1204, 272] on div "ID Pedido Descrição Origem Pagamento Parcelas Valor Líq. Tarifas [DATE] 2245110…" at bounding box center [764, 400] width 898 height 2029
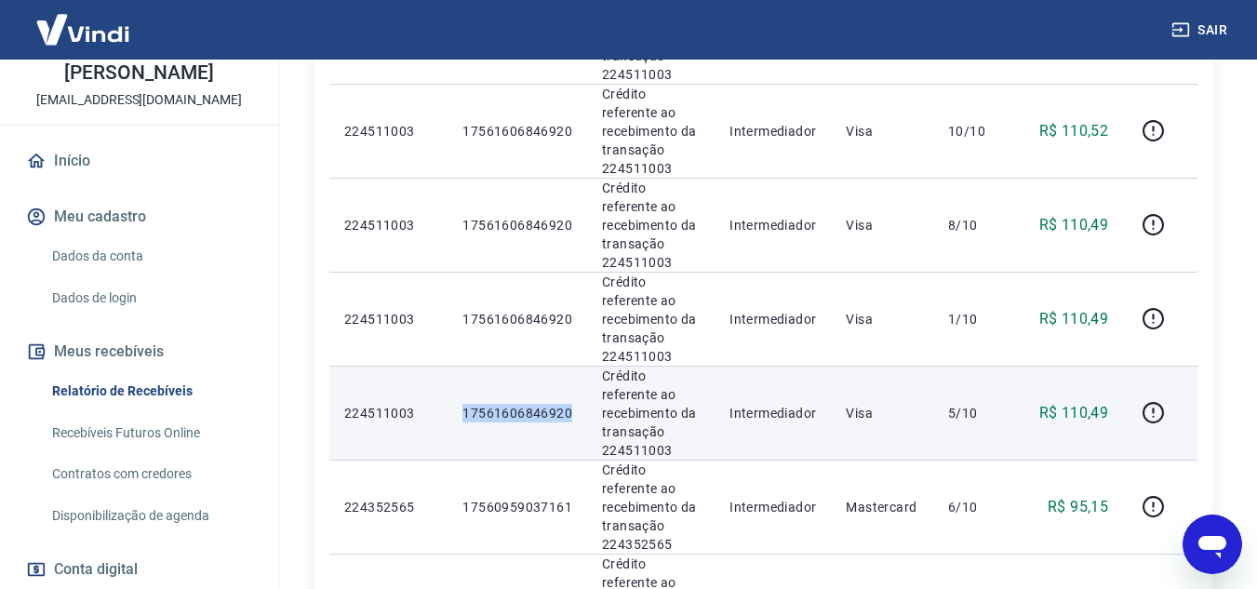
drag, startPoint x: 578, startPoint y: 243, endPoint x: 461, endPoint y: 239, distance: 117.3
click at [461, 366] on td "17561606846920" at bounding box center [518, 413] width 140 height 94
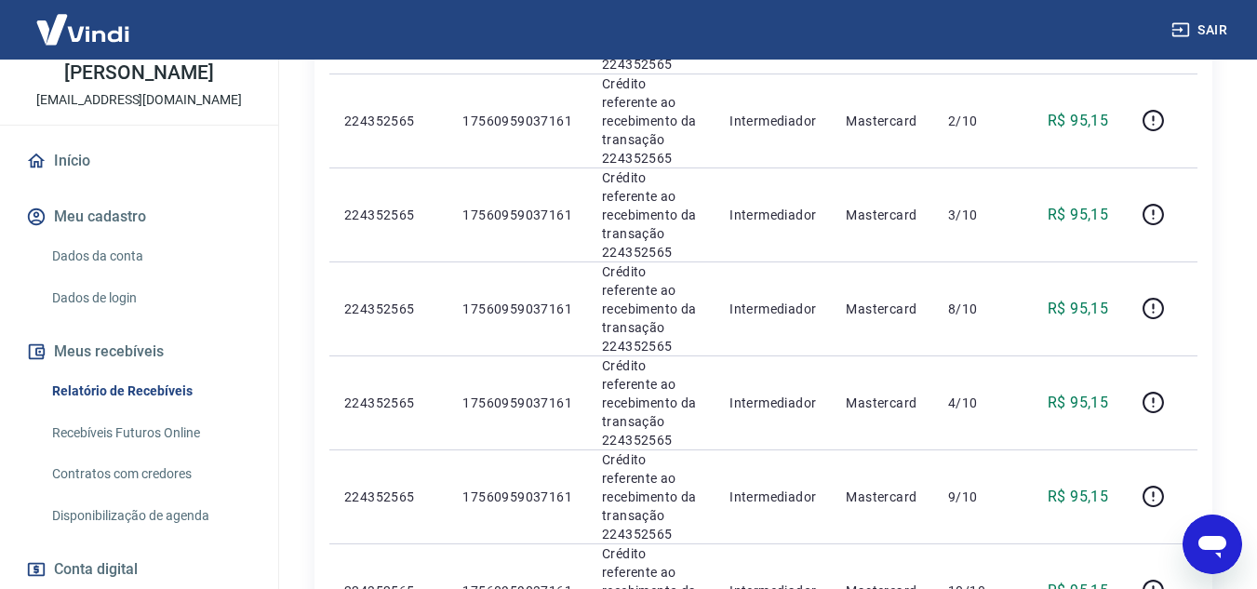
scroll to position [1665, 0]
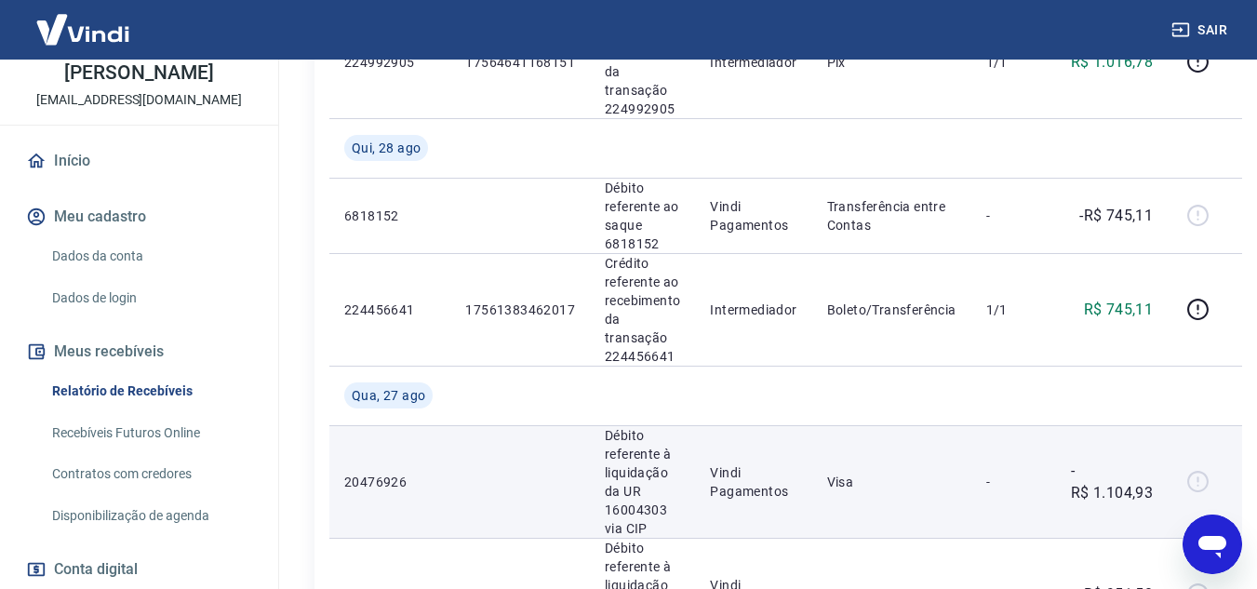
scroll to position [2175, 0]
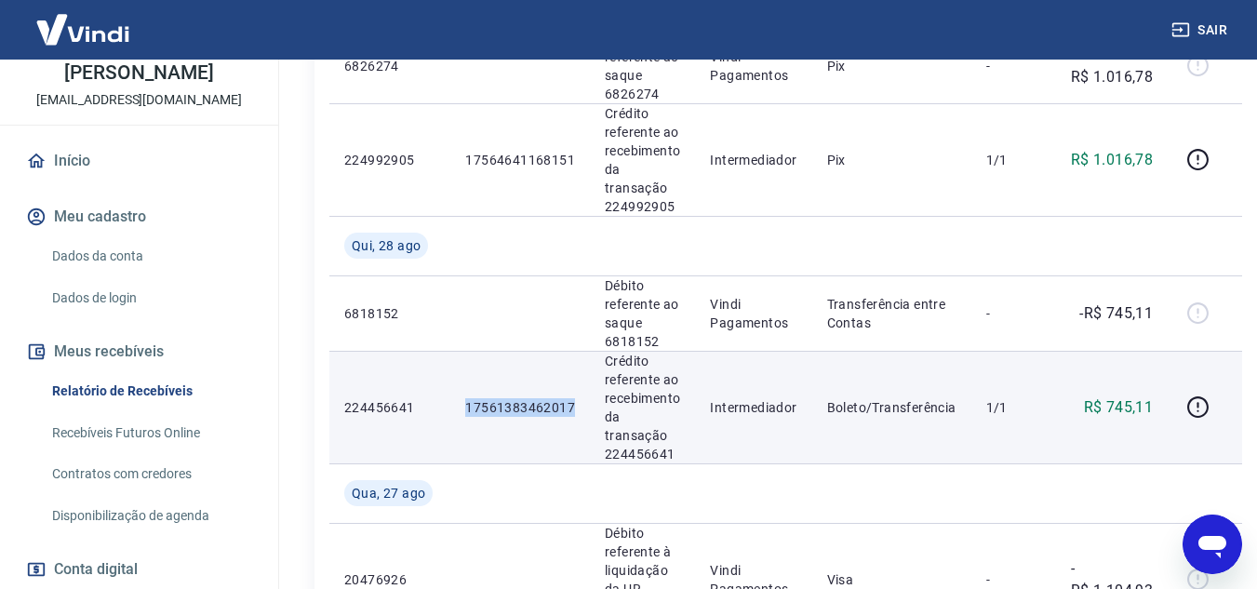
drag, startPoint x: 582, startPoint y: 405, endPoint x: 461, endPoint y: 394, distance: 121.5
click at [461, 395] on td "17561383462017" at bounding box center [520, 407] width 140 height 113
drag, startPoint x: 1160, startPoint y: 407, endPoint x: 1103, endPoint y: 406, distance: 57.7
click at [1103, 406] on td "R$ 745,11" at bounding box center [1112, 407] width 112 height 113
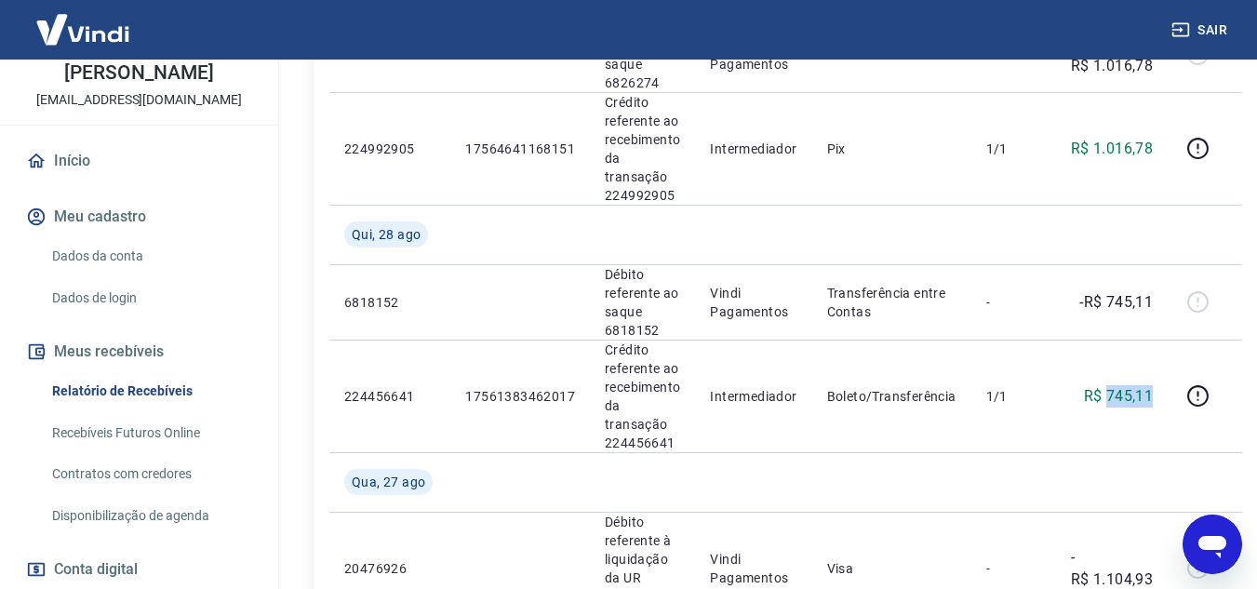
scroll to position [2268, 0]
